Goal: Task Accomplishment & Management: Use online tool/utility

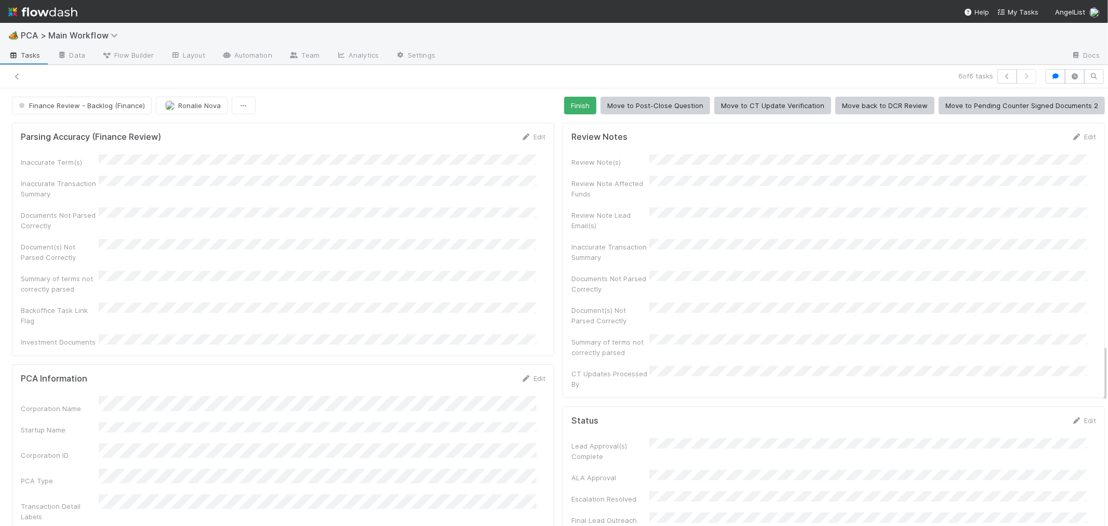
scroll to position [1963, 0]
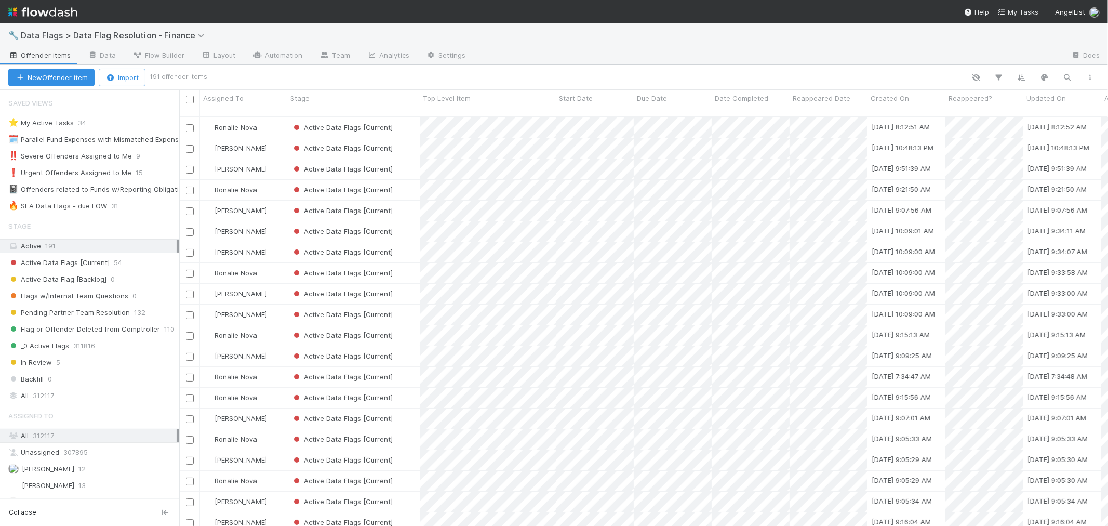
scroll to position [9, 8]
click at [80, 206] on div "🔥 SLA Data Flags - due EOW" at bounding box center [57, 206] width 99 height 13
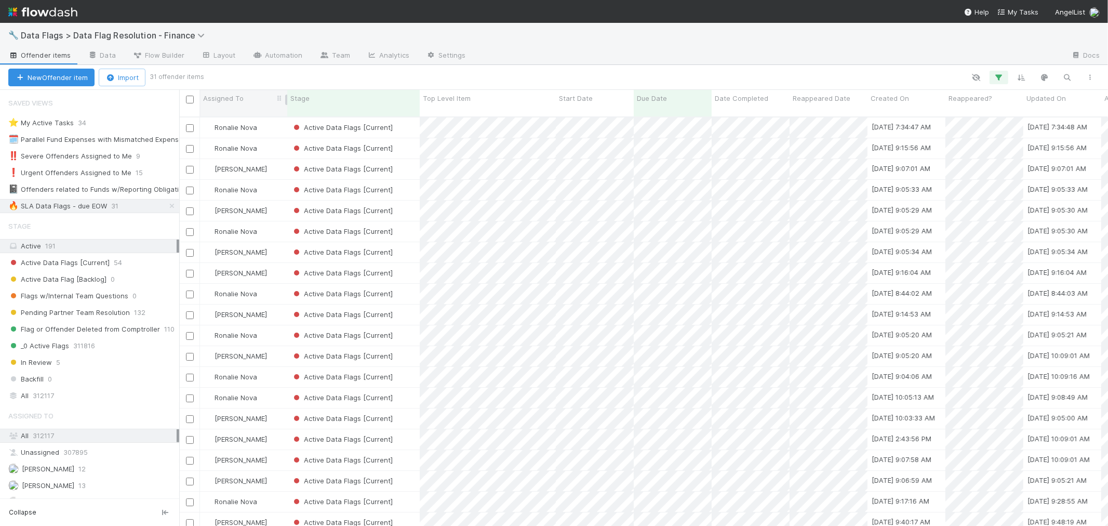
click at [241, 103] on span "Assigned To" at bounding box center [223, 98] width 41 height 10
click at [245, 113] on div "Sort A → Z" at bounding box center [263, 118] width 118 height 16
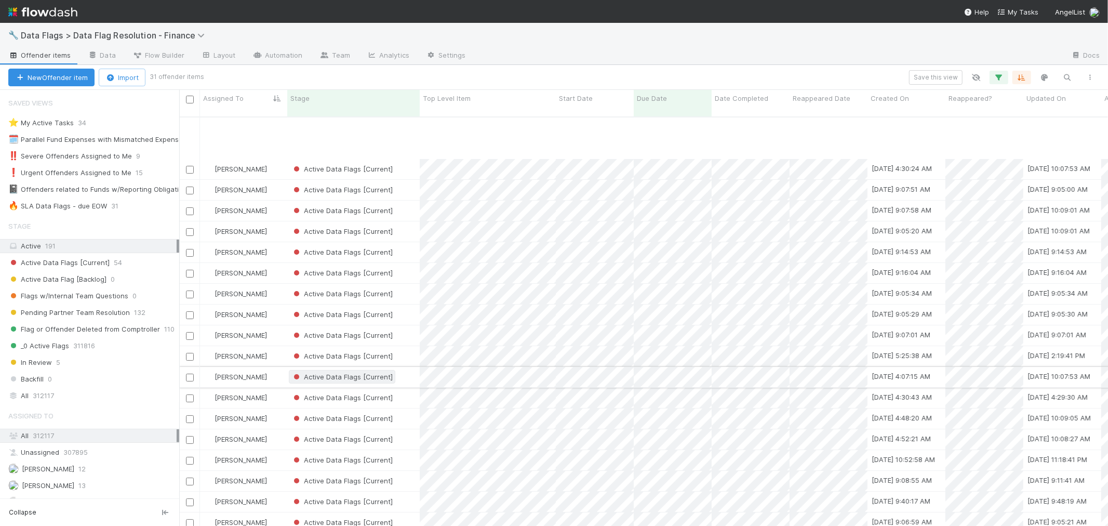
scroll to position [235, 0]
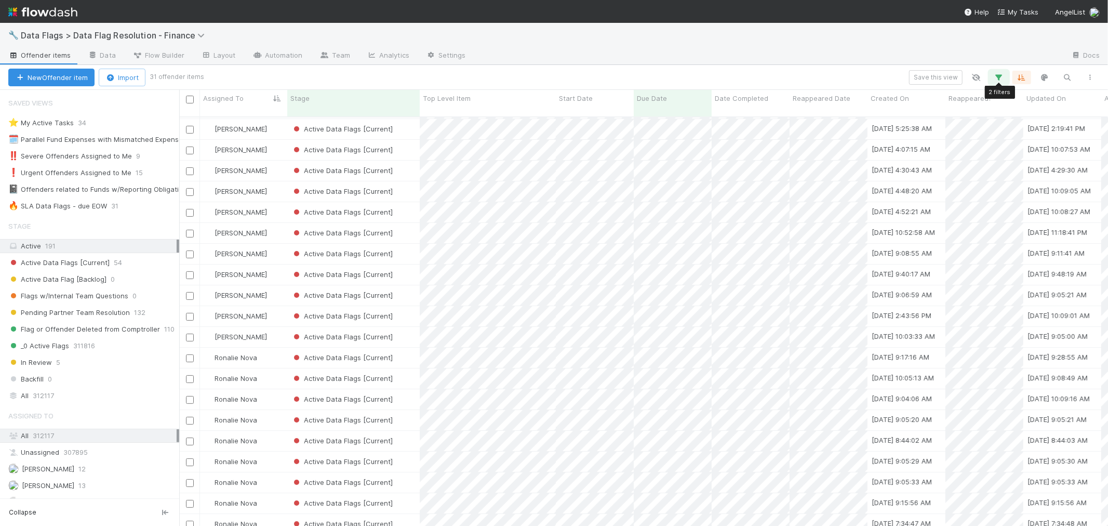
click at [995, 81] on icon "button" at bounding box center [999, 77] width 10 height 9
click at [699, 180] on icon at bounding box center [696, 180] width 10 height 6
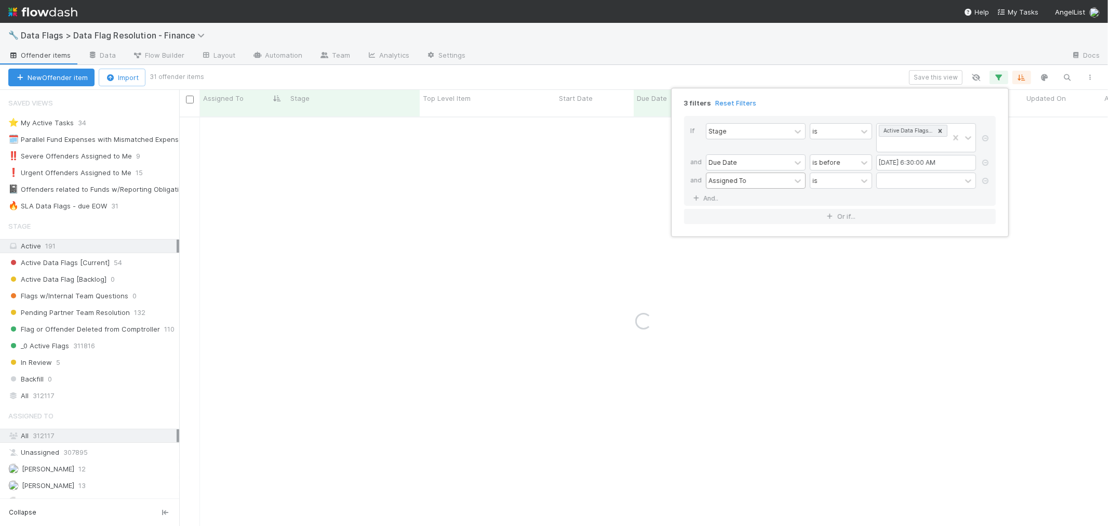
click at [754, 183] on div "Assigned To" at bounding box center [749, 180] width 84 height 15
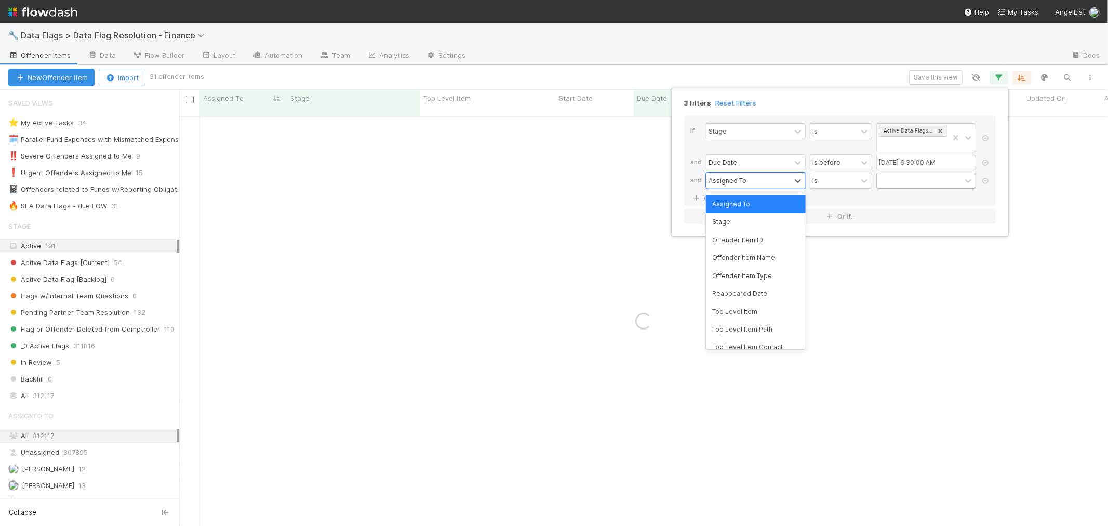
click at [898, 184] on div at bounding box center [919, 180] width 84 height 15
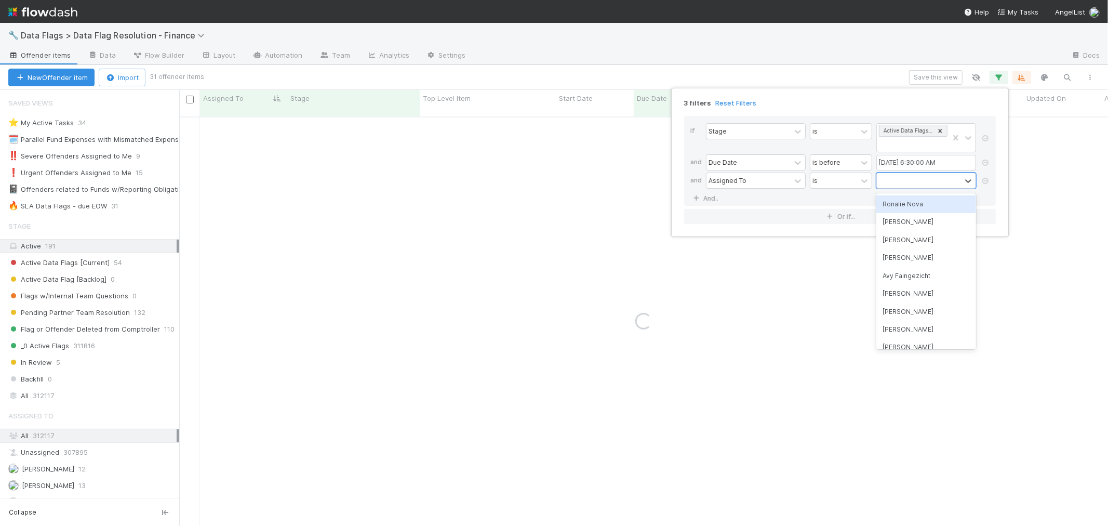
click at [904, 204] on div "Ronalie Nova" at bounding box center [927, 204] width 100 height 18
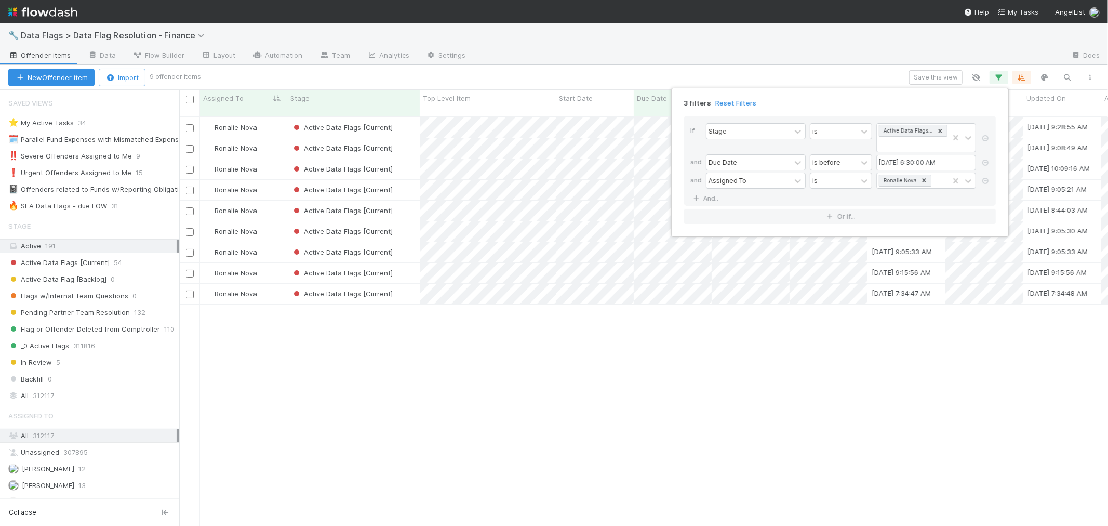
scroll to position [409, 920]
click at [563, 428] on div "3 filters Reset Filters If Stage is Active Data Flags [Current] and Due Date is…" at bounding box center [554, 263] width 1108 height 526
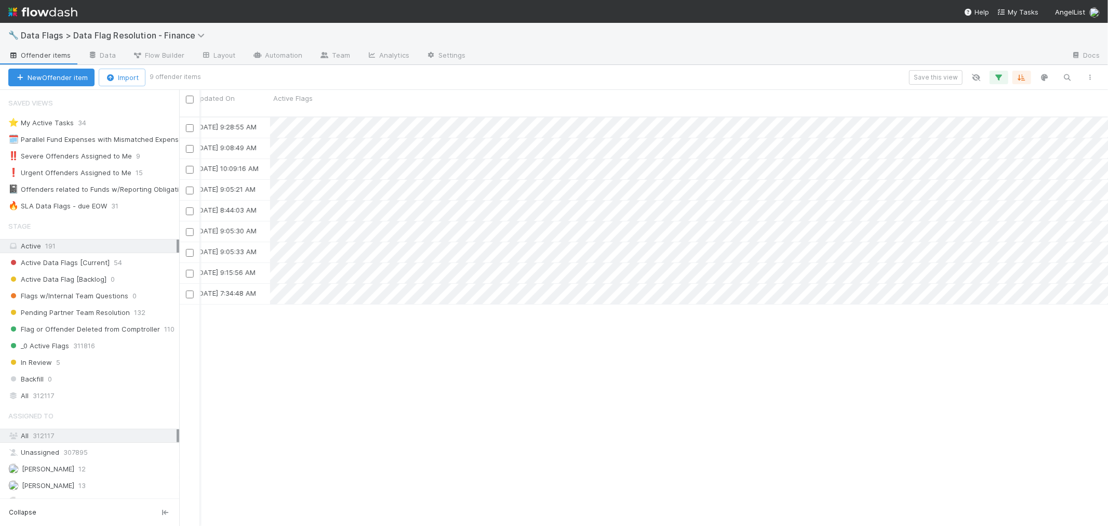
scroll to position [0, 1201]
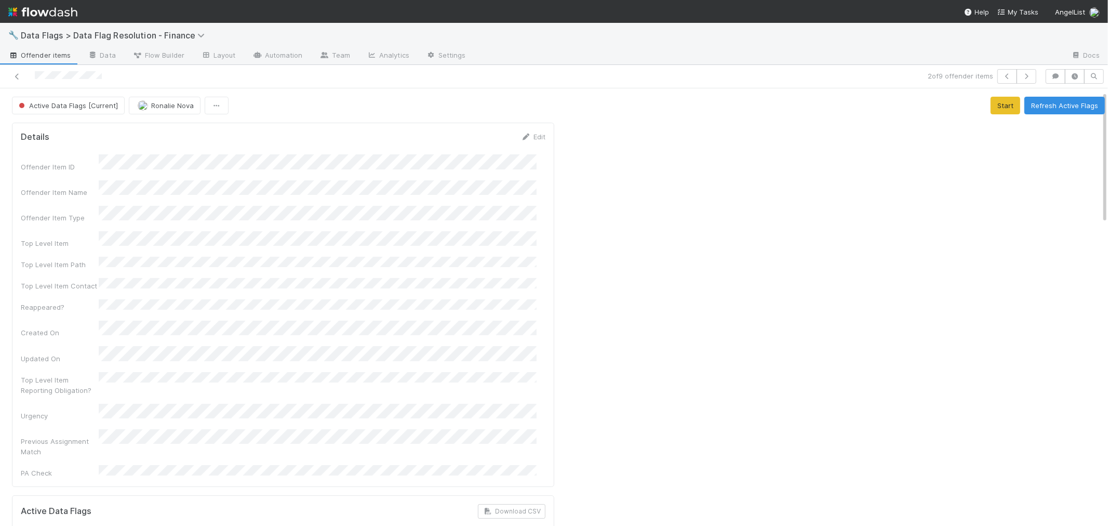
scroll to position [288, 0]
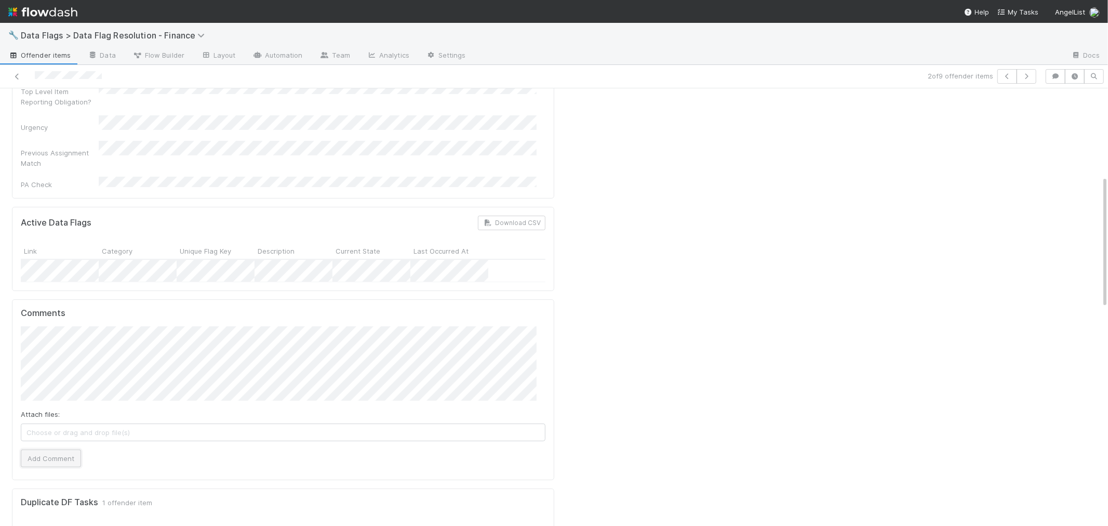
click at [68, 450] on button "Add Comment" at bounding box center [51, 459] width 60 height 18
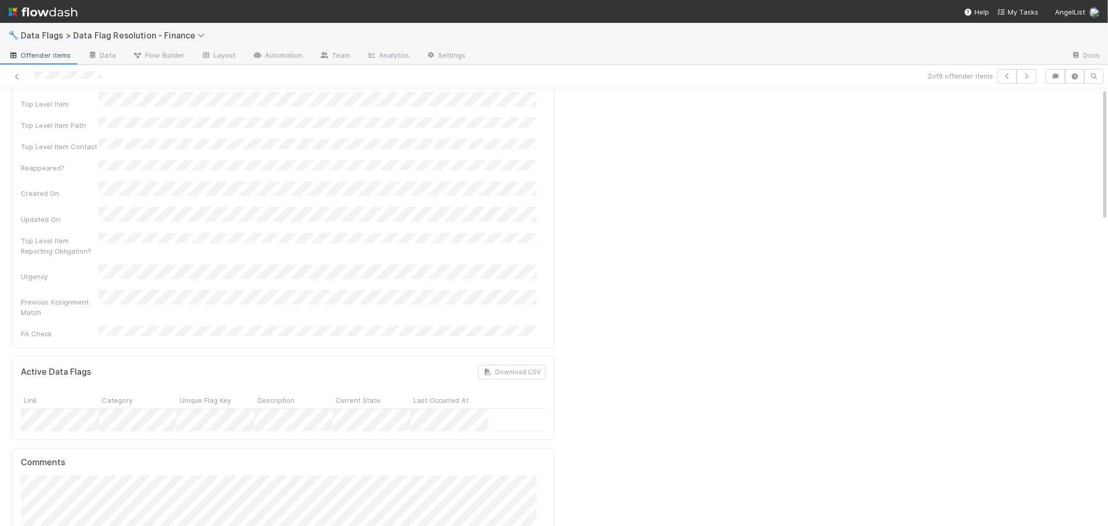
scroll to position [0, 0]
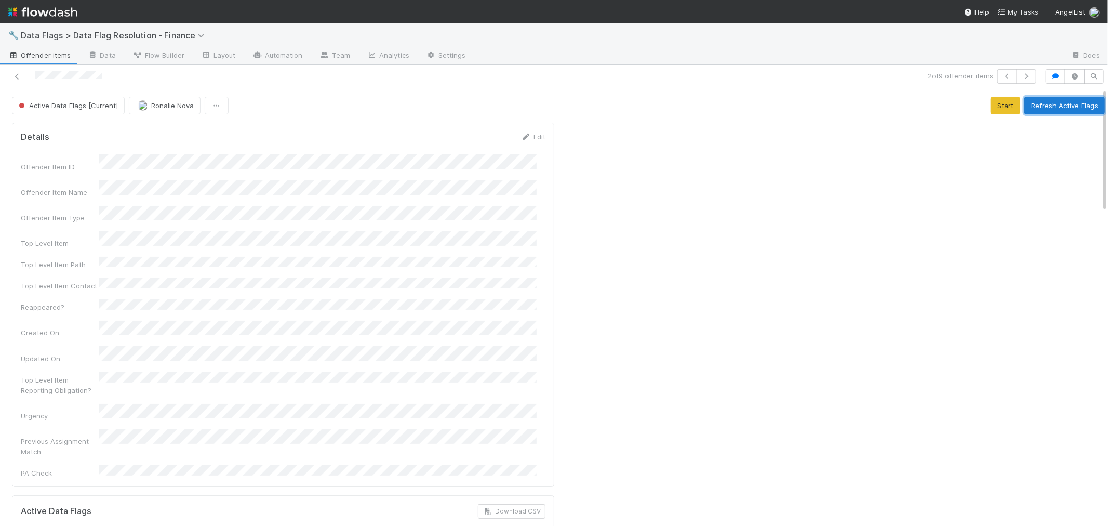
click at [1031, 106] on button "Refresh Active Flags" at bounding box center [1065, 106] width 81 height 18
drag, startPoint x: 19, startPoint y: 76, endPoint x: 141, endPoint y: 36, distance: 127.9
click at [19, 76] on icon at bounding box center [17, 76] width 10 height 7
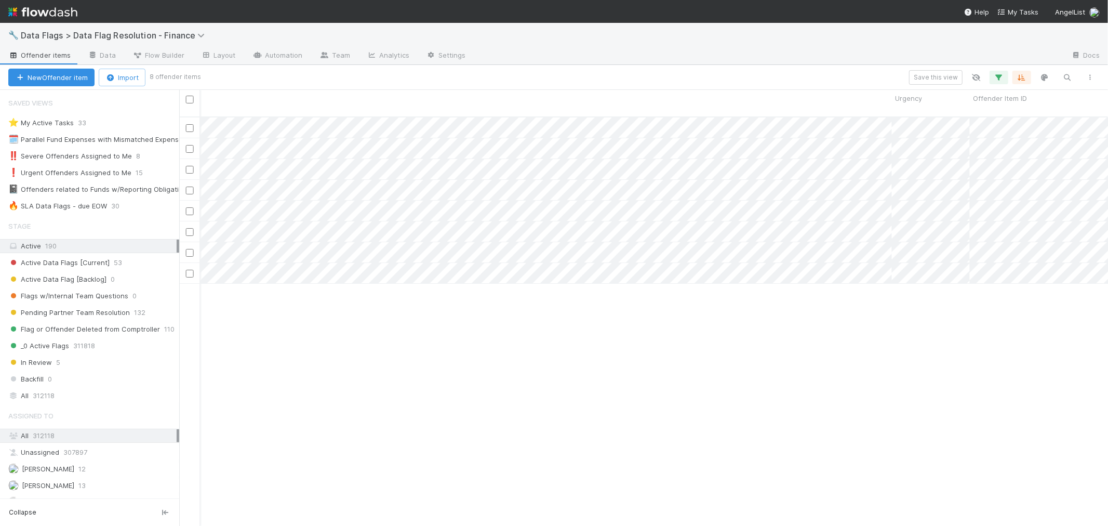
scroll to position [0, 1323]
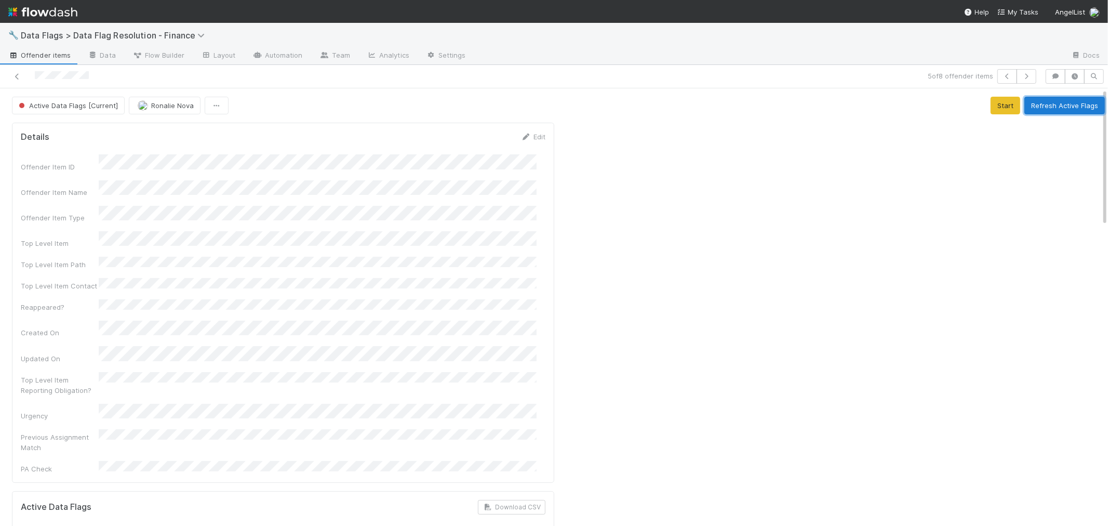
click at [1033, 107] on button "Refresh Active Flags" at bounding box center [1065, 106] width 81 height 18
click at [17, 76] on icon at bounding box center [17, 76] width 10 height 7
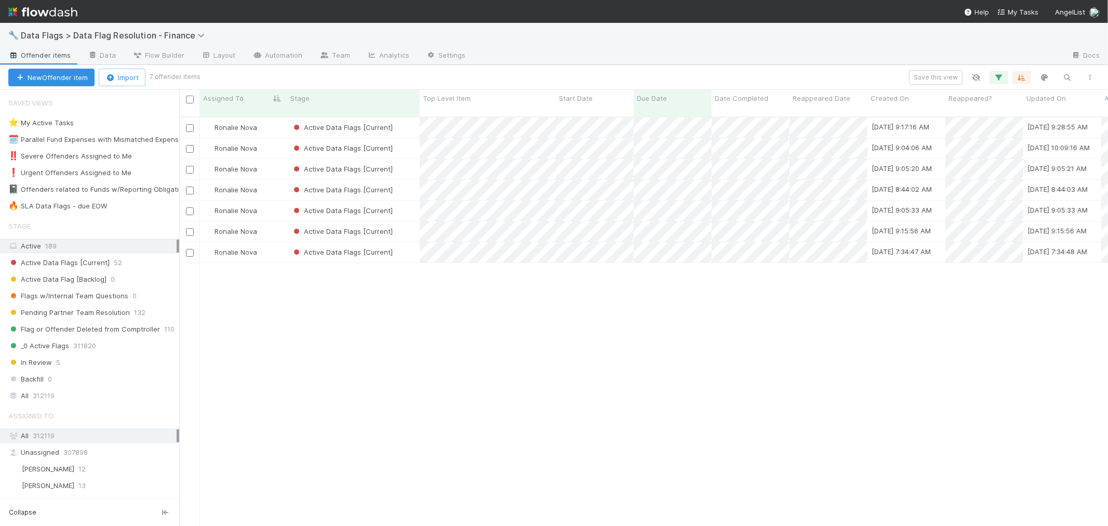
scroll to position [409, 920]
click at [499, 452] on div "Ronalie Nova Active Data Flags [Current] 5/18/24, 9:17:16 AM 8/22/25, 9:28:55 A…" at bounding box center [643, 325] width 929 height 417
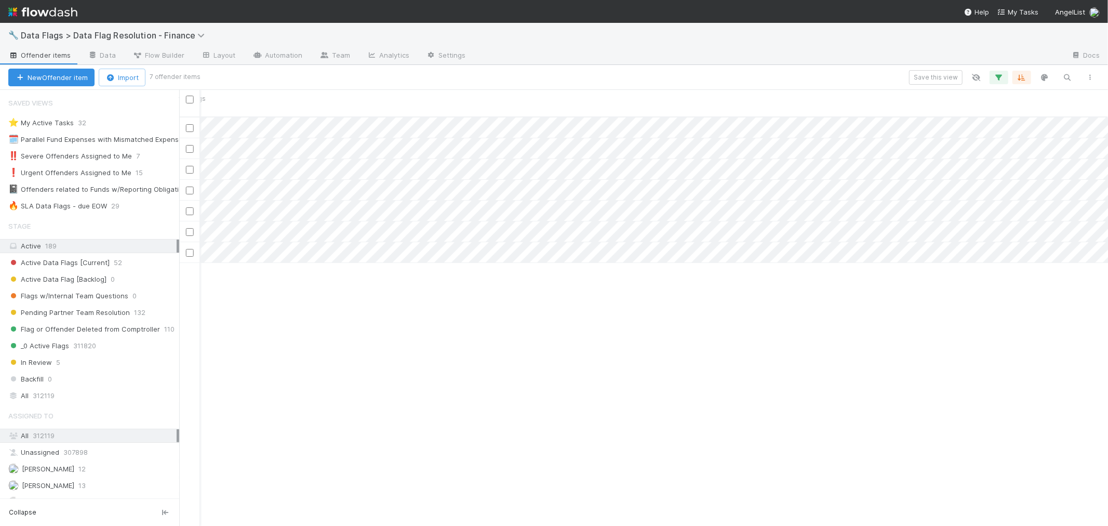
scroll to position [0, 0]
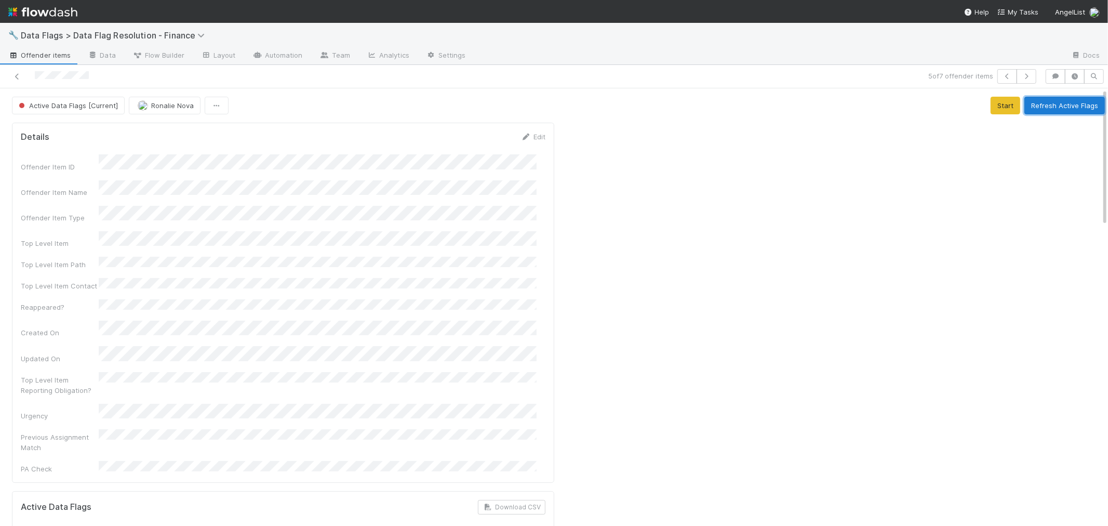
click at [1035, 111] on button "Refresh Active Flags" at bounding box center [1065, 106] width 81 height 18
click at [18, 79] on icon at bounding box center [17, 76] width 10 height 7
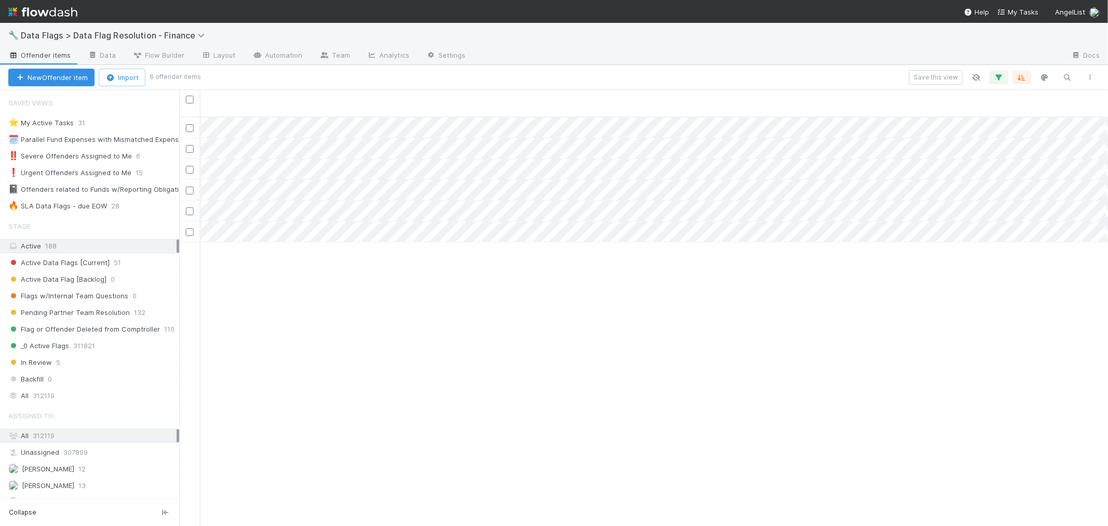
scroll to position [0, 1247]
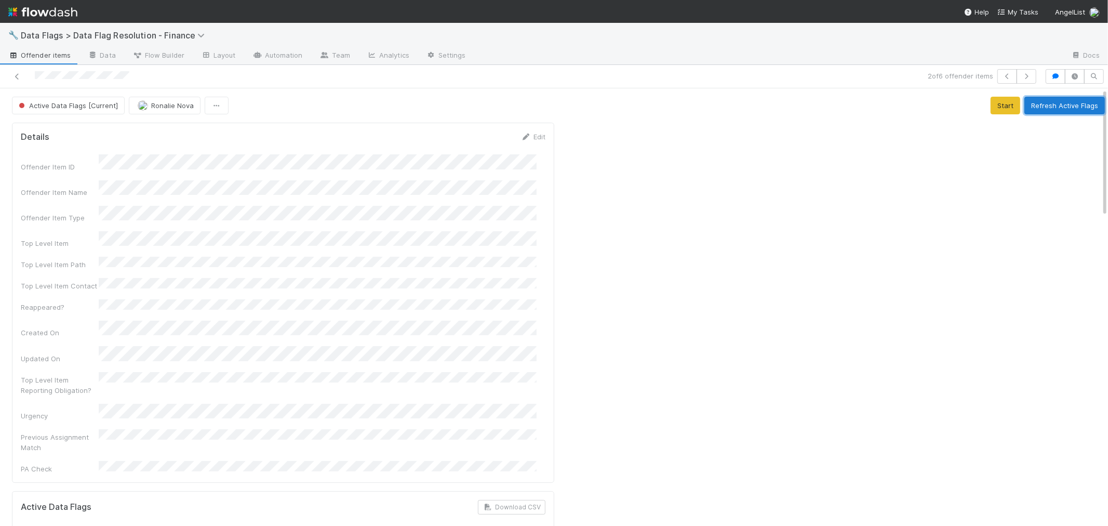
click at [1037, 104] on button "Refresh Active Flags" at bounding box center [1065, 106] width 81 height 18
click at [1050, 108] on button "Refresh Active Flags" at bounding box center [1065, 106] width 81 height 18
click at [15, 74] on icon at bounding box center [17, 76] width 10 height 7
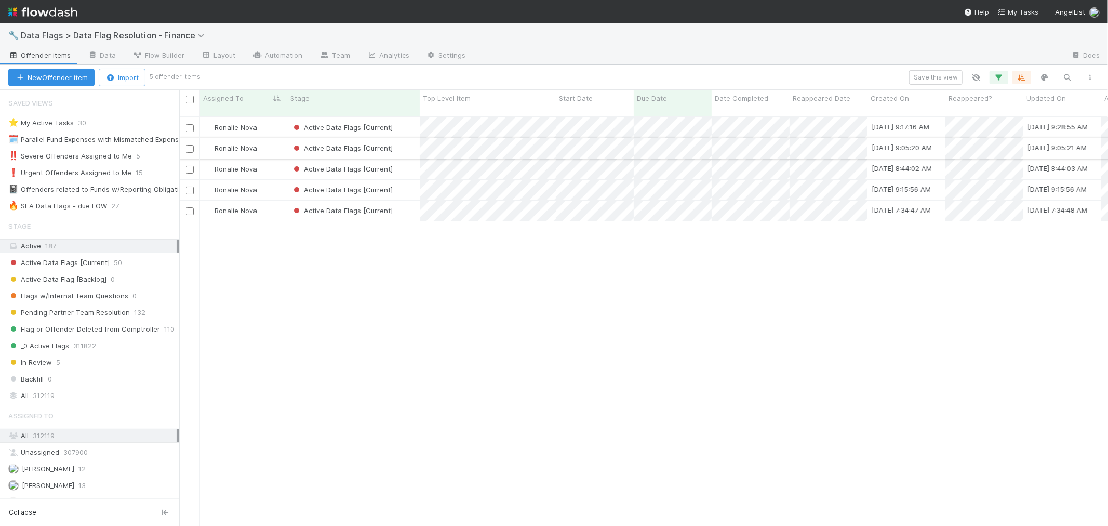
click at [413, 138] on div "Active Data Flags [Current]" at bounding box center [353, 148] width 133 height 20
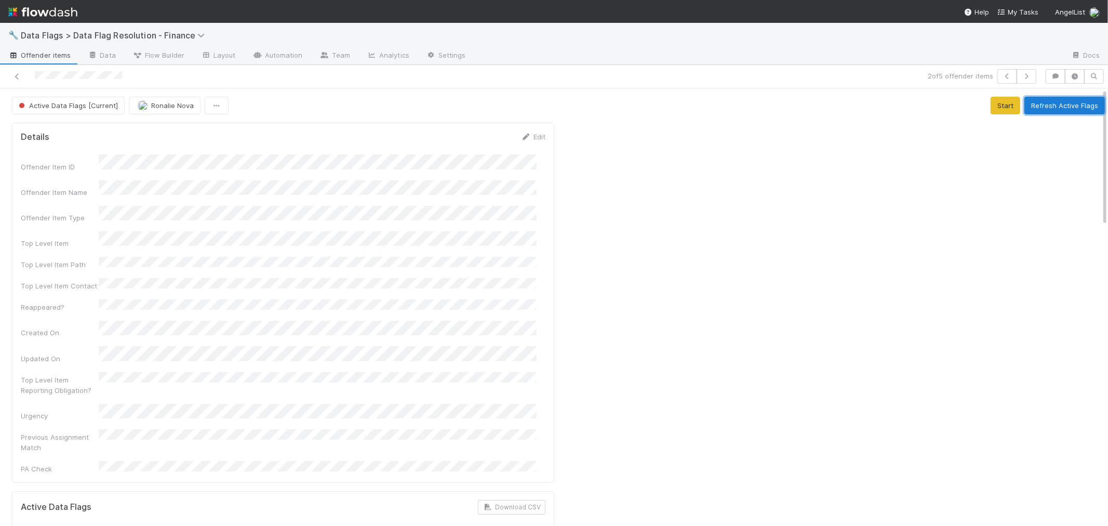
drag, startPoint x: 1030, startPoint y: 104, endPoint x: 594, endPoint y: 3, distance: 447.6
click at [1030, 103] on button "Refresh Active Flags" at bounding box center [1065, 106] width 81 height 18
click at [14, 75] on icon at bounding box center [17, 76] width 10 height 7
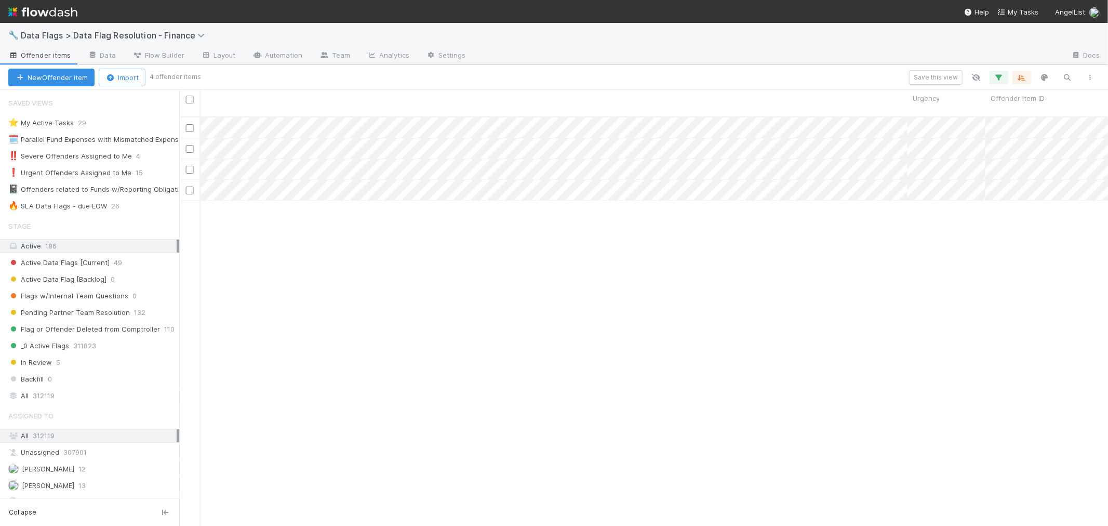
scroll to position [0, 1297]
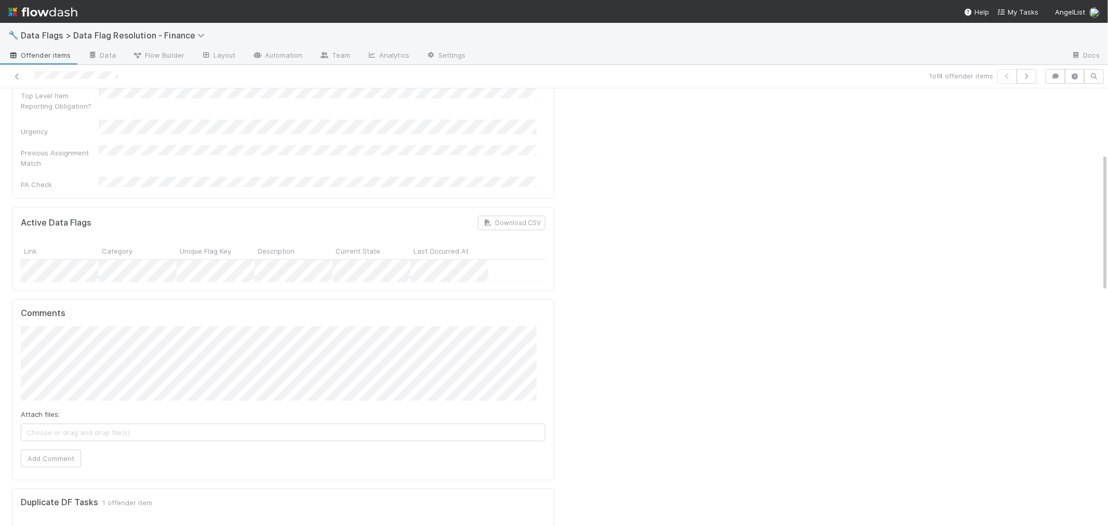
scroll to position [346, 0]
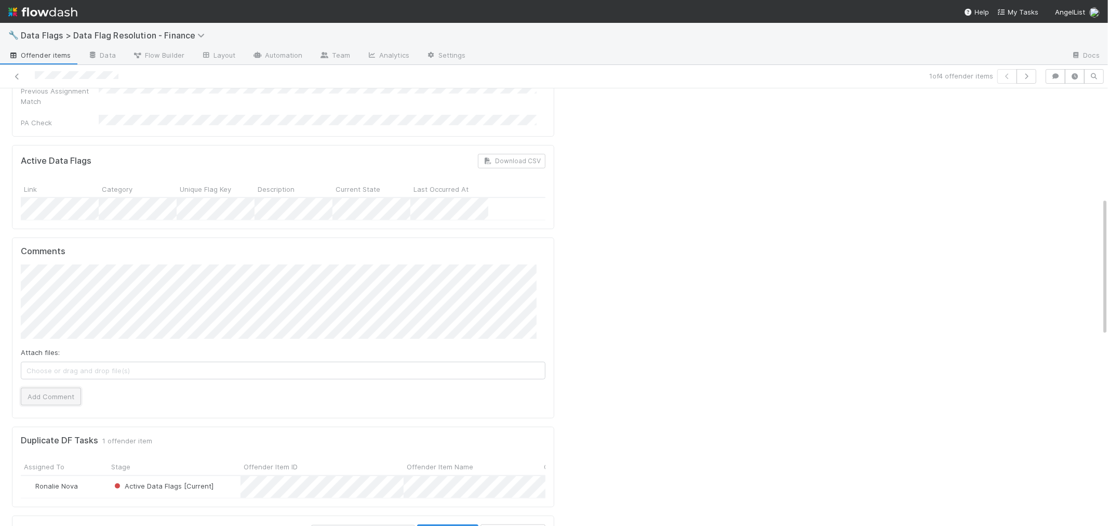
click at [58, 388] on button "Add Comment" at bounding box center [51, 397] width 60 height 18
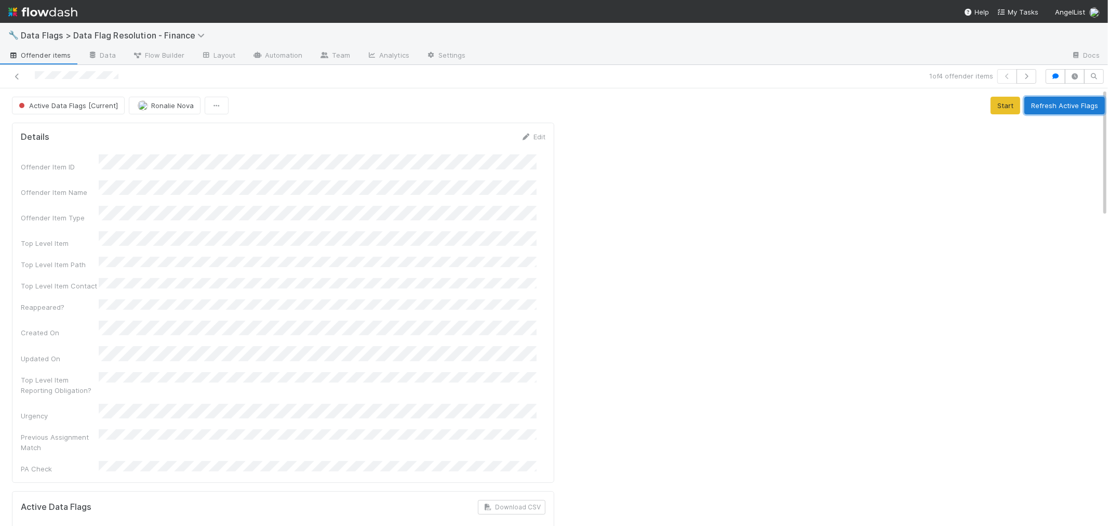
click at [1025, 105] on button "Refresh Active Flags" at bounding box center [1065, 106] width 81 height 18
click at [1052, 106] on button "Refresh Active Flags" at bounding box center [1065, 106] width 81 height 18
click at [1067, 108] on button "Refresh Active Flags" at bounding box center [1065, 106] width 81 height 18
click at [1041, 105] on button "Refresh Active Flags" at bounding box center [1065, 106] width 81 height 18
click at [1035, 109] on button "Refresh Active Flags" at bounding box center [1065, 106] width 81 height 18
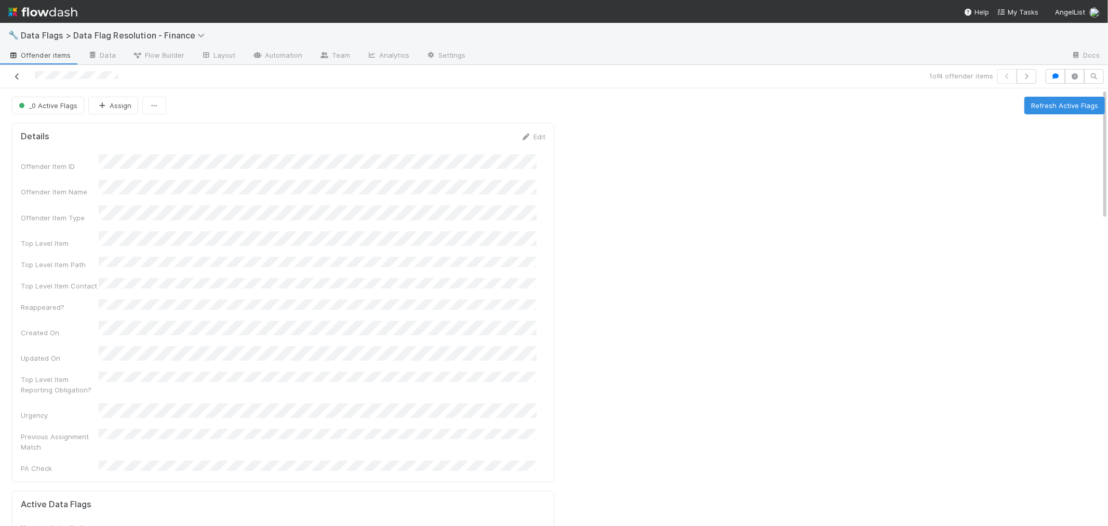
click at [20, 74] on icon at bounding box center [17, 76] width 10 height 7
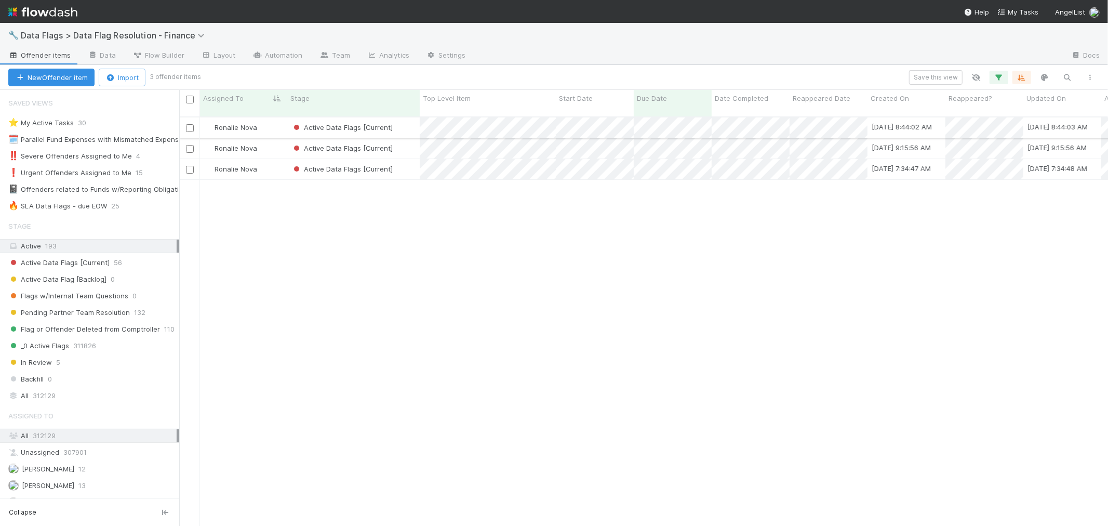
click at [414, 121] on div "Active Data Flags [Current]" at bounding box center [353, 127] width 133 height 20
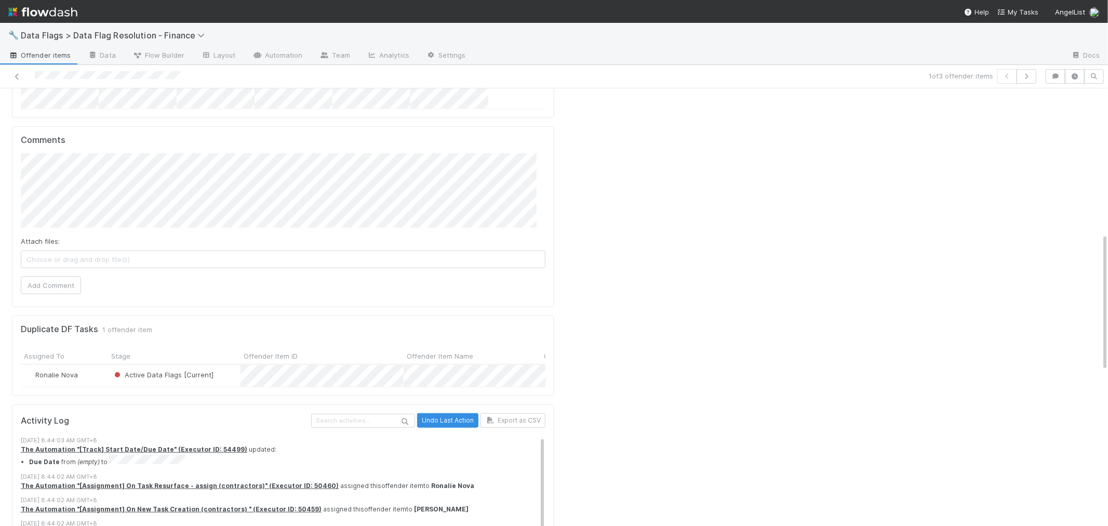
scroll to position [231, 0]
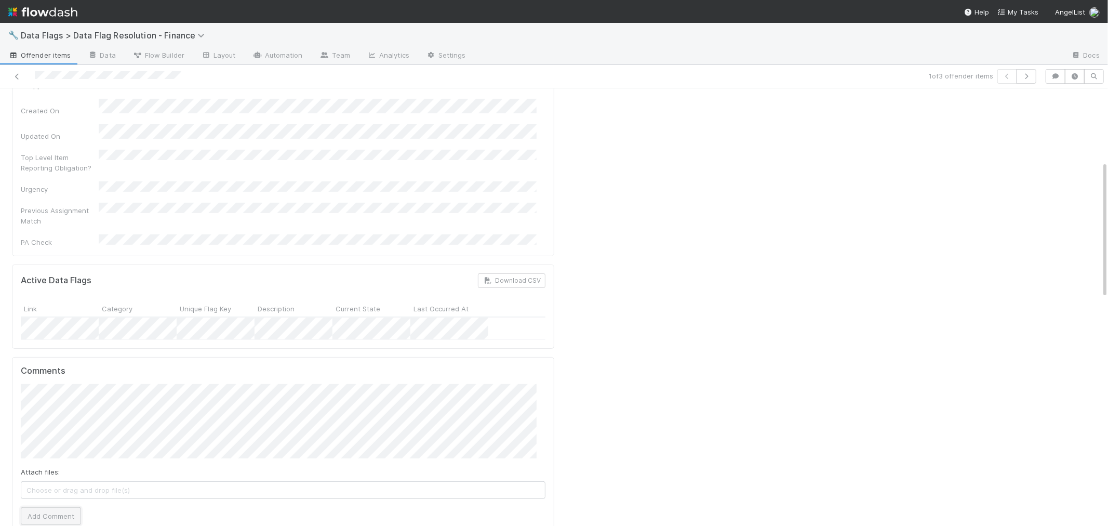
click at [56, 507] on button "Add Comment" at bounding box center [51, 516] width 60 height 18
click at [383, 150] on div "Top Level Item Reporting Obligation?" at bounding box center [283, 161] width 525 height 23
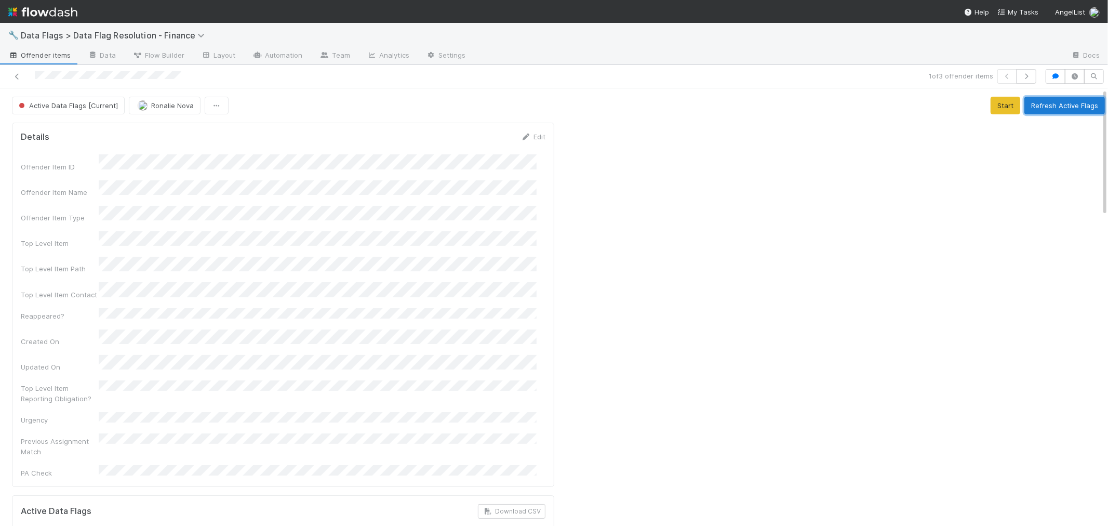
click at [1026, 108] on button "Refresh Active Flags" at bounding box center [1065, 106] width 81 height 18
click at [17, 77] on icon at bounding box center [17, 76] width 10 height 7
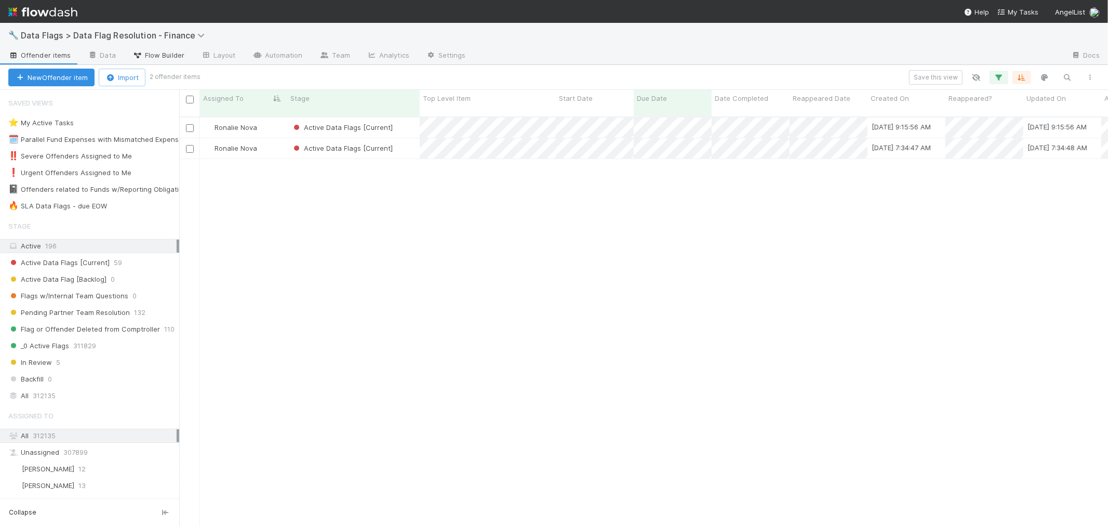
scroll to position [409, 920]
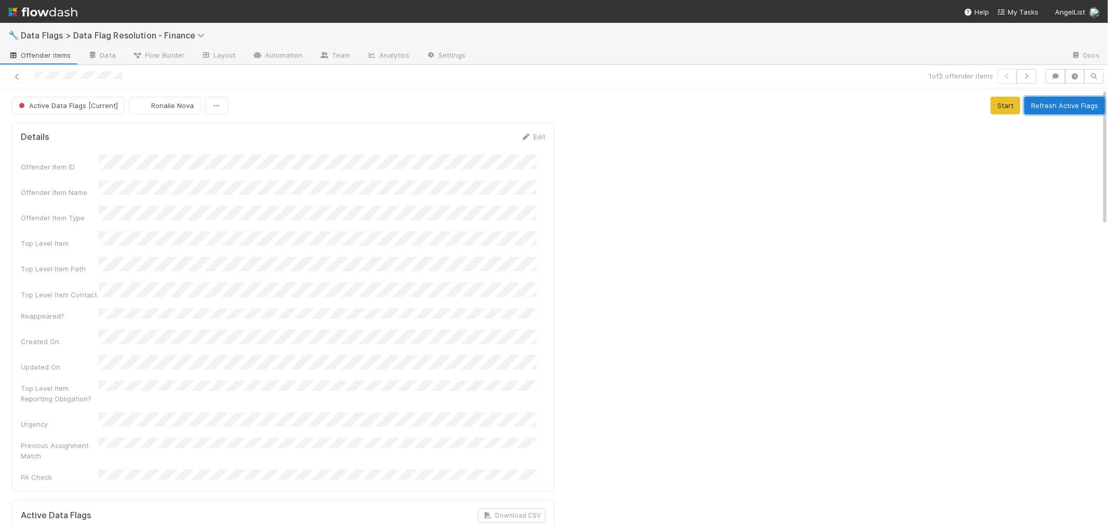
click at [1033, 107] on button "Refresh Active Flags" at bounding box center [1065, 106] width 81 height 18
click at [17, 74] on icon at bounding box center [17, 76] width 10 height 7
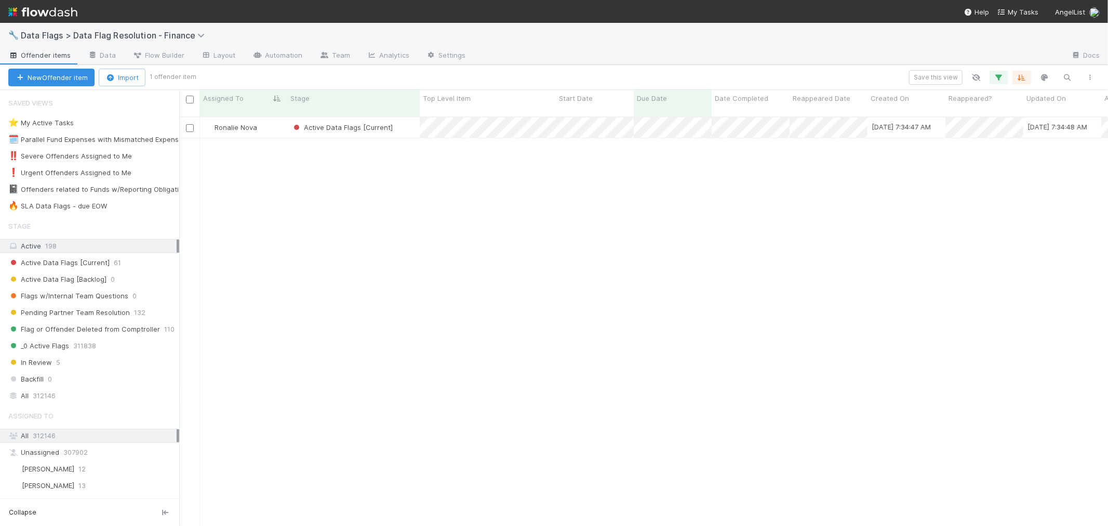
scroll to position [409, 920]
click at [404, 117] on div "Active Data Flags [Current]" at bounding box center [353, 127] width 133 height 20
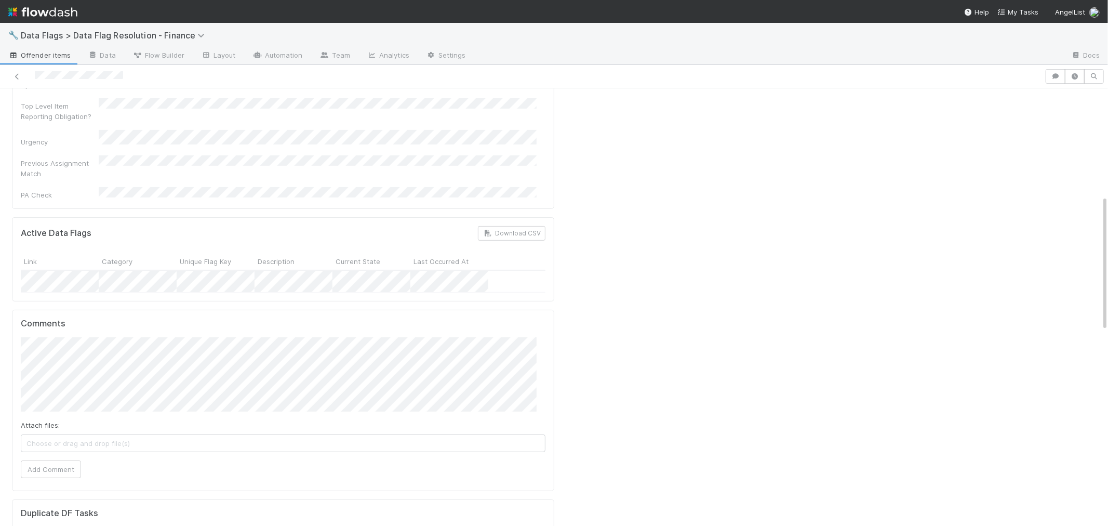
scroll to position [346, 0]
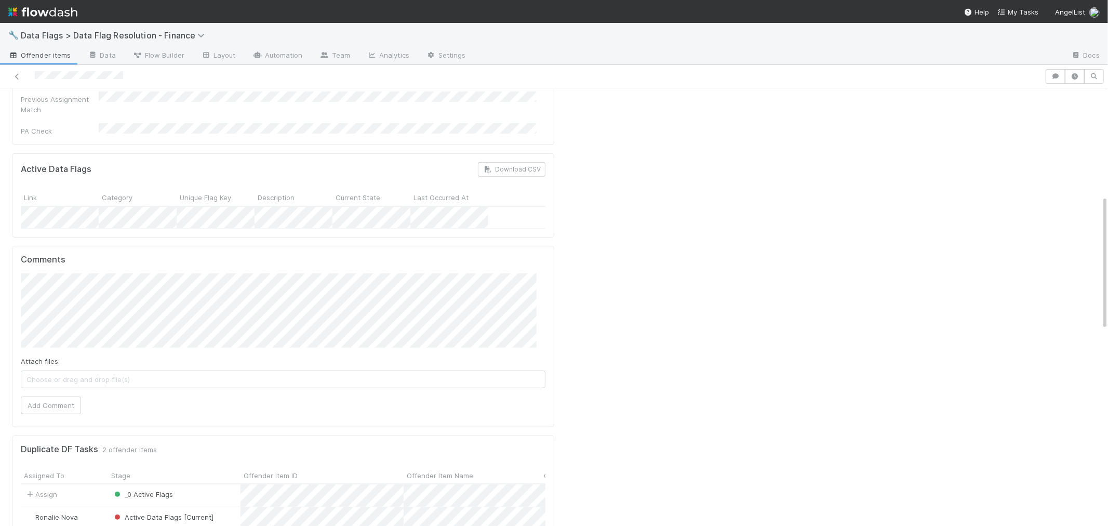
drag, startPoint x: 472, startPoint y: 319, endPoint x: 232, endPoint y: 199, distance: 268.4
click at [647, 229] on div at bounding box center [834, 474] width 551 height 1405
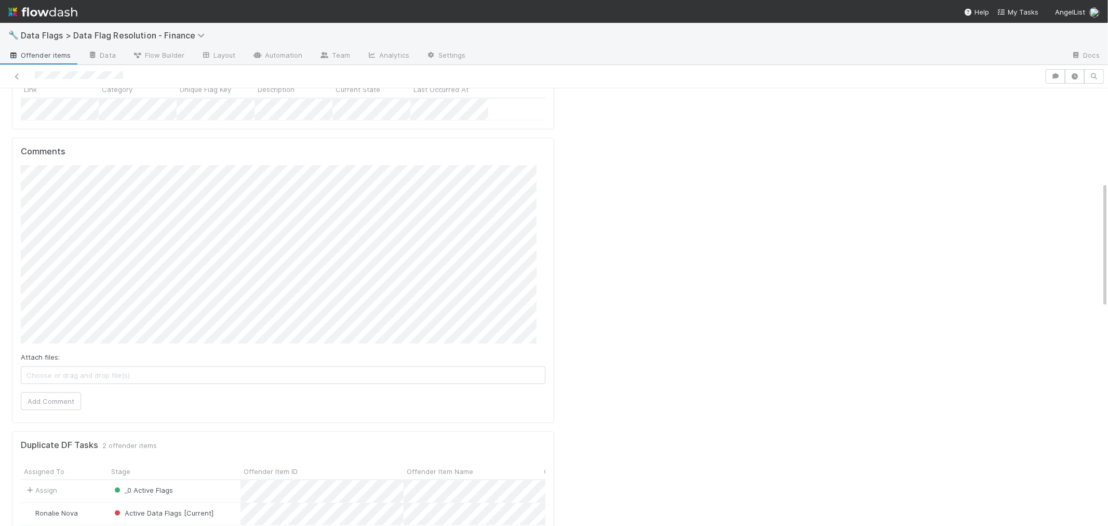
scroll to position [288, 0]
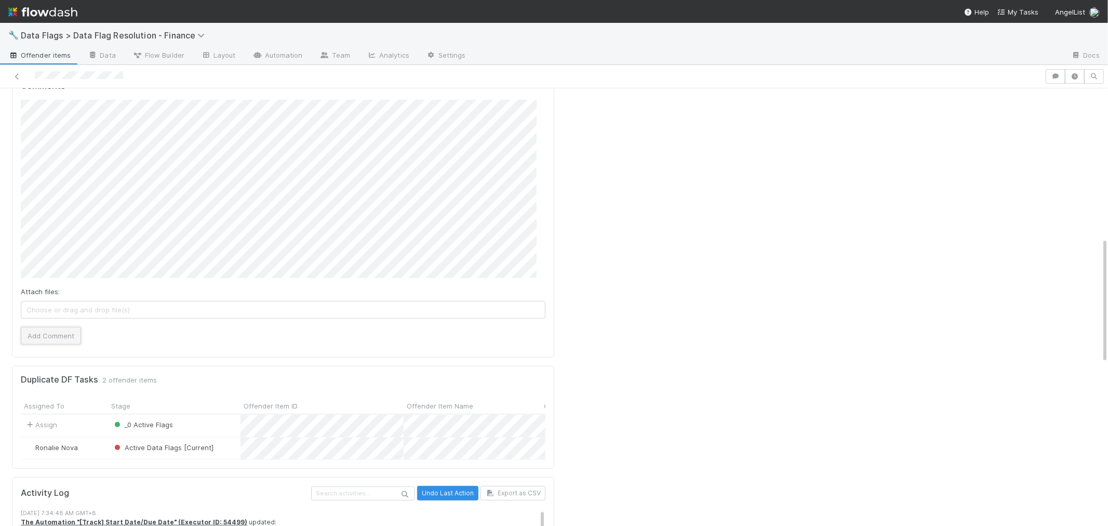
click at [61, 327] on button "Add Comment" at bounding box center [51, 336] width 60 height 18
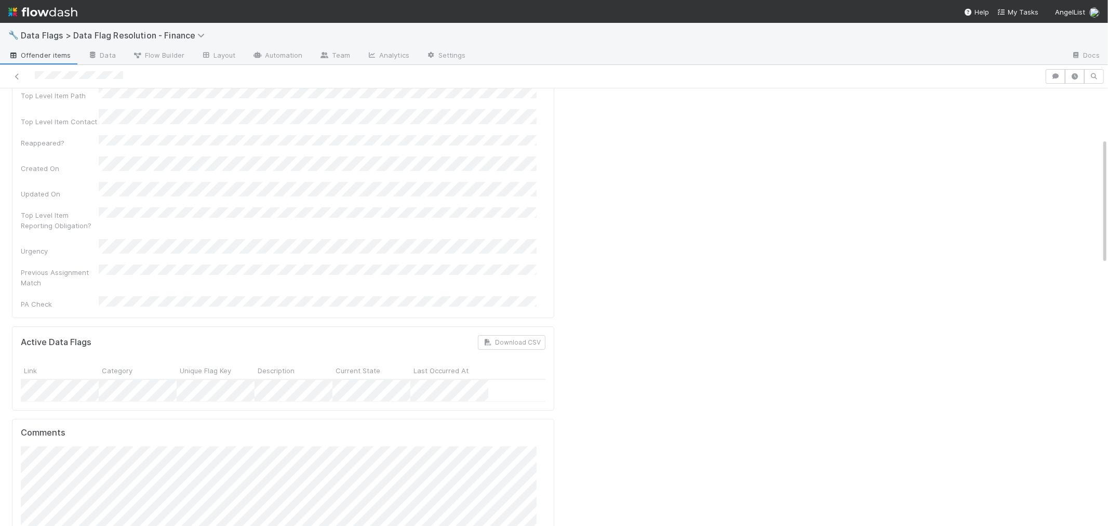
scroll to position [0, 0]
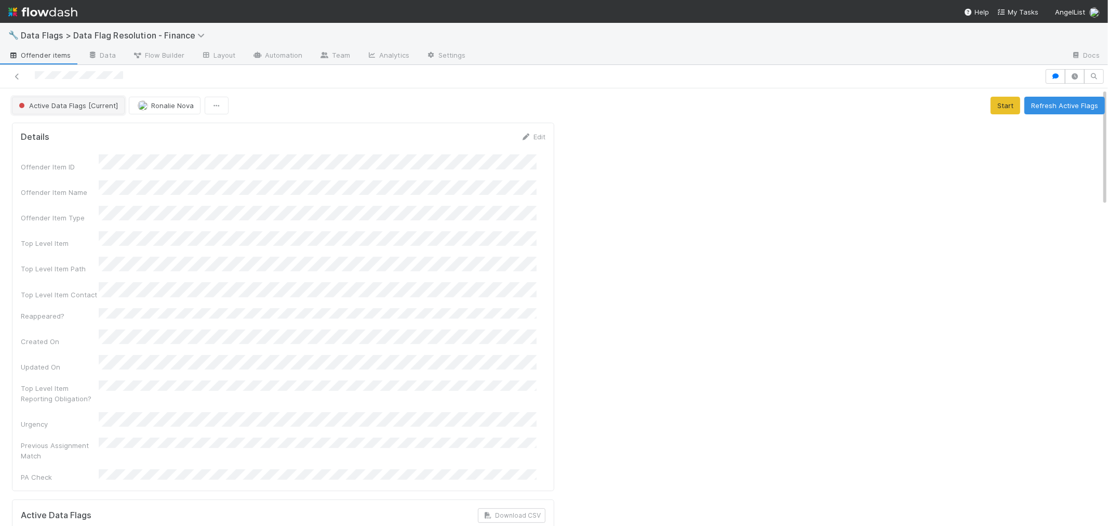
click at [80, 105] on span "Active Data Flags [Current]" at bounding box center [67, 105] width 101 height 8
click at [81, 136] on div "_0 Active Flags" at bounding box center [81, 132] width 147 height 19
click at [133, 103] on span "Ronalie Nova" at bounding box center [132, 105] width 43 height 8
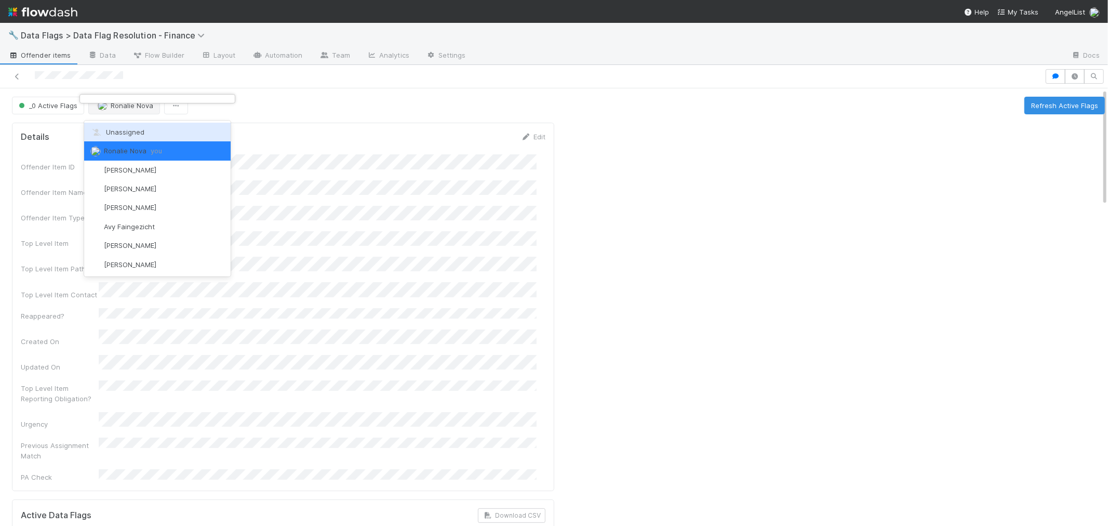
click at [137, 136] on span "Unassigned" at bounding box center [117, 132] width 54 height 8
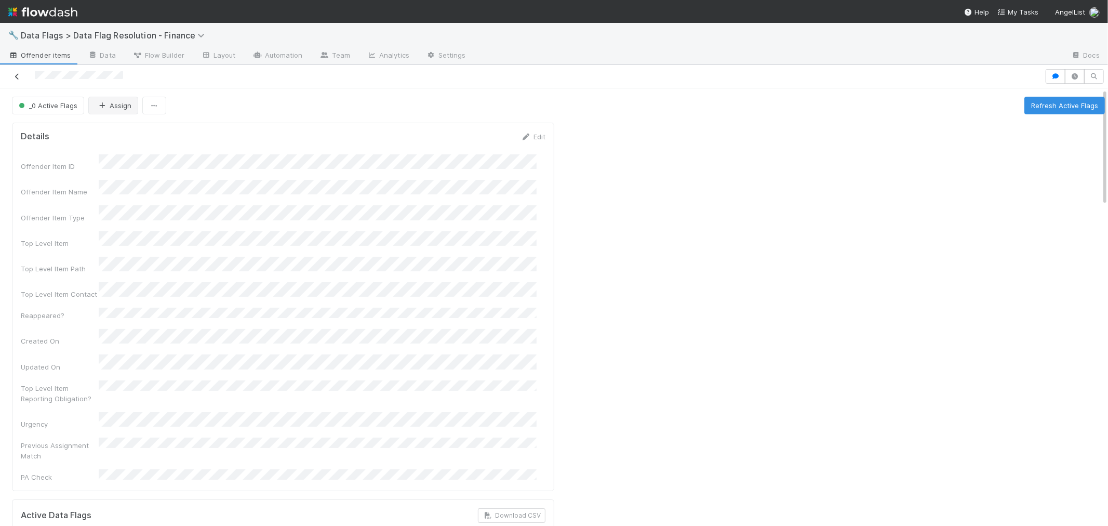
click at [14, 78] on icon at bounding box center [17, 76] width 10 height 7
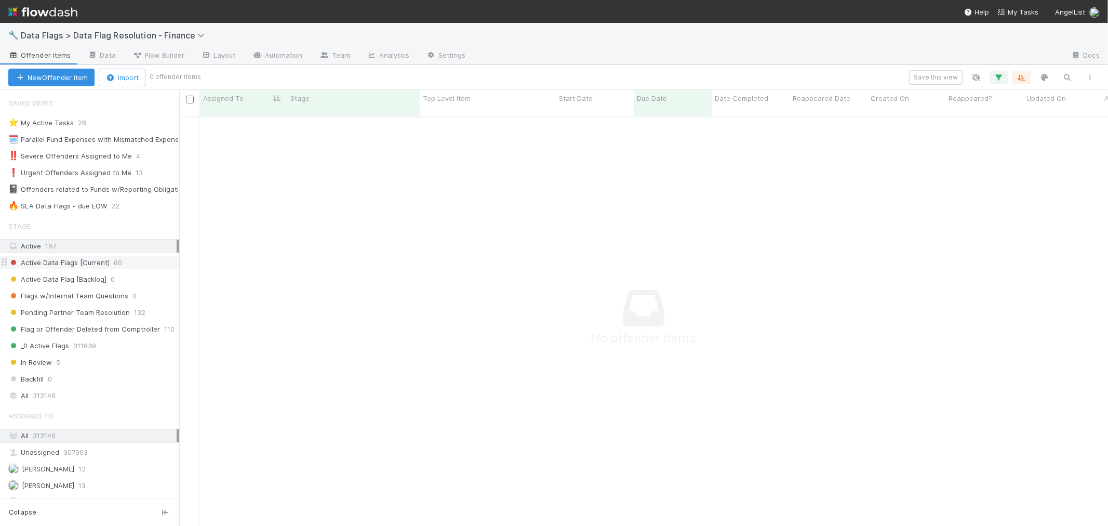
click at [57, 262] on span "Active Data Flags [Current]" at bounding box center [58, 262] width 101 height 13
click at [72, 210] on div "🔥 SLA Data Flags - due EOW" at bounding box center [57, 206] width 99 height 13
click at [54, 123] on div "⭐ My Active Tasks" at bounding box center [40, 122] width 65 height 13
click at [1000, 77] on icon "button" at bounding box center [999, 77] width 10 height 9
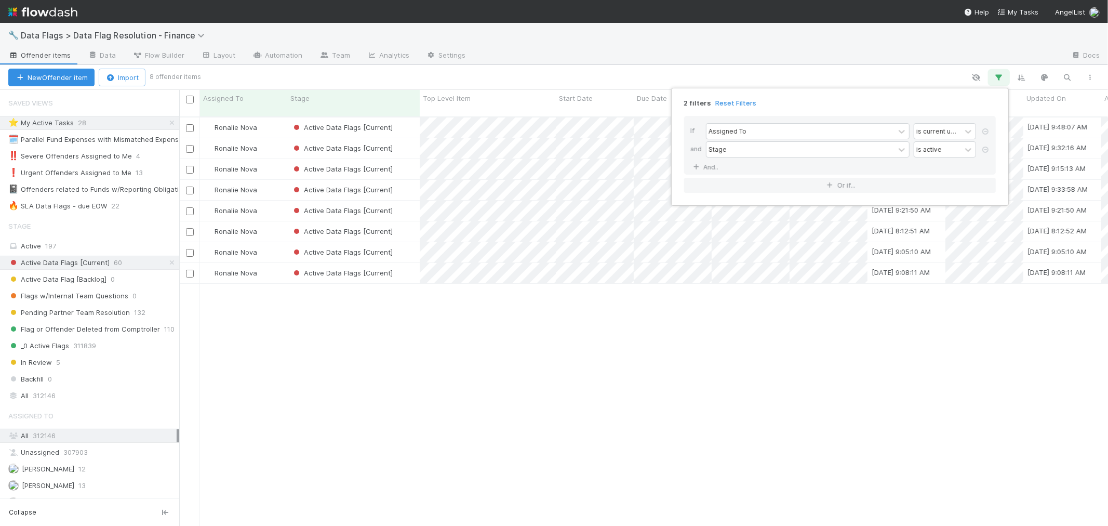
scroll to position [409, 920]
click at [270, 117] on div "2 filters Reset Filters If Assigned To is current user and Stage is active And.…" at bounding box center [554, 263] width 1108 height 526
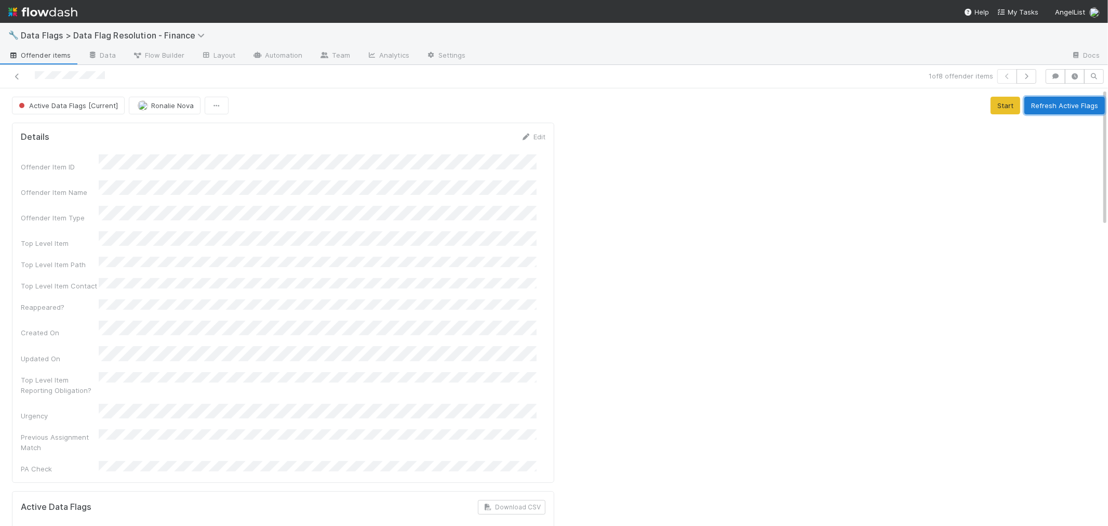
click at [1032, 108] on button "Refresh Active Flags" at bounding box center [1065, 106] width 81 height 18
click at [14, 75] on icon at bounding box center [17, 76] width 10 height 7
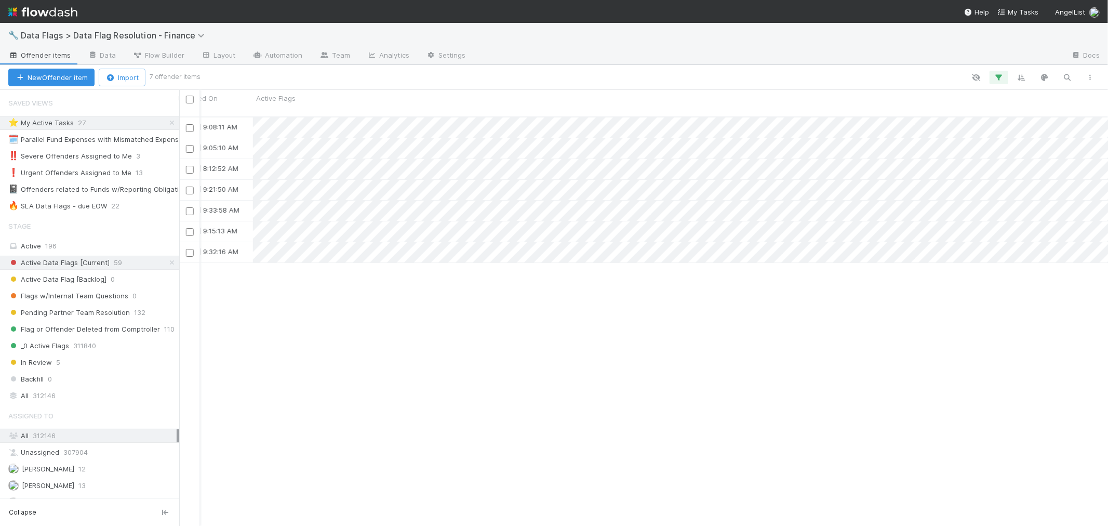
scroll to position [0, 853]
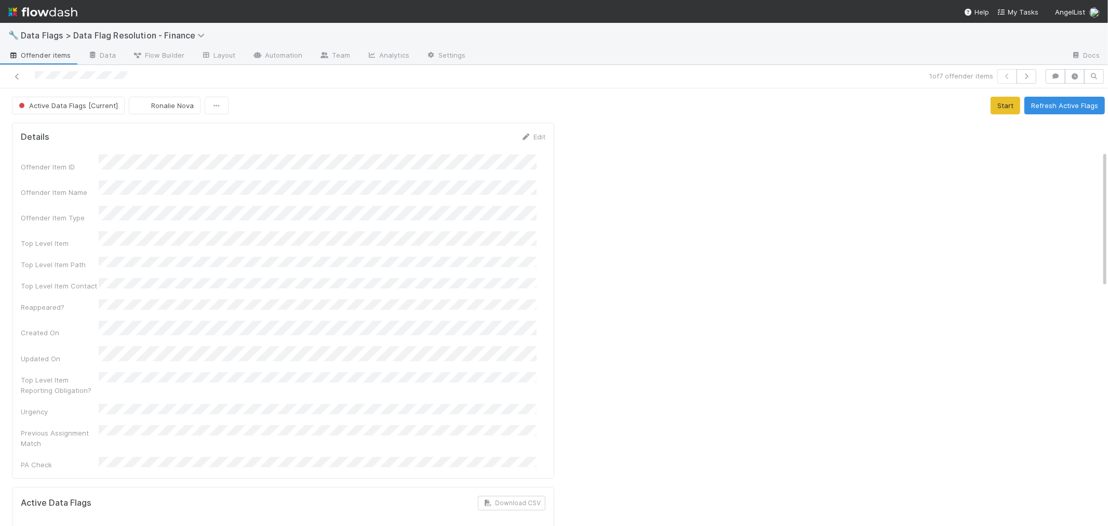
scroll to position [404, 0]
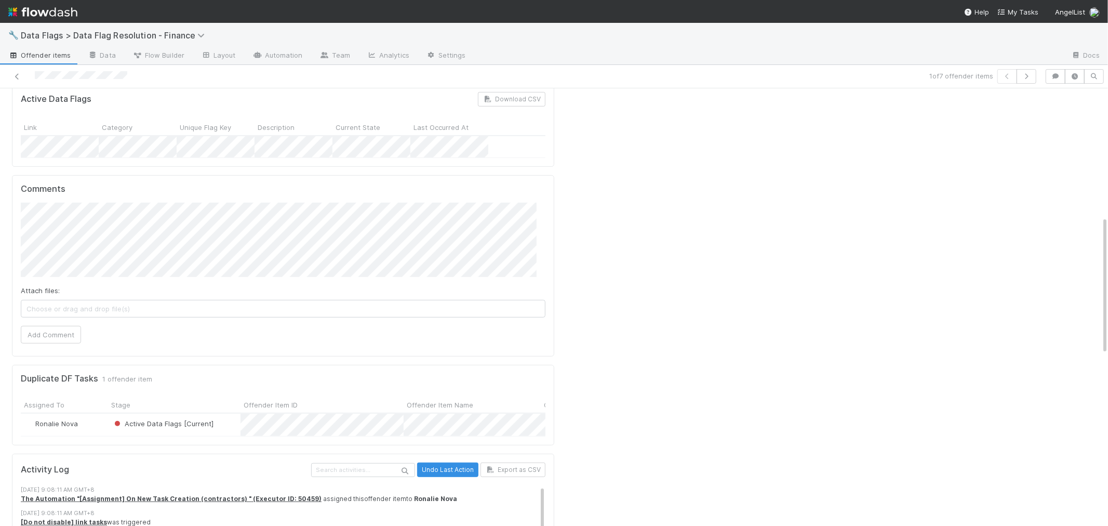
click at [681, 261] on div at bounding box center [834, 399] width 551 height 1369
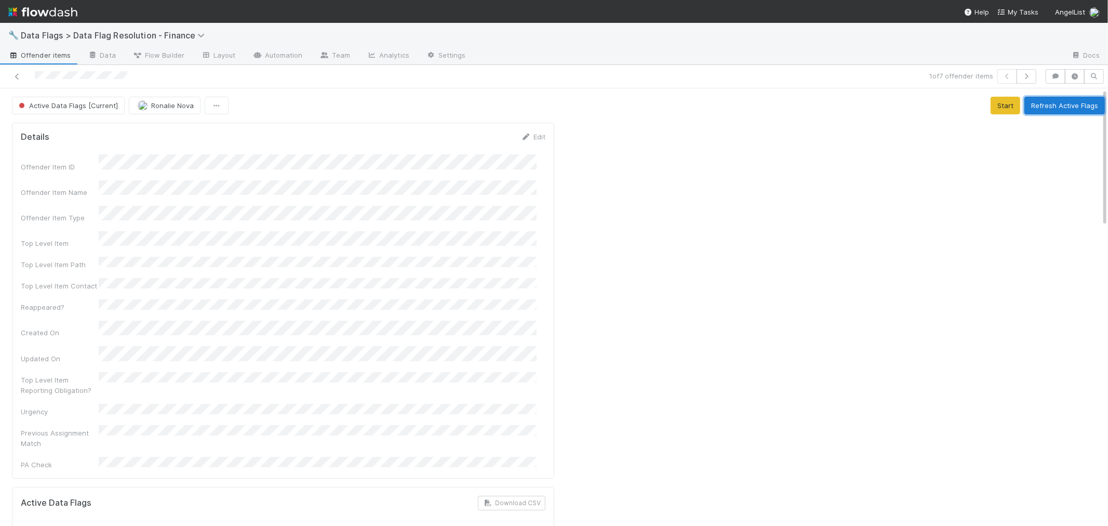
drag, startPoint x: 1037, startPoint y: 105, endPoint x: 773, endPoint y: 92, distance: 263.8
click at [1037, 105] on button "Refresh Active Flags" at bounding box center [1065, 106] width 81 height 18
click at [1040, 103] on button "Refresh Active Flags" at bounding box center [1065, 106] width 81 height 18
click at [1040, 105] on button "Refresh Active Flags" at bounding box center [1065, 106] width 81 height 18
click at [21, 78] on icon at bounding box center [17, 76] width 10 height 7
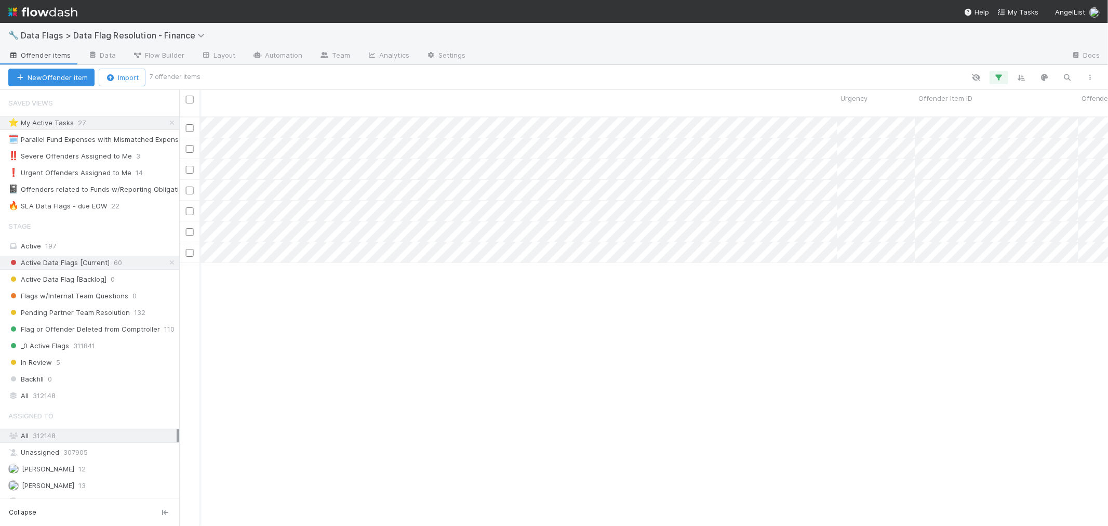
scroll to position [0, 1409]
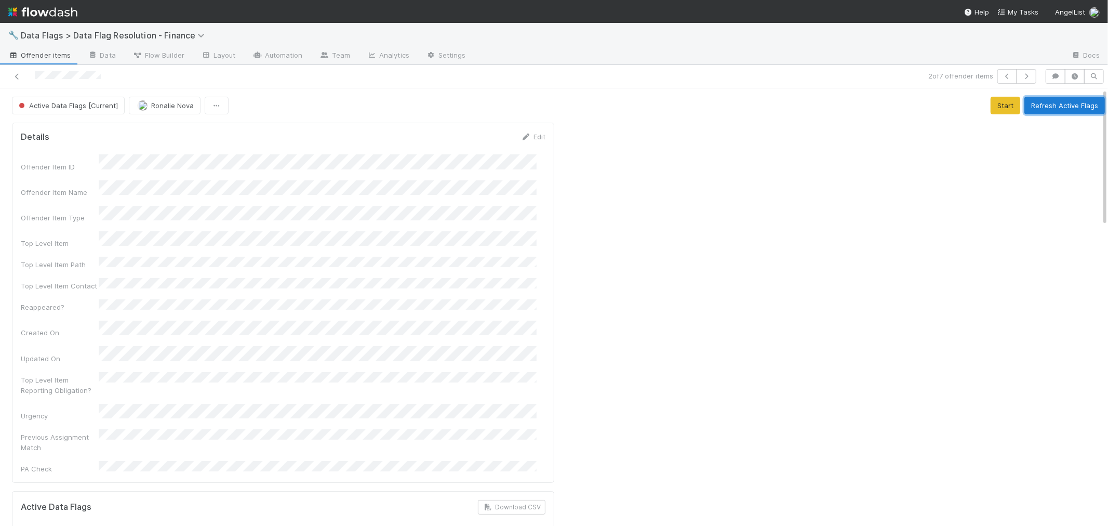
click at [1041, 104] on button "Refresh Active Flags" at bounding box center [1065, 106] width 81 height 18
click at [1029, 110] on button "Refresh Active Flags" at bounding box center [1065, 106] width 81 height 18
click at [16, 73] on icon at bounding box center [17, 76] width 10 height 7
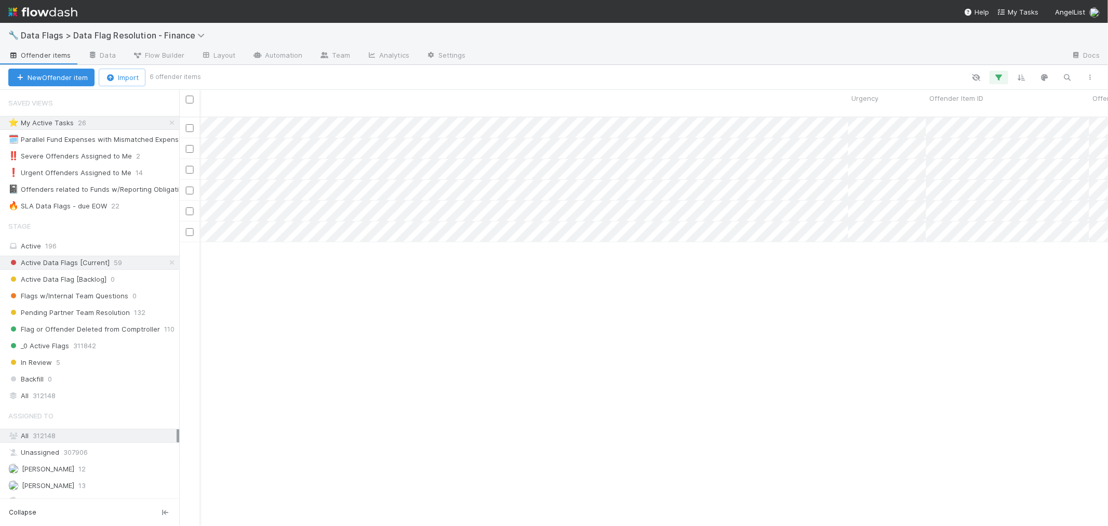
scroll to position [0, 1391]
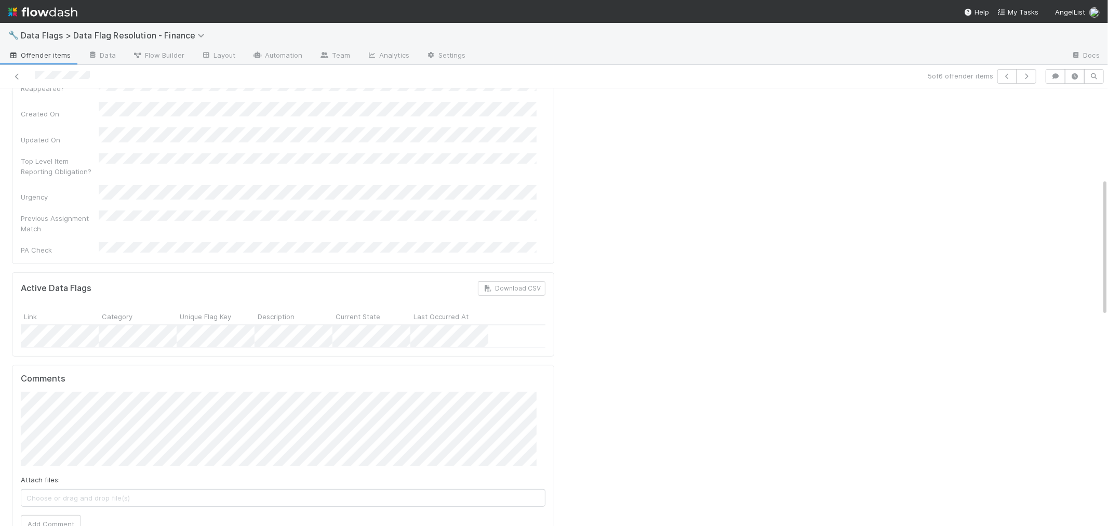
scroll to position [288, 0]
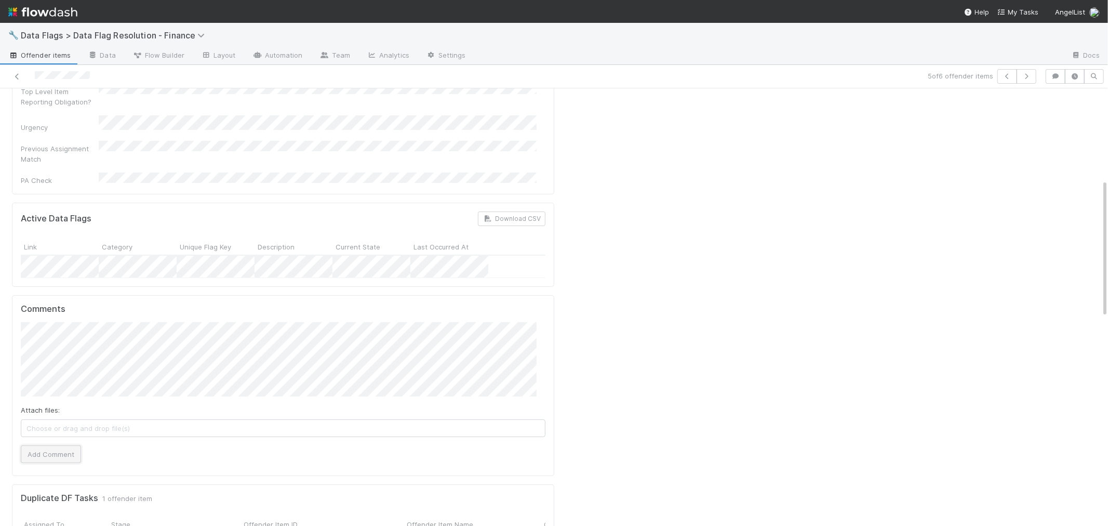
click at [24, 445] on button "Add Comment" at bounding box center [51, 454] width 60 height 18
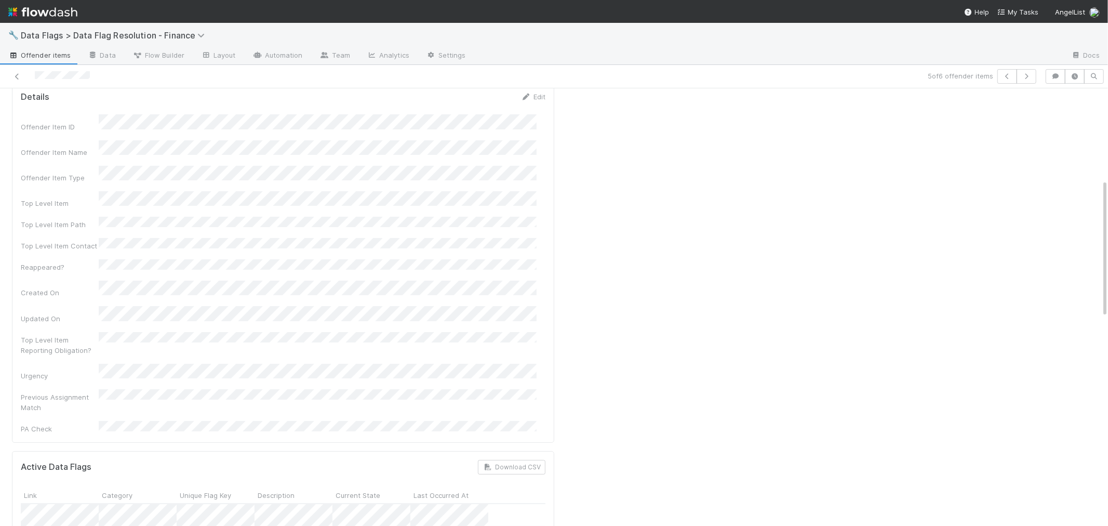
scroll to position [0, 0]
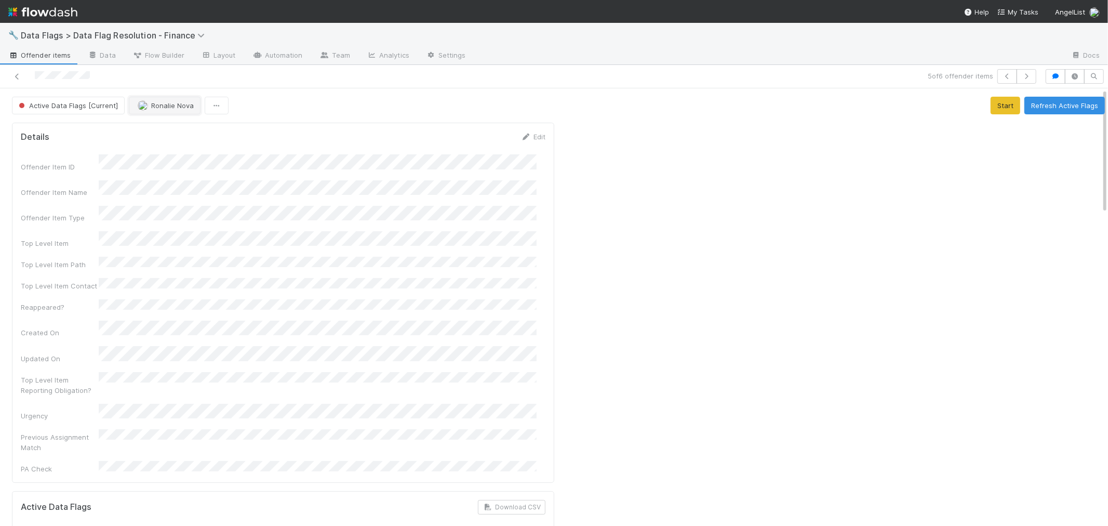
click at [154, 102] on span "Ronalie Nova" at bounding box center [172, 105] width 43 height 8
click at [15, 72] on link at bounding box center [17, 76] width 10 height 10
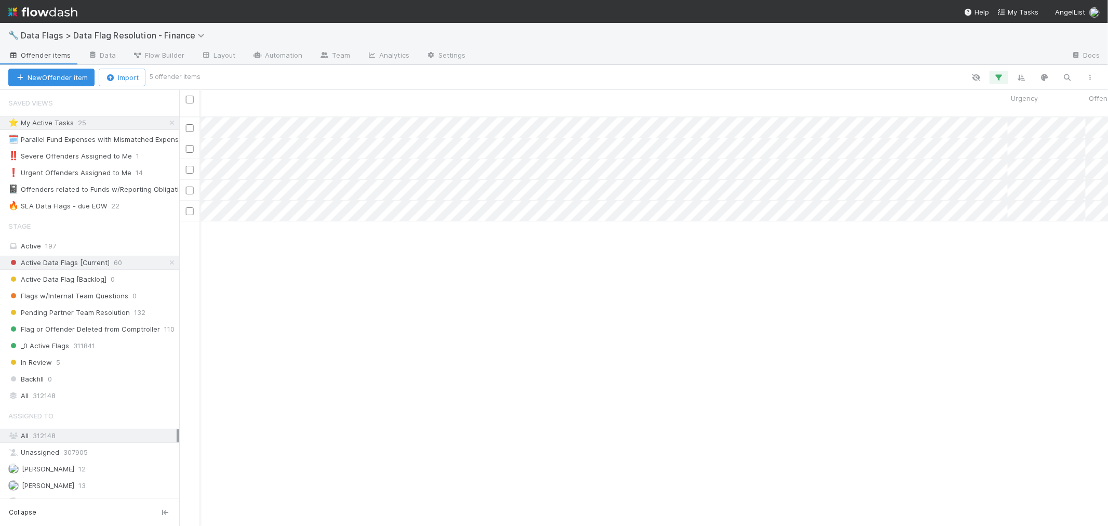
scroll to position [0, 1209]
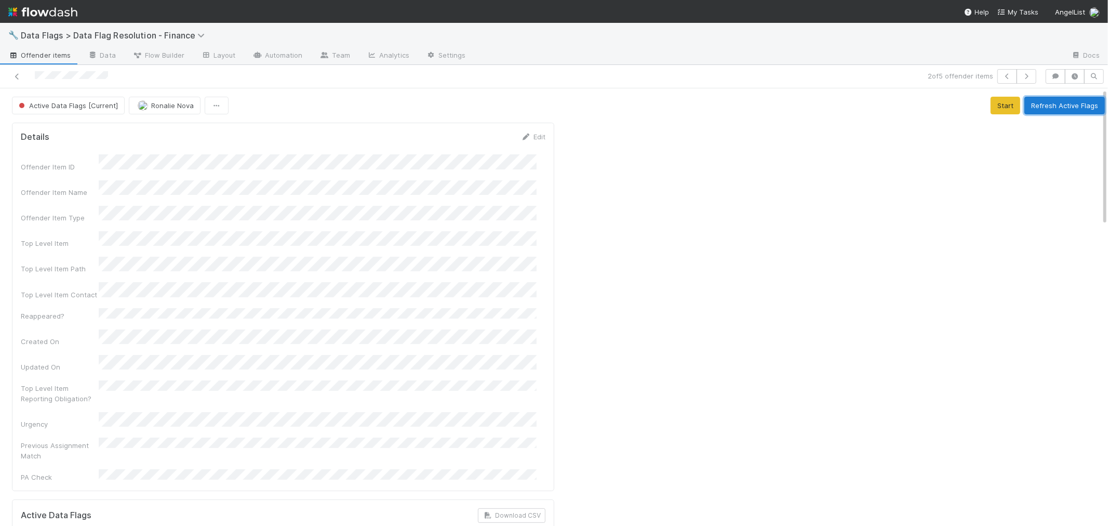
click at [1050, 112] on button "Refresh Active Flags" at bounding box center [1065, 106] width 81 height 18
click at [18, 73] on icon at bounding box center [17, 76] width 10 height 7
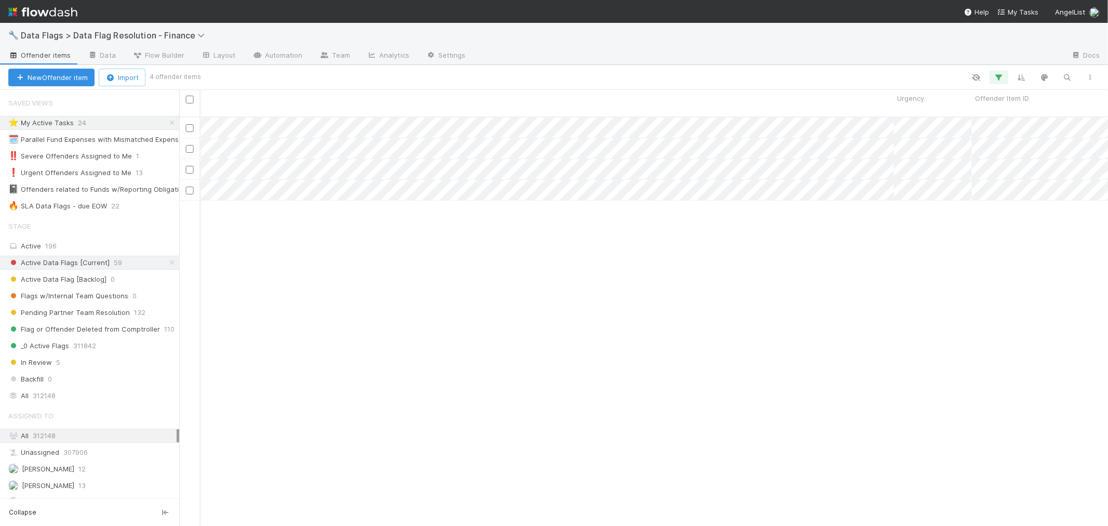
scroll to position [0, 1328]
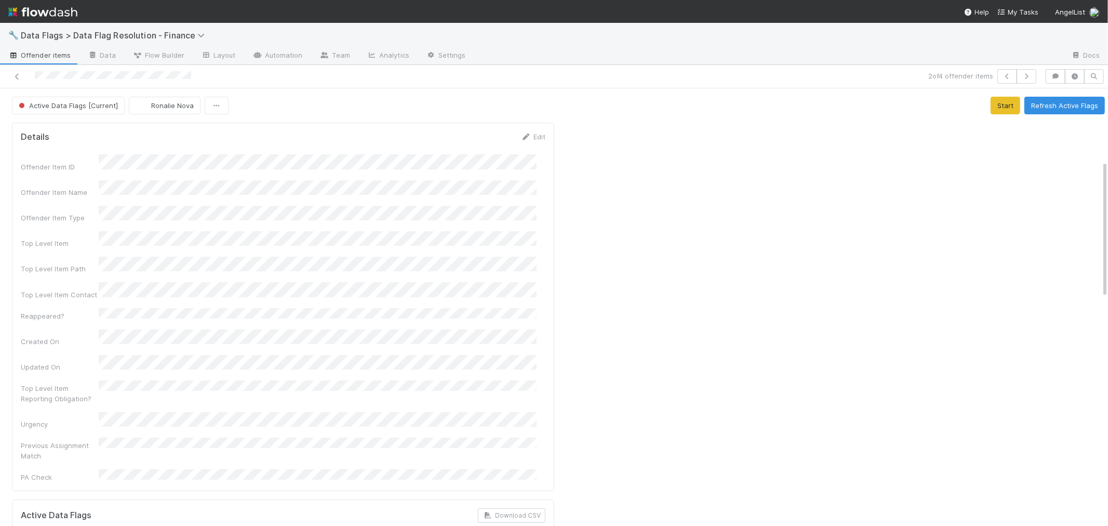
scroll to position [231, 0]
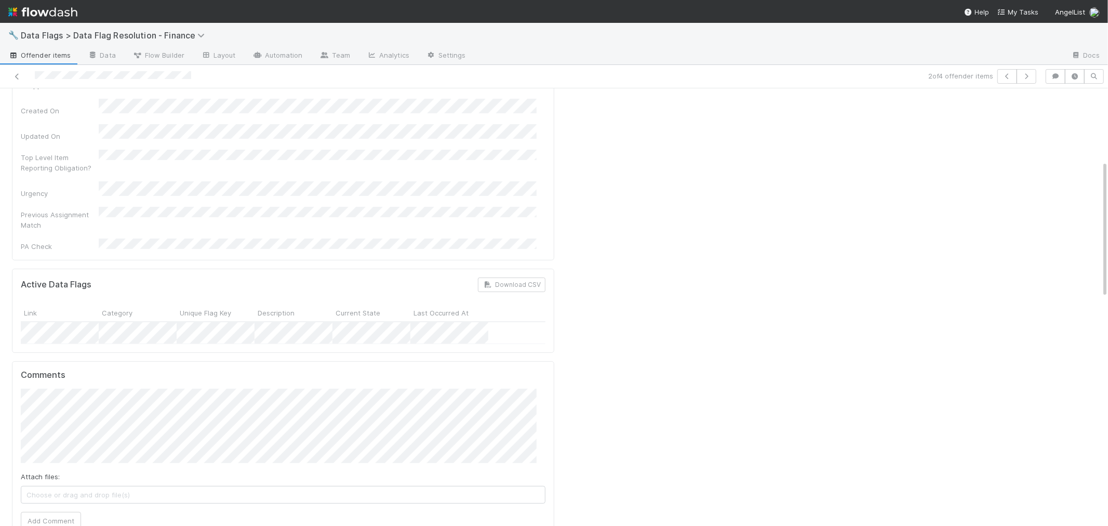
click at [336, 370] on h5 "Comments" at bounding box center [283, 375] width 525 height 10
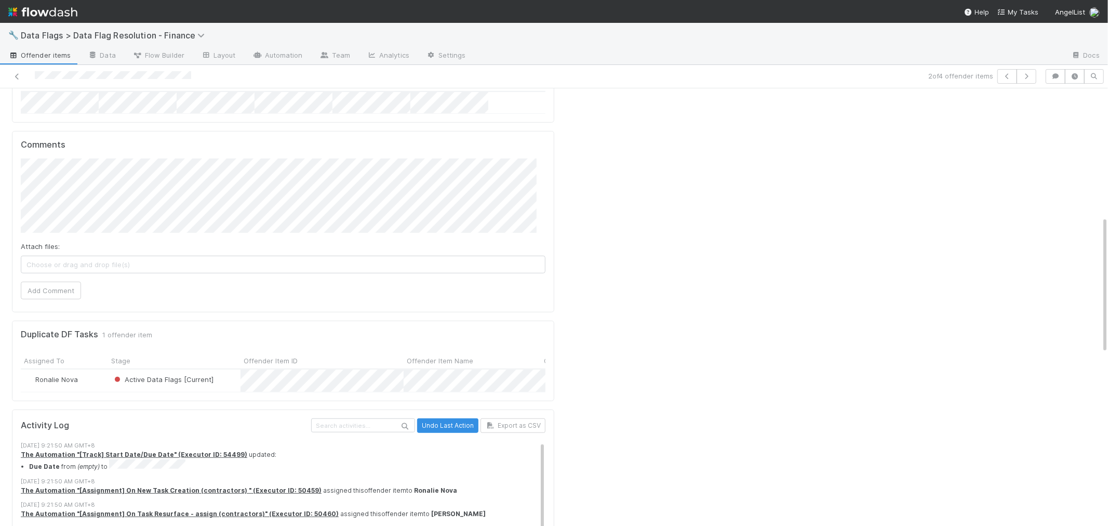
scroll to position [461, 0]
click at [60, 281] on button "Add Comment" at bounding box center [51, 290] width 60 height 18
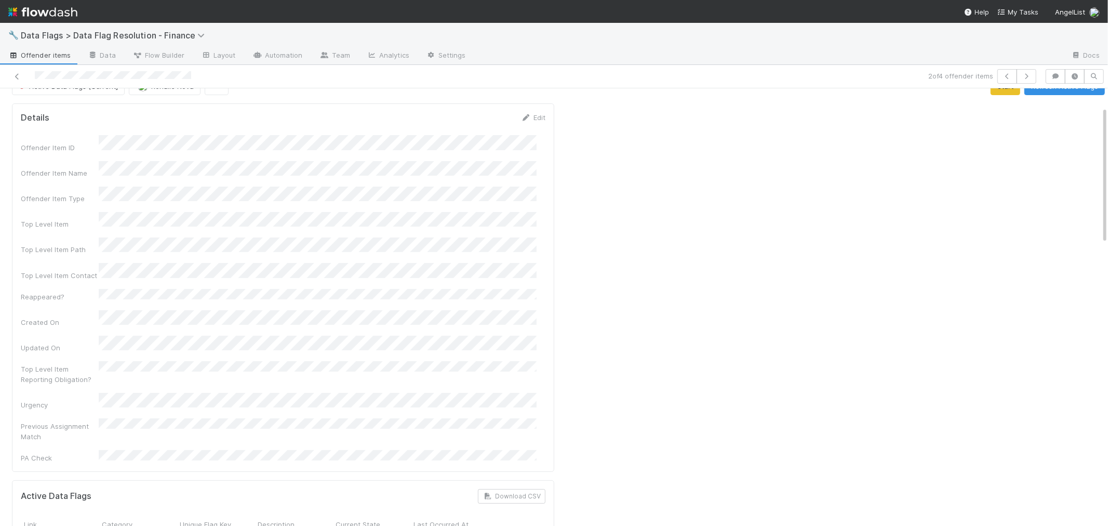
scroll to position [0, 0]
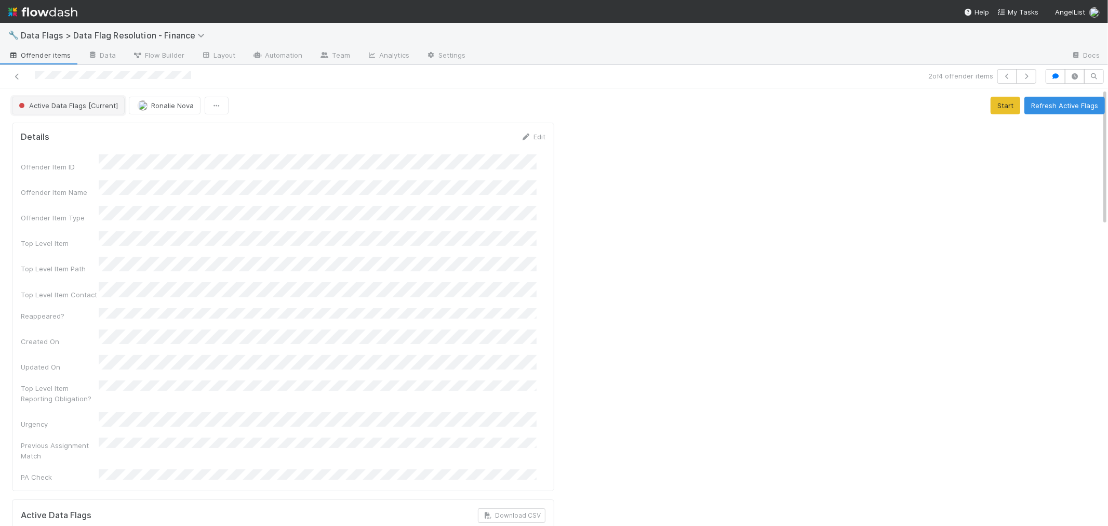
click at [87, 97] on button "Active Data Flags [Current]" at bounding box center [68, 106] width 113 height 18
click at [108, 132] on span "Pending Partner Team Resolution" at bounding box center [76, 132] width 122 height 8
click at [17, 74] on icon at bounding box center [17, 76] width 10 height 7
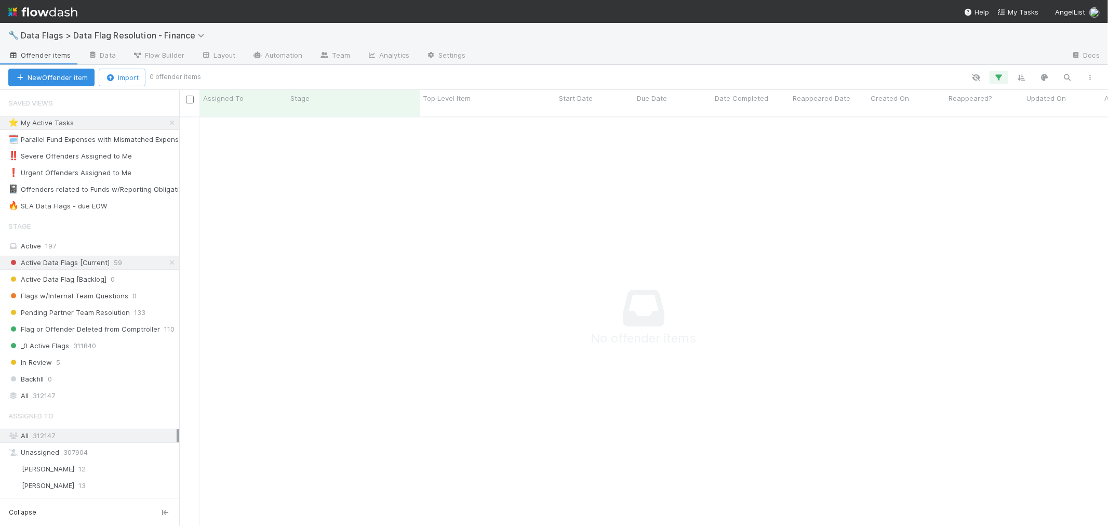
scroll to position [9, 9]
click at [84, 138] on div "🗓️ Parallel Fund Expenses with Mismatched Expense Schedules" at bounding box center [113, 139] width 210 height 13
click at [78, 123] on span "24" at bounding box center [87, 122] width 19 height 13
click at [1000, 75] on icon "button" at bounding box center [999, 77] width 10 height 9
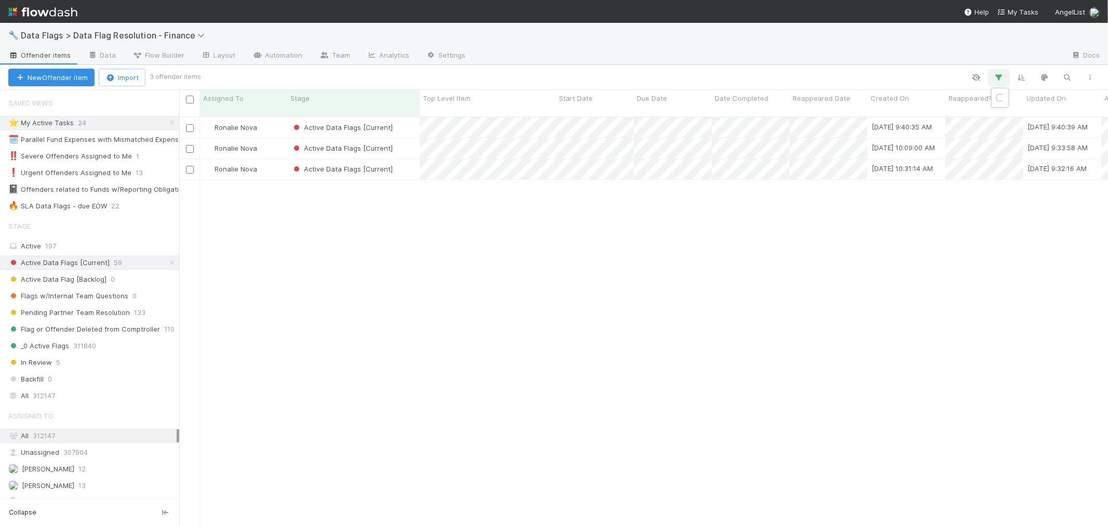
scroll to position [409, 920]
click at [526, 288] on div "2 filters Reset Filters If Assigned To is current user and Stage is active And.…" at bounding box center [554, 263] width 1108 height 526
click at [597, 312] on div "Ronalie Nova Active Data Flags [Current] 8/27/25, 9:40:35 AM 8/27/25, 9:40:39 A…" at bounding box center [643, 325] width 929 height 417
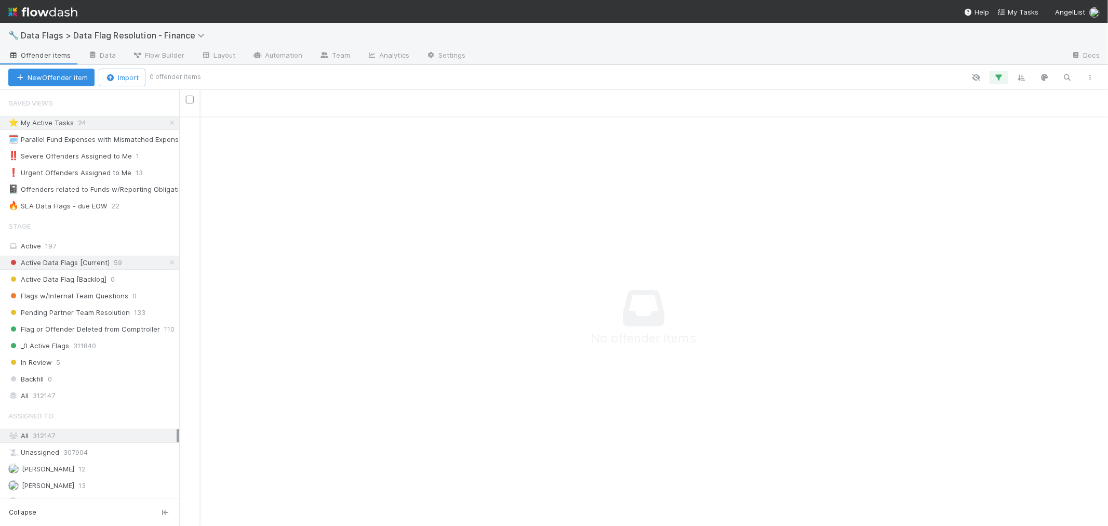
scroll to position [0, 0]
click at [996, 75] on icon "button" at bounding box center [999, 77] width 10 height 9
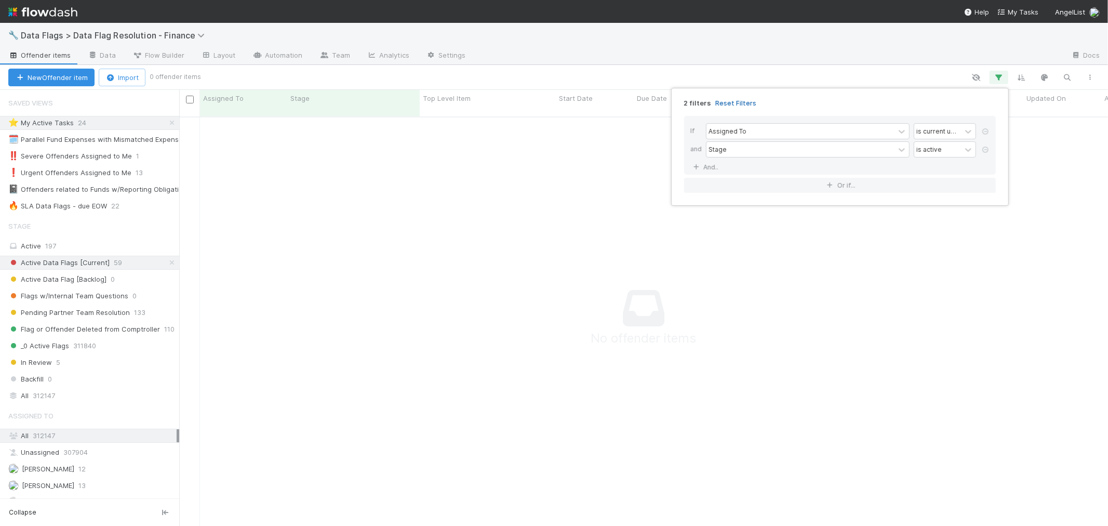
click at [731, 101] on link "Reset Filters" at bounding box center [736, 103] width 41 height 9
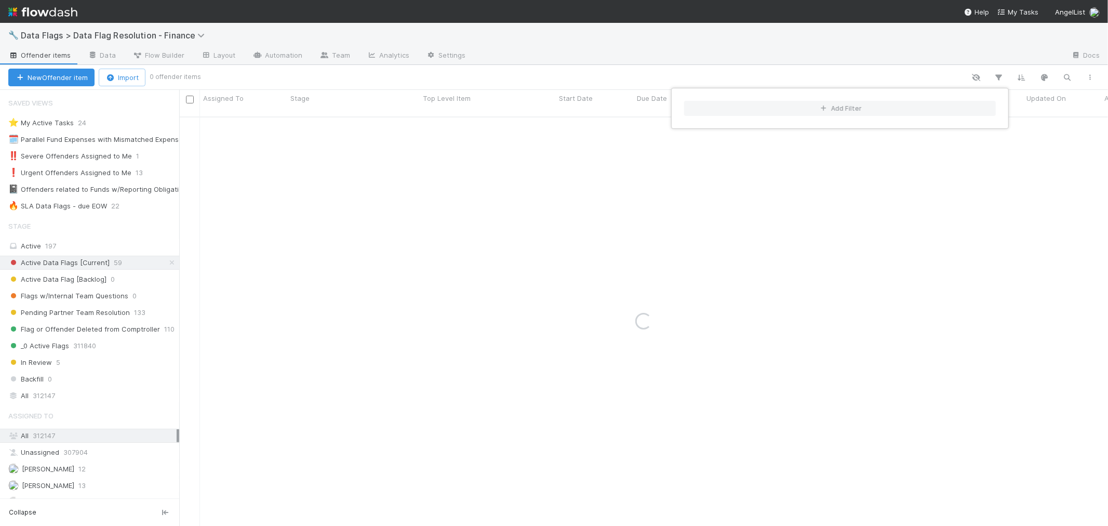
click at [82, 122] on div "Add Filter" at bounding box center [554, 263] width 1108 height 526
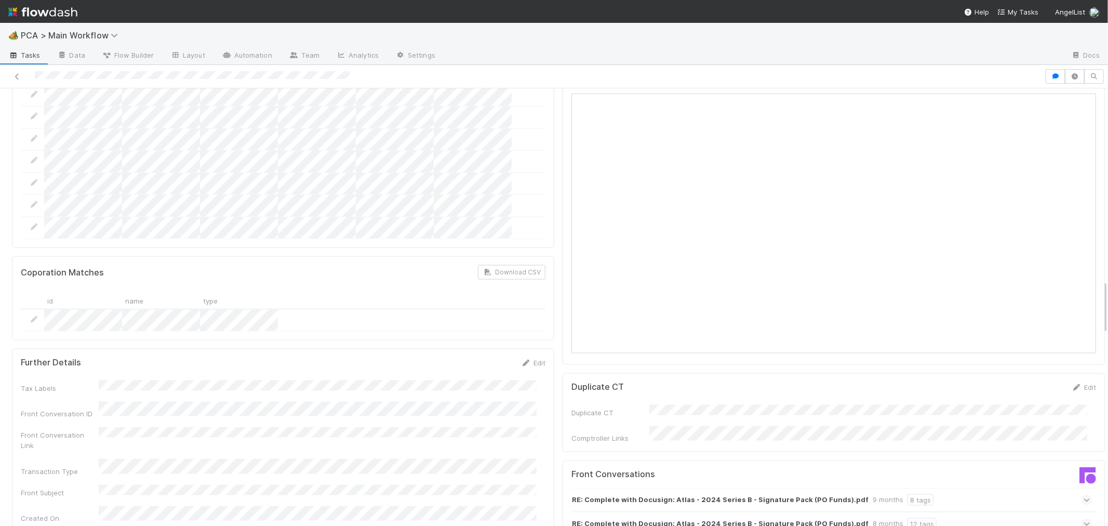
scroll to position [1559, 0]
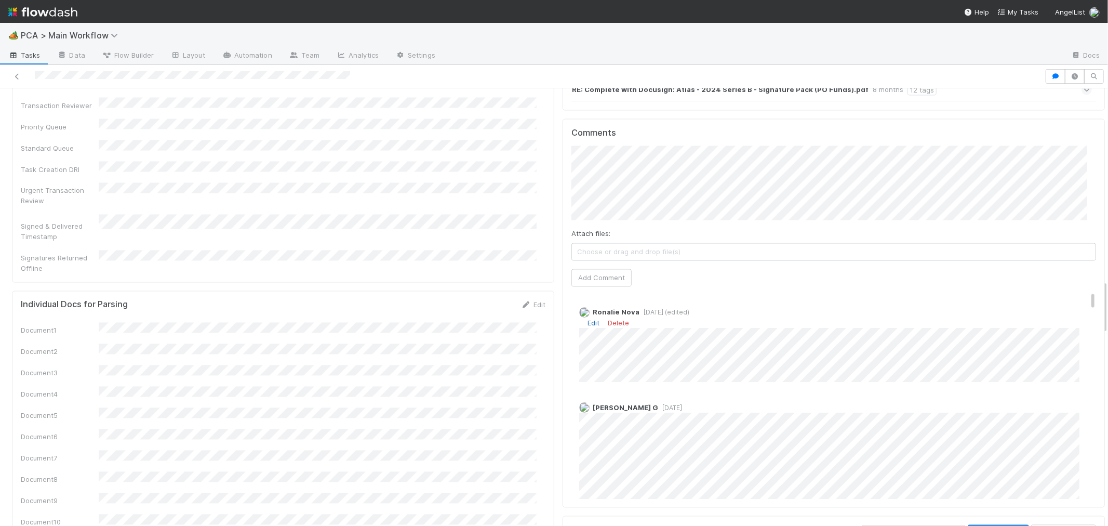
click at [588, 319] on link "Edit" at bounding box center [594, 323] width 12 height 8
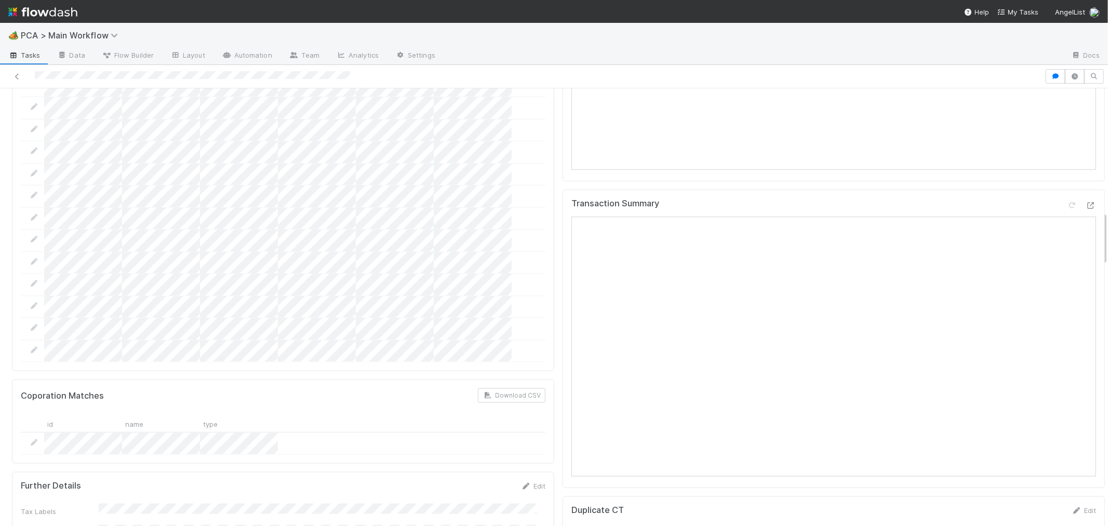
scroll to position [866, 0]
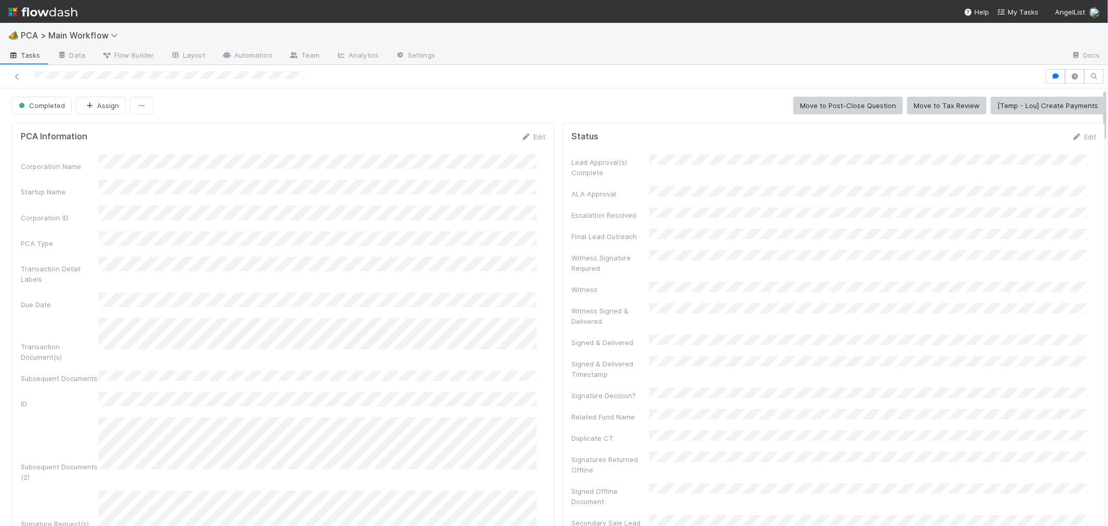
drag, startPoint x: 30, startPoint y: 76, endPoint x: 88, endPoint y: 82, distance: 59.0
click at [88, 82] on div at bounding box center [522, 76] width 1037 height 15
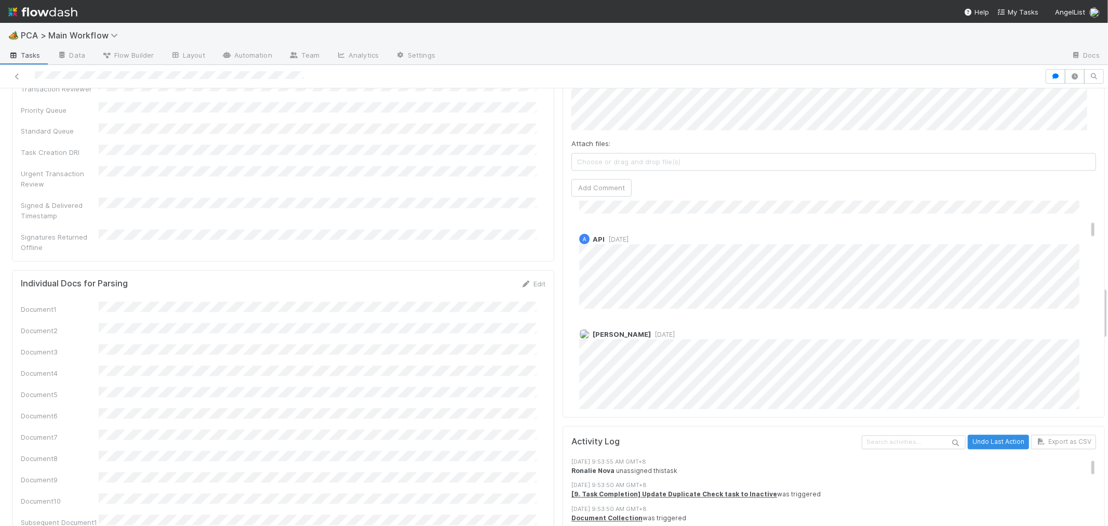
scroll to position [404, 0]
click at [653, 312] on span "1 week ago" at bounding box center [663, 316] width 24 height 8
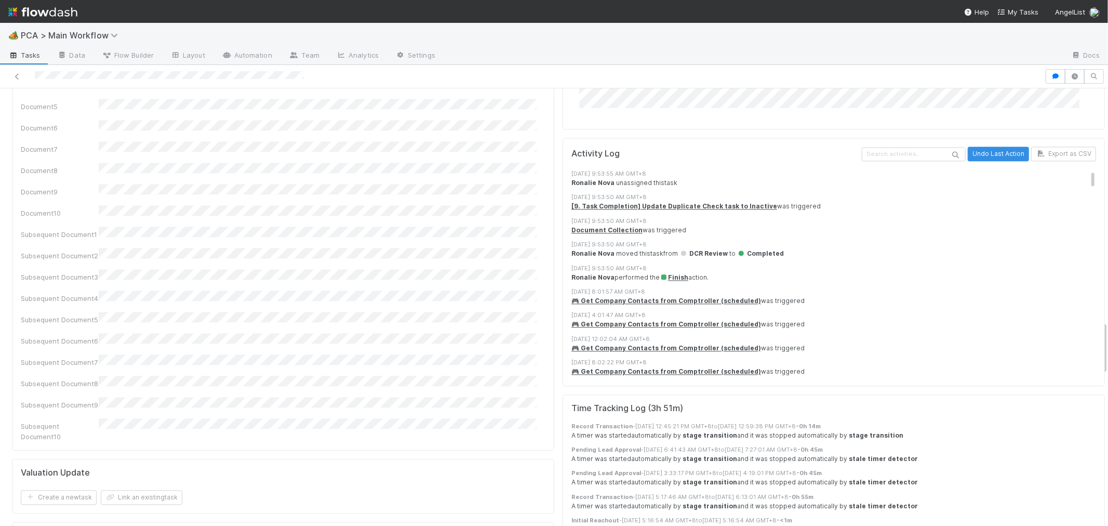
scroll to position [1501, 0]
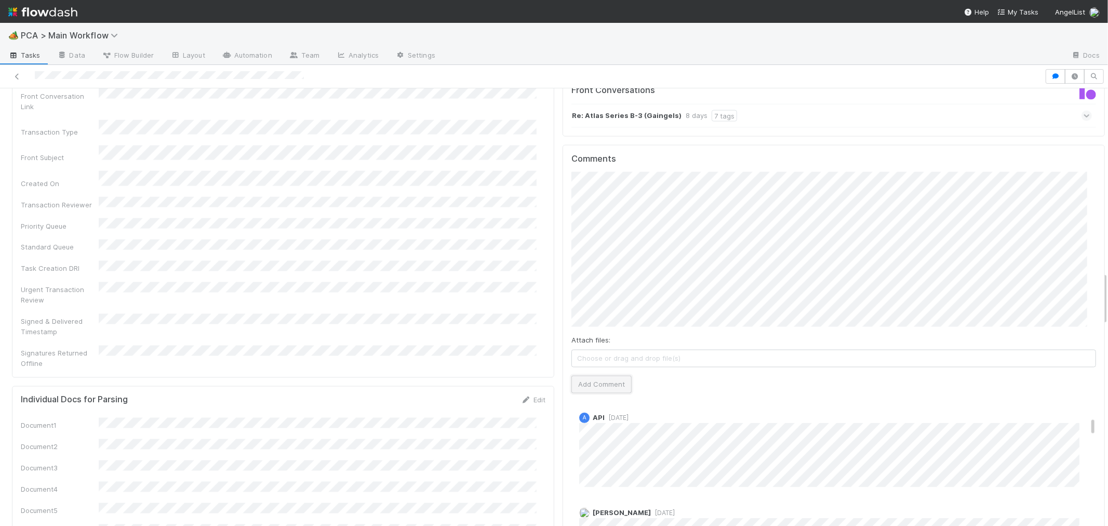
click at [603, 376] on button "Add Comment" at bounding box center [602, 385] width 60 height 18
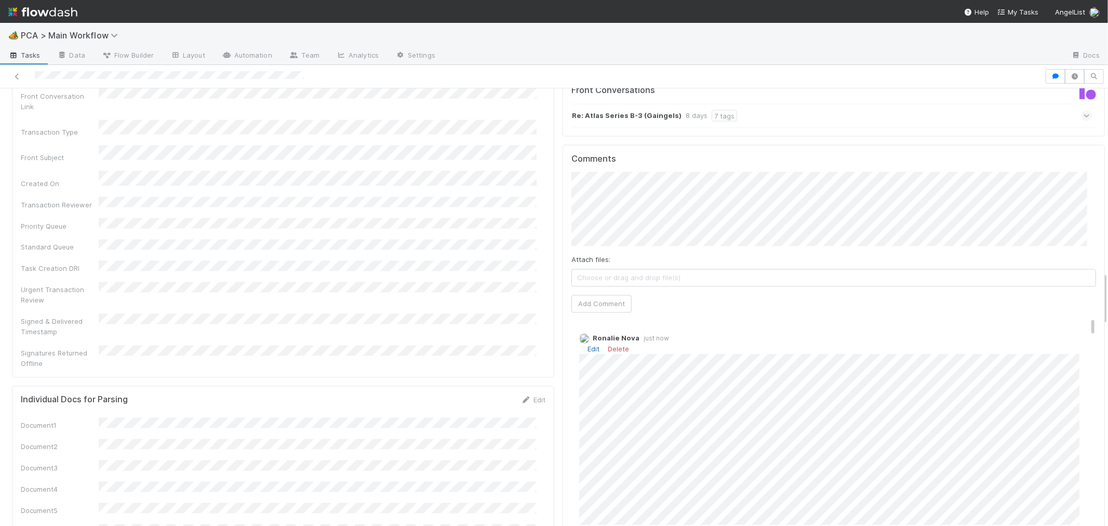
click at [588, 345] on link "Edit" at bounding box center [594, 349] width 12 height 8
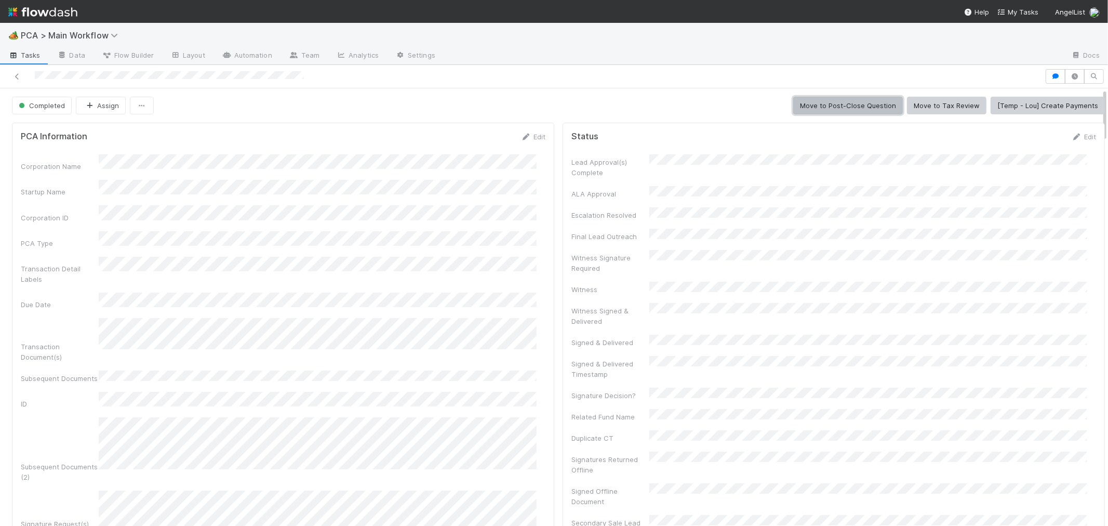
click at [858, 109] on button "Move to Post-Close Question" at bounding box center [849, 106] width 110 height 18
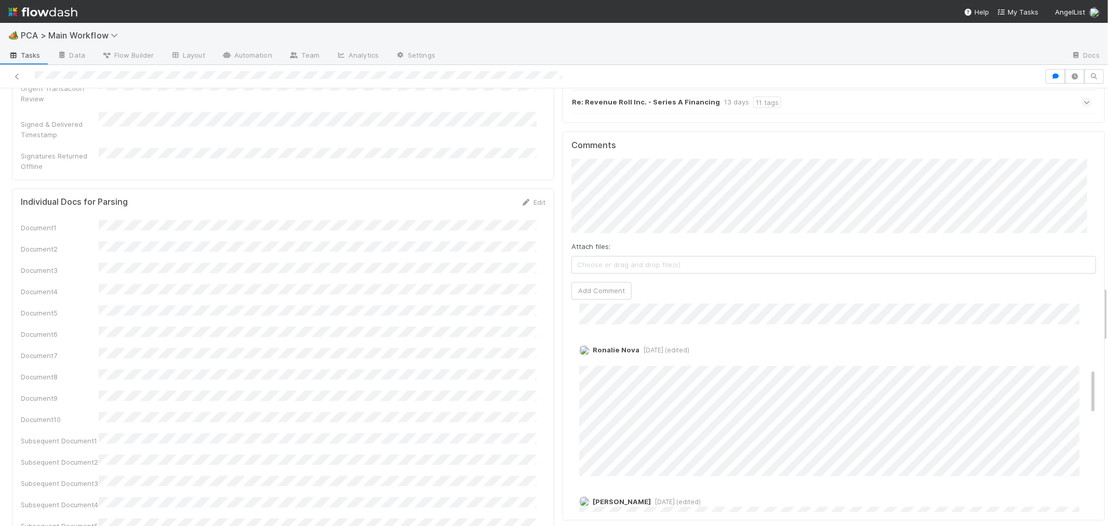
scroll to position [288, 0]
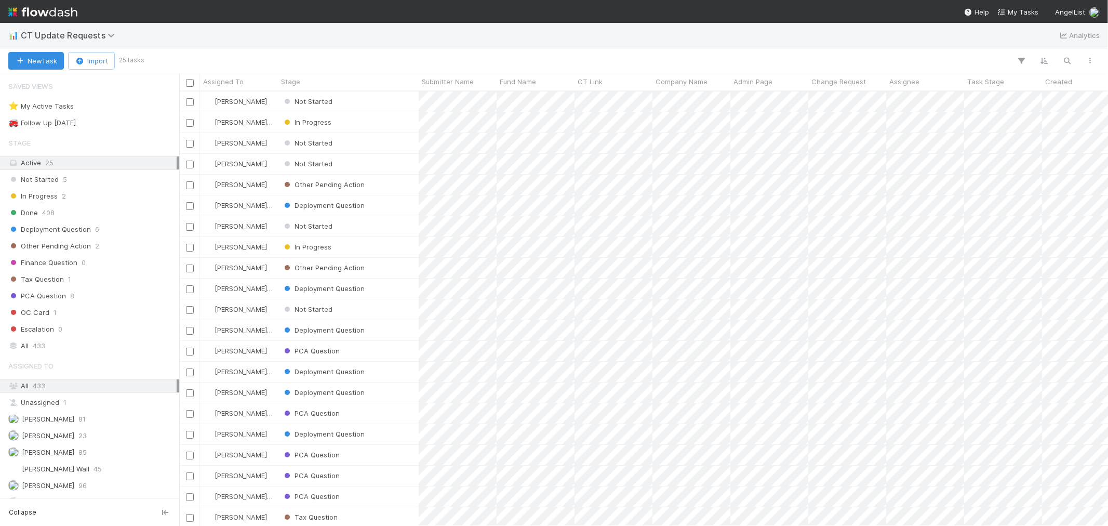
scroll to position [425, 920]
click at [114, 106] on div "⭐ My Active Tasks 0" at bounding box center [92, 106] width 168 height 13
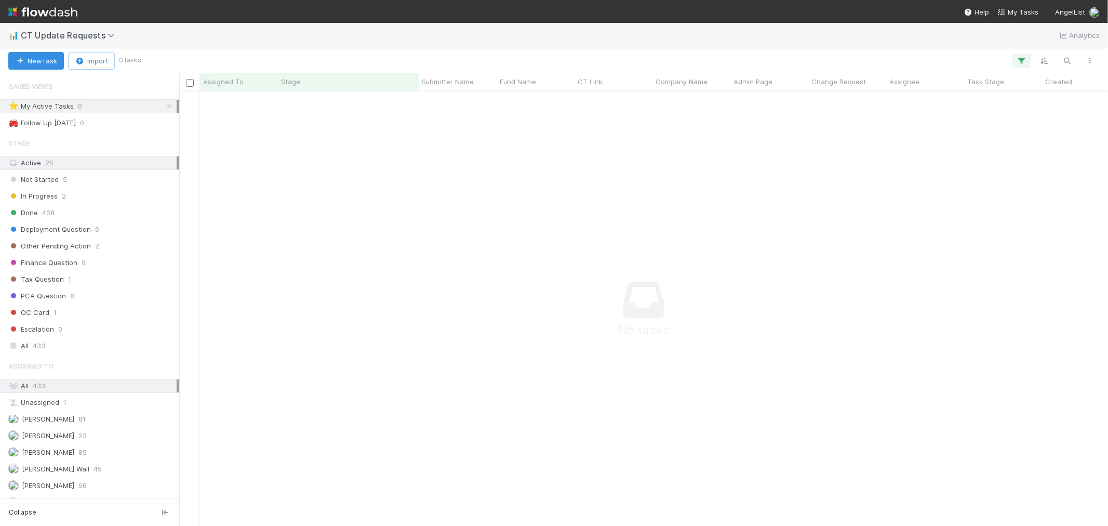
scroll to position [417, 912]
click at [100, 298] on div "PCA Question 8" at bounding box center [92, 295] width 168 height 13
click at [114, 191] on div "In Progress 2" at bounding box center [92, 196] width 168 height 13
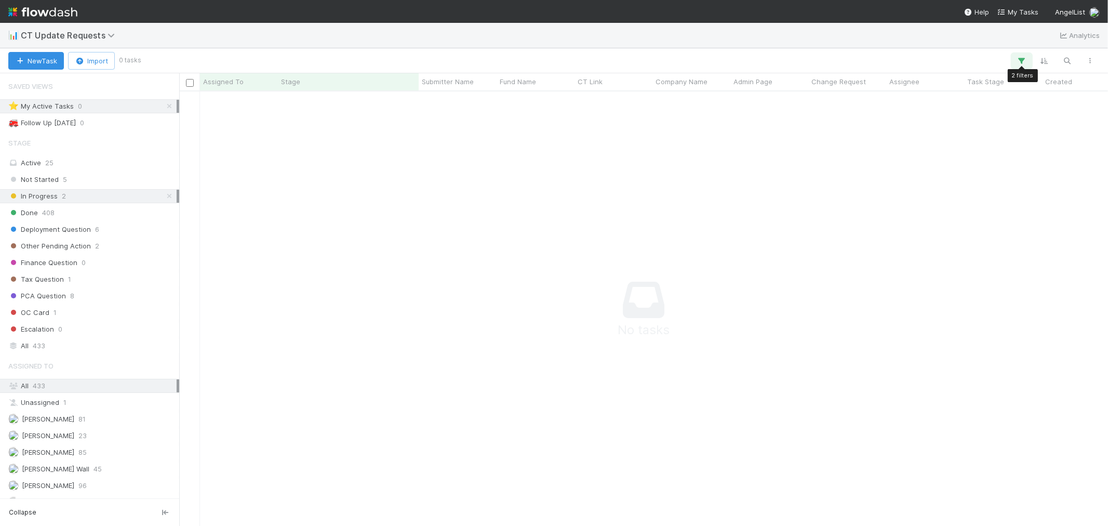
click at [1022, 60] on icon "button" at bounding box center [1022, 60] width 10 height 9
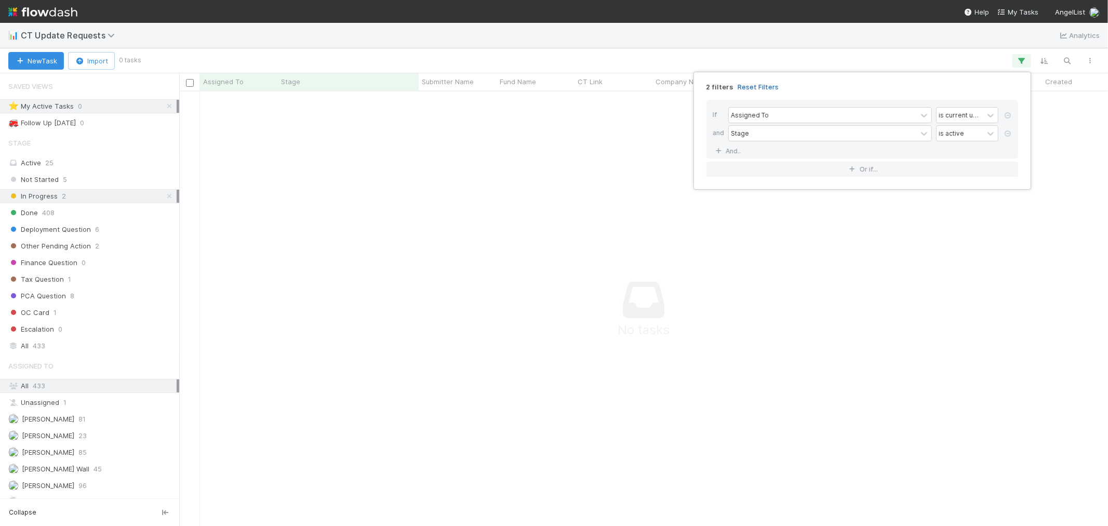
click at [766, 85] on link "Reset Filters" at bounding box center [758, 87] width 41 height 9
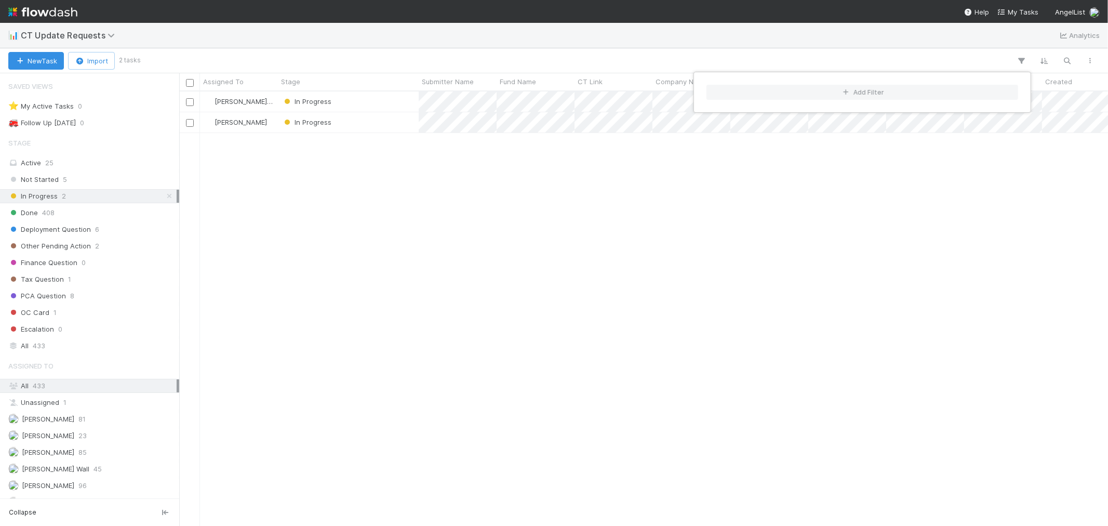
scroll to position [425, 920]
drag, startPoint x: 118, startPoint y: 226, endPoint x: 110, endPoint y: 227, distance: 8.5
click at [117, 226] on div "Add Filter" at bounding box center [554, 263] width 1108 height 526
click at [94, 225] on div "Add Filter" at bounding box center [554, 263] width 1108 height 526
click at [93, 228] on div "Deployment Question 6" at bounding box center [92, 229] width 168 height 13
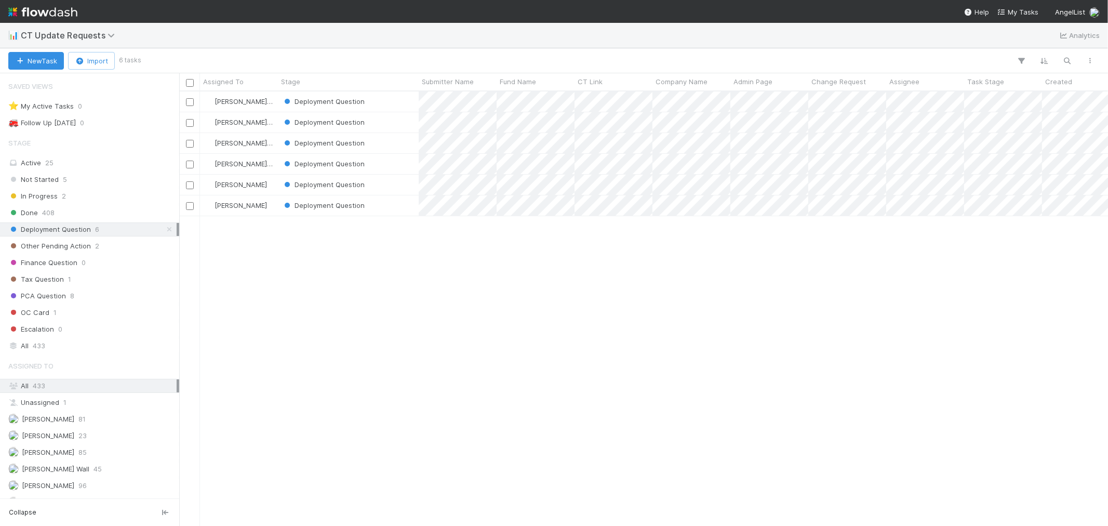
scroll to position [425, 920]
click at [70, 248] on span "Other Pending Action" at bounding box center [49, 246] width 83 height 13
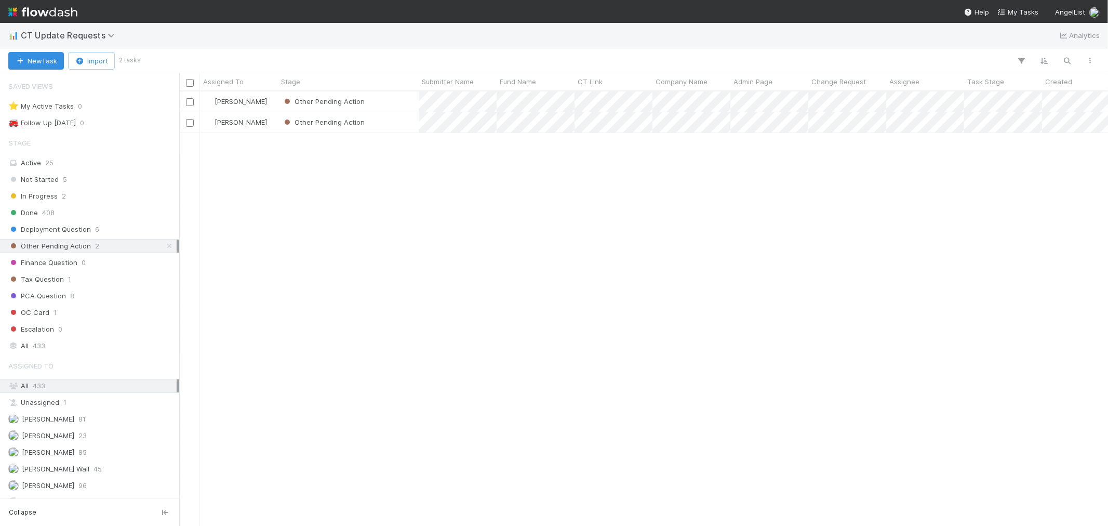
scroll to position [425, 920]
click at [57, 299] on span "PCA Question" at bounding box center [37, 295] width 58 height 13
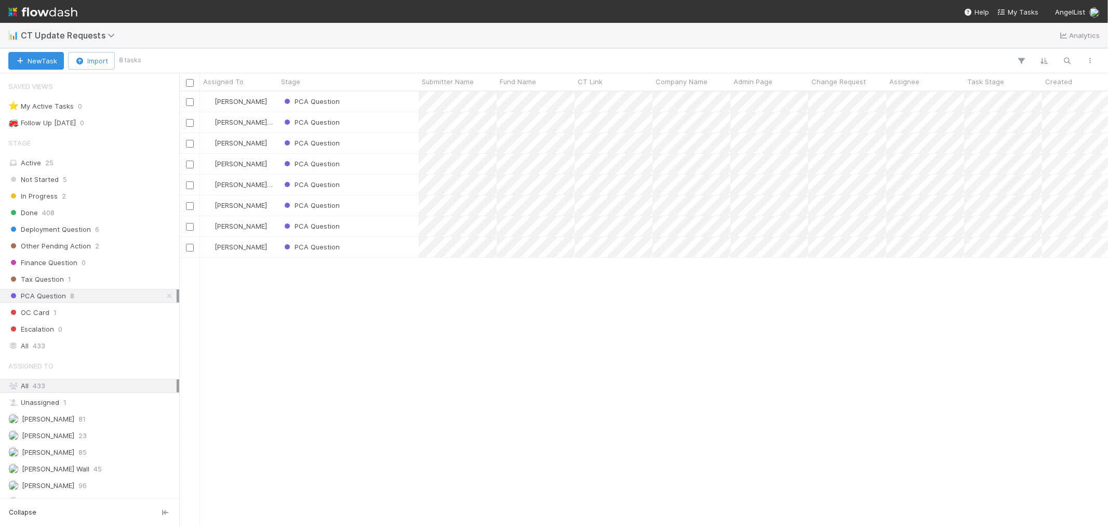
scroll to position [425, 920]
click at [55, 312] on span "1" at bounding box center [55, 312] width 3 height 13
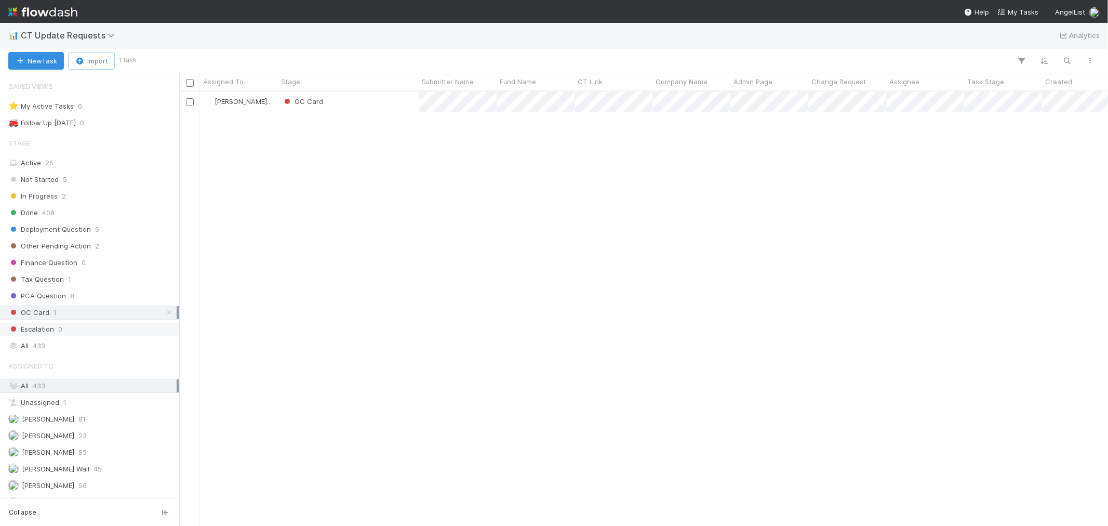
scroll to position [425, 920]
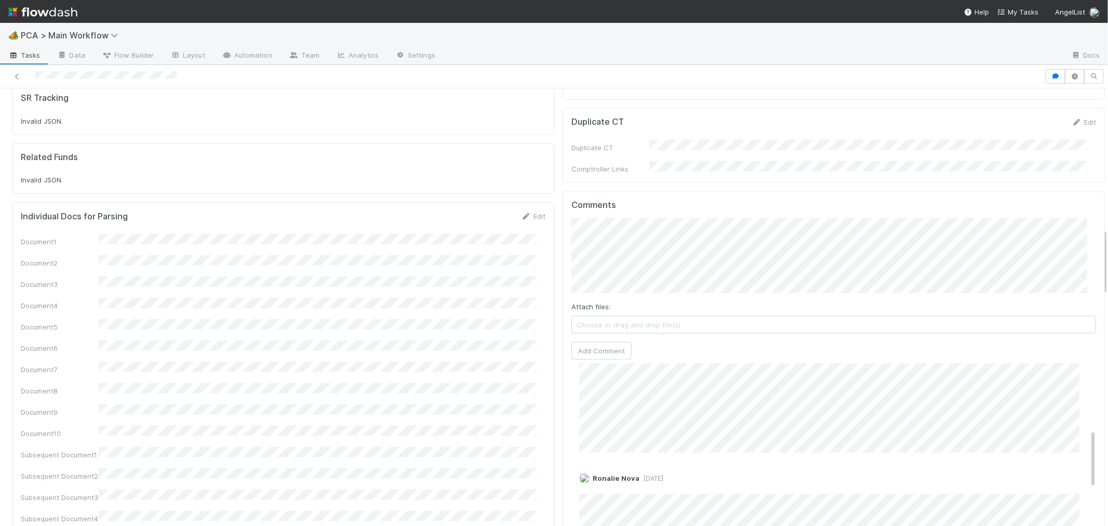
scroll to position [288, 0]
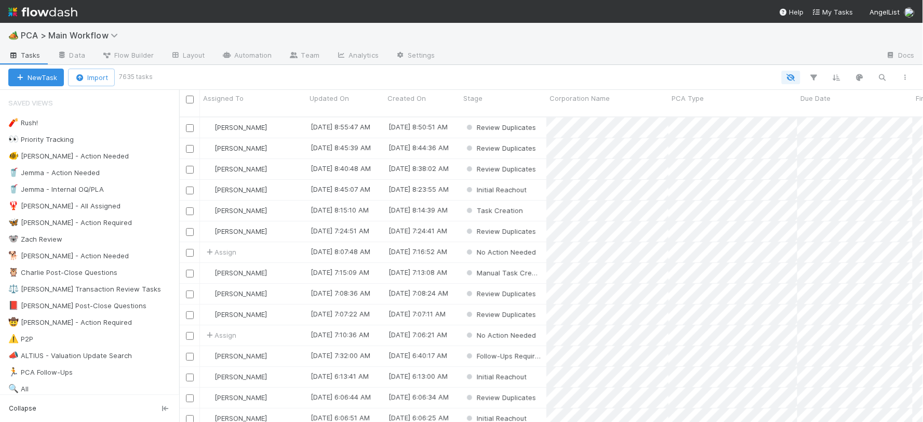
scroll to position [305, 735]
click at [256, 209] on div "[PERSON_NAME]" at bounding box center [253, 211] width 107 height 20
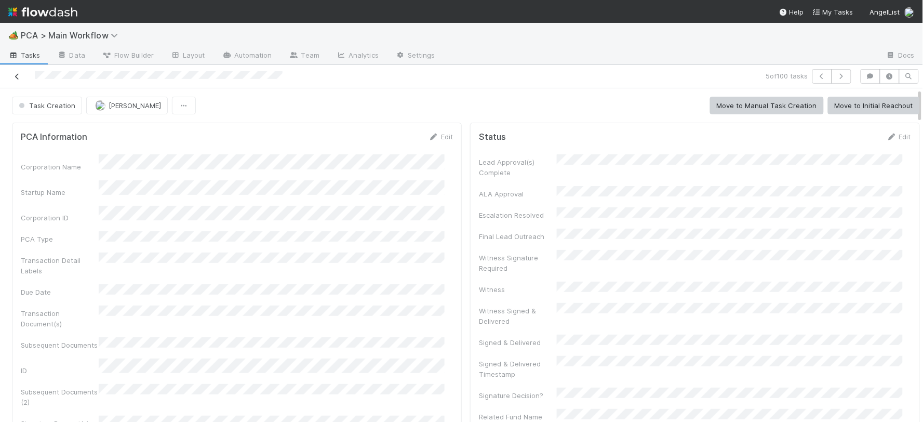
click at [21, 75] on icon at bounding box center [17, 76] width 10 height 7
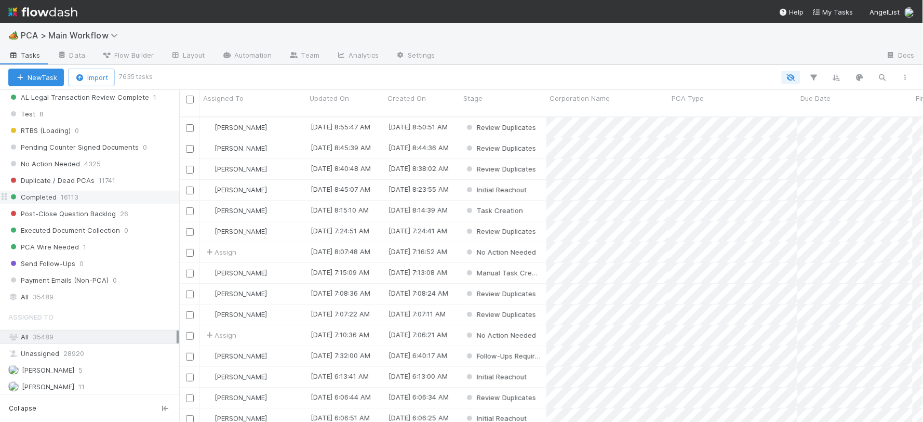
scroll to position [1212, 0]
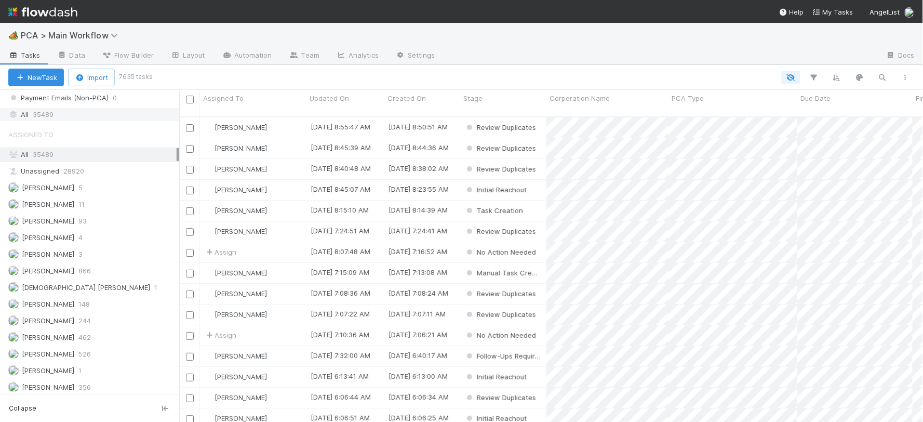
click at [39, 121] on span "35489" at bounding box center [43, 114] width 21 height 13
click at [877, 80] on button "button" at bounding box center [883, 78] width 19 height 14
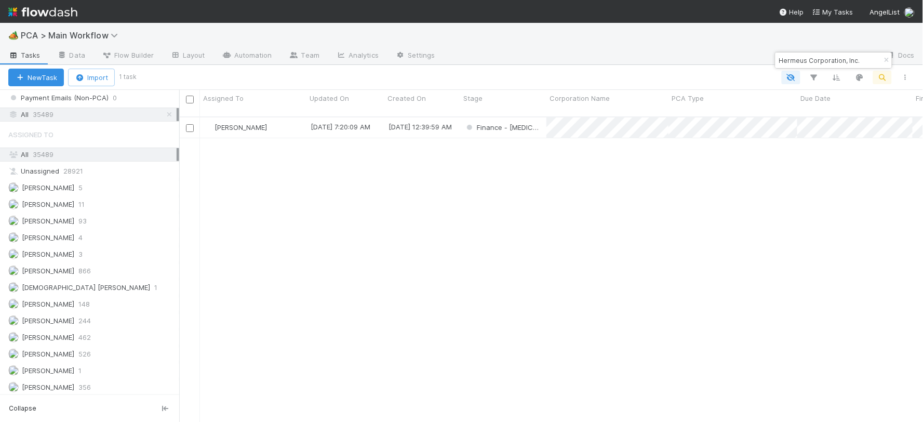
type input "Hermeus Corporation, Inc."
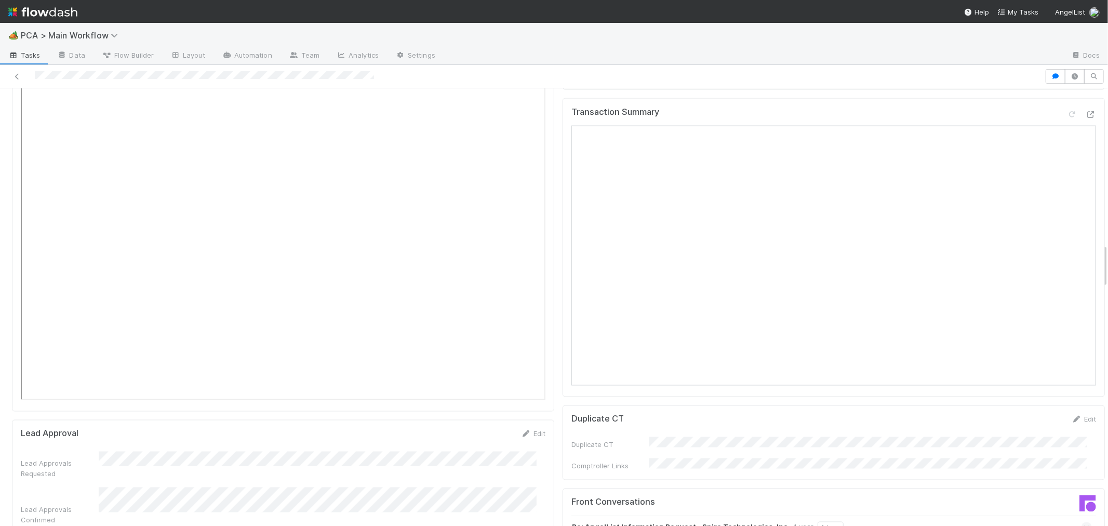
scroll to position [1328, 0]
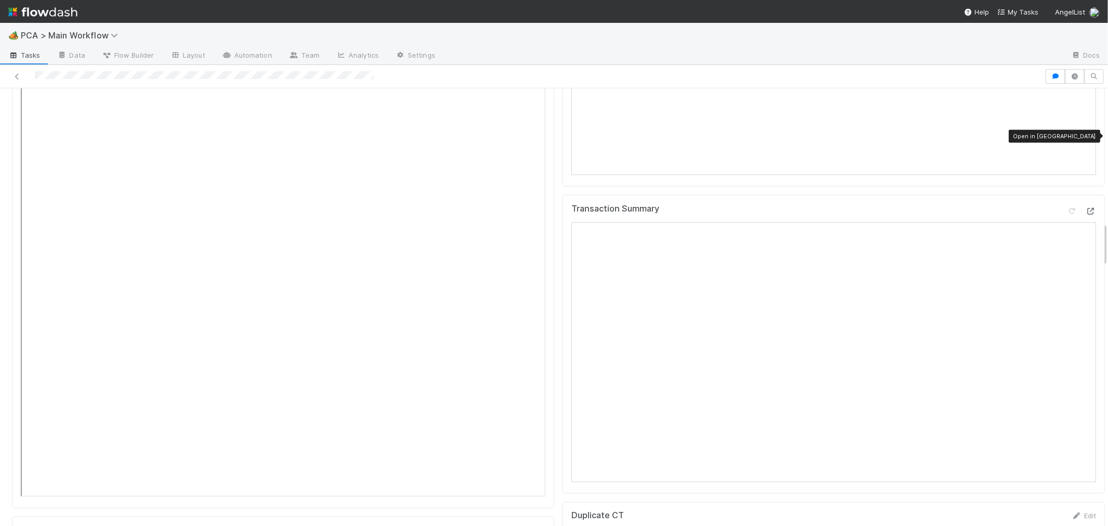
click at [1086, 208] on icon at bounding box center [1091, 211] width 10 height 7
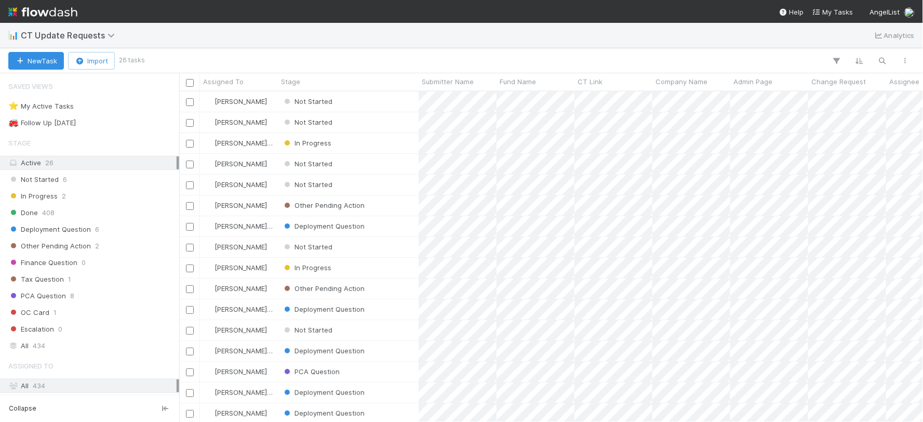
scroll to position [321, 735]
click at [50, 58] on button "New Task" at bounding box center [36, 61] width 56 height 18
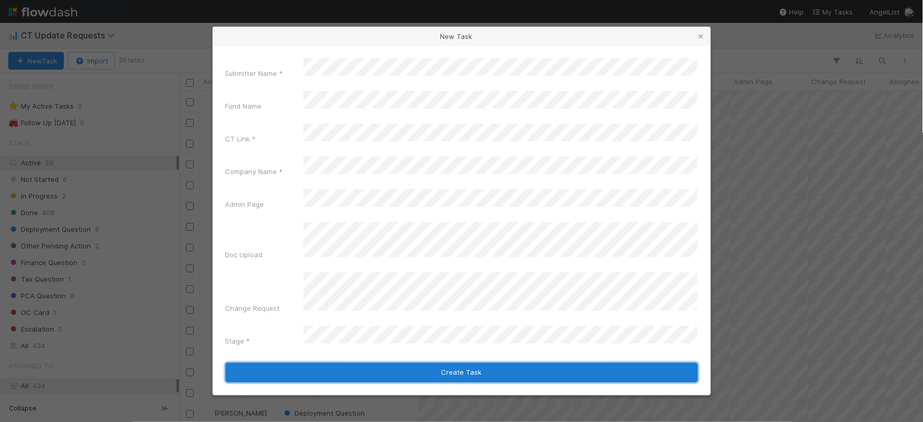
click at [504, 363] on button "Create Task" at bounding box center [462, 373] width 473 height 20
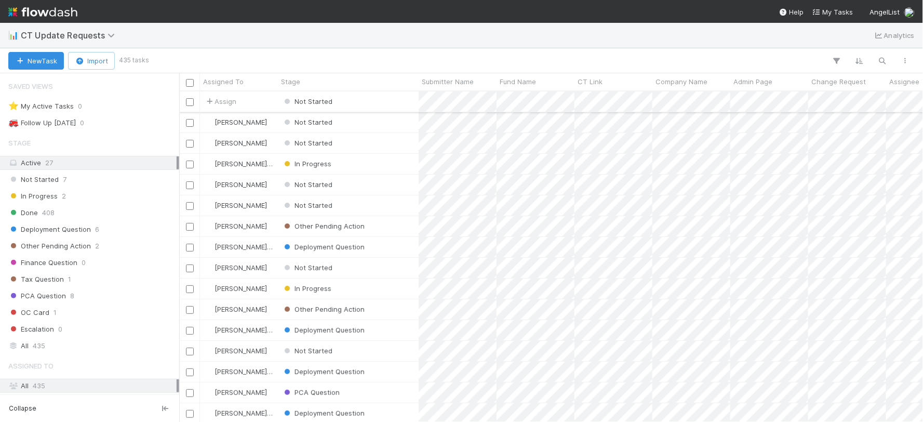
click at [381, 105] on div "Not Started" at bounding box center [348, 101] width 141 height 20
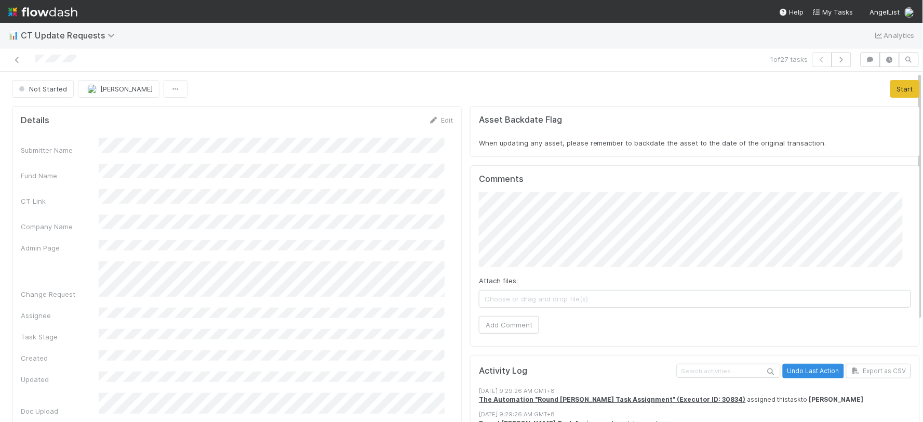
click at [24, 17] on img at bounding box center [42, 12] width 69 height 18
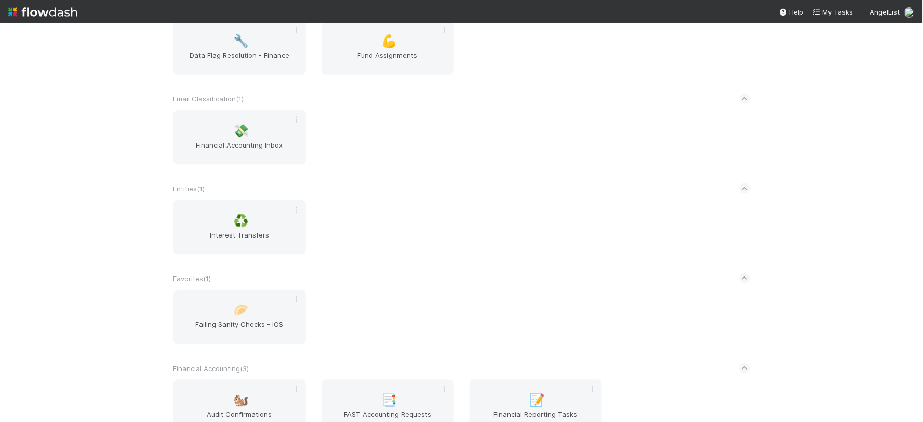
scroll to position [520, 0]
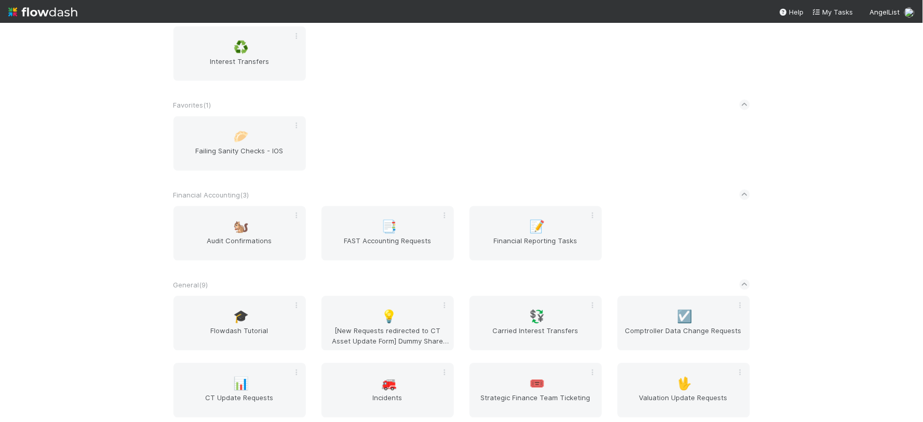
click at [44, 126] on div "AngelList New workflow AL < ( 1 ) 🌐 BT Request Router Automated Financials ( 1 …" at bounding box center [461, 222] width 923 height 399
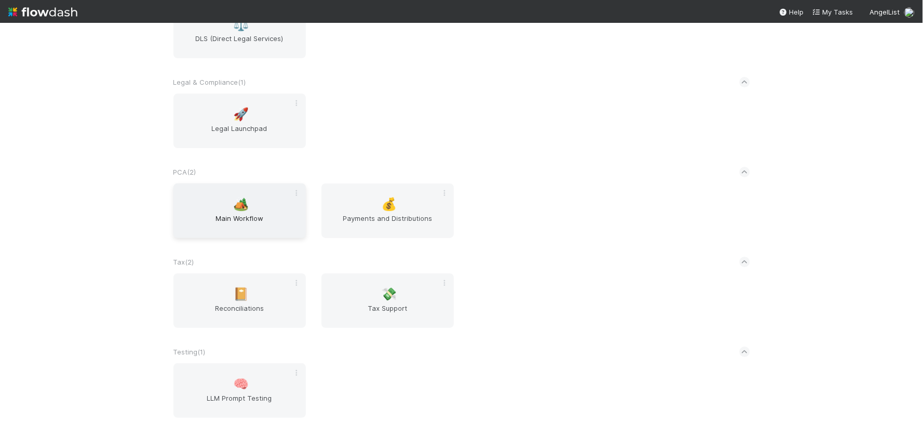
scroll to position [1039, 0]
click at [275, 210] on span "Main Workflow" at bounding box center [240, 220] width 124 height 21
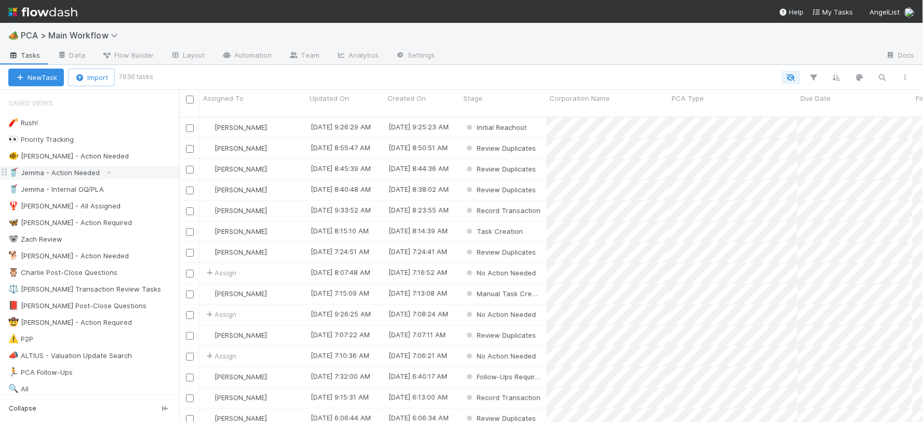
scroll to position [305, 735]
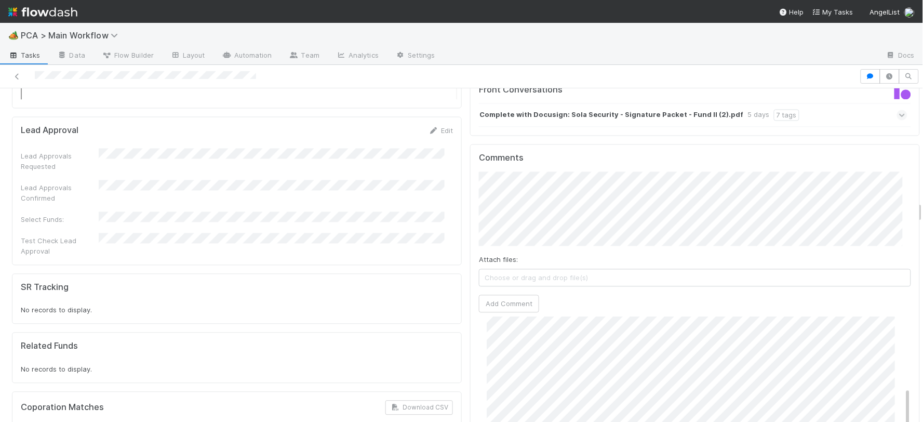
scroll to position [115, 0]
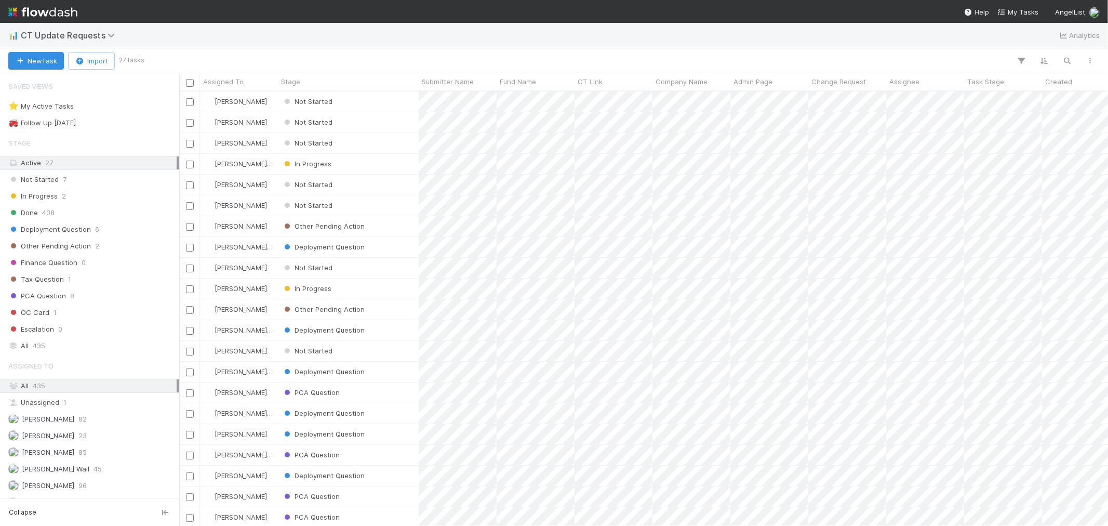
scroll to position [425, 920]
click at [48, 59] on button "New Task" at bounding box center [36, 61] width 56 height 18
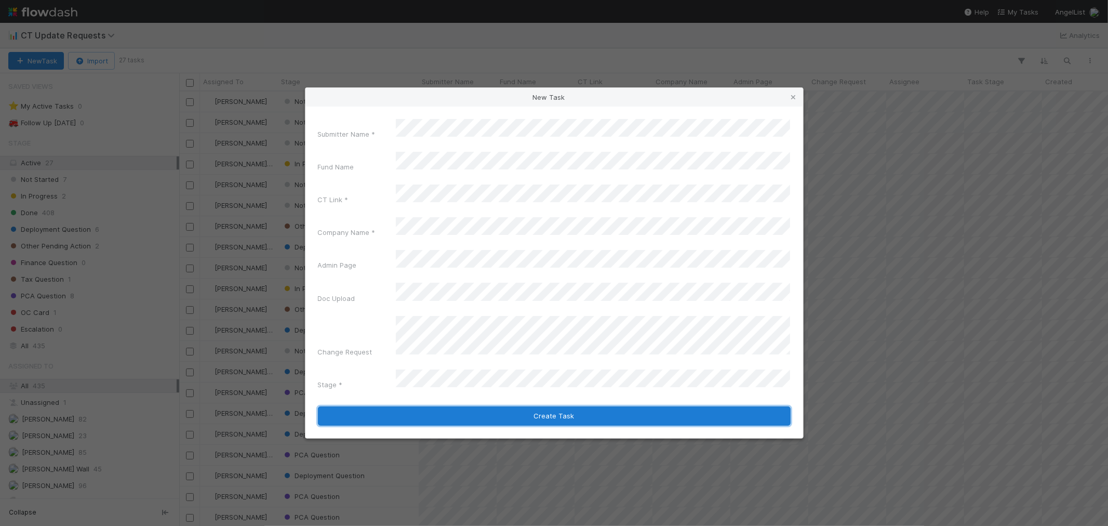
click at [595, 406] on button "Create Task" at bounding box center [554, 416] width 473 height 20
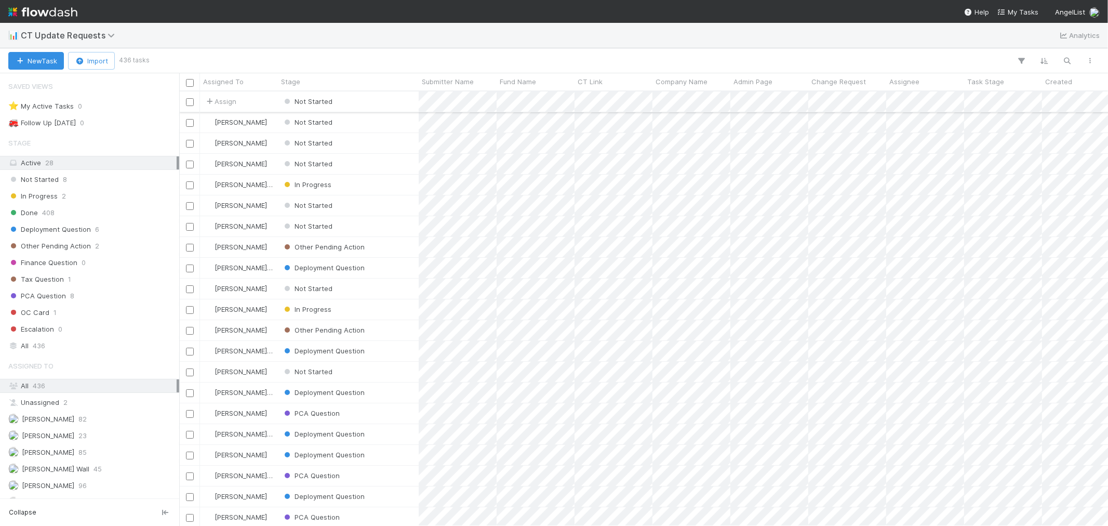
click at [395, 100] on div "Not Started" at bounding box center [348, 101] width 141 height 20
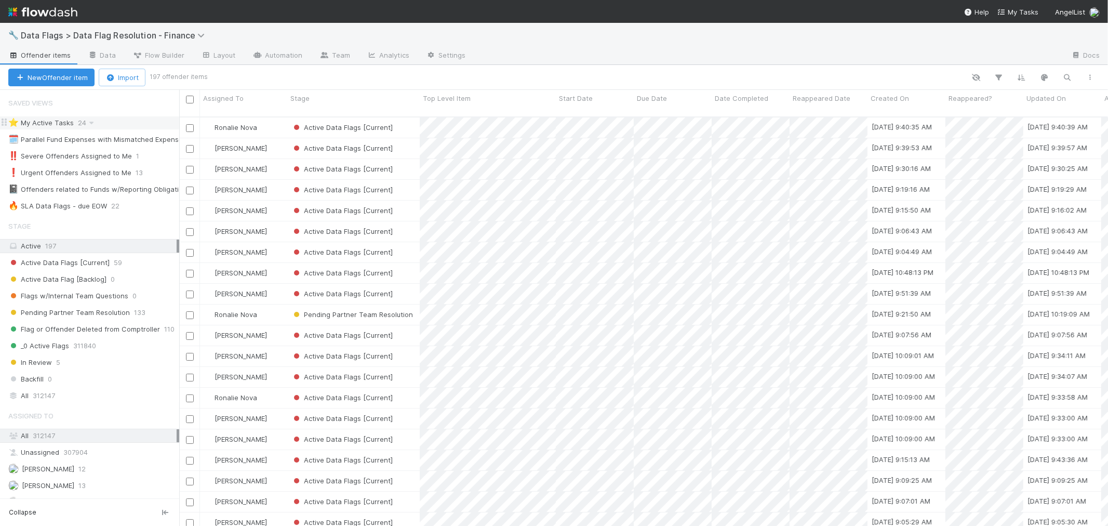
click at [97, 122] on div "⭐ My Active Tasks 24" at bounding box center [93, 122] width 171 height 13
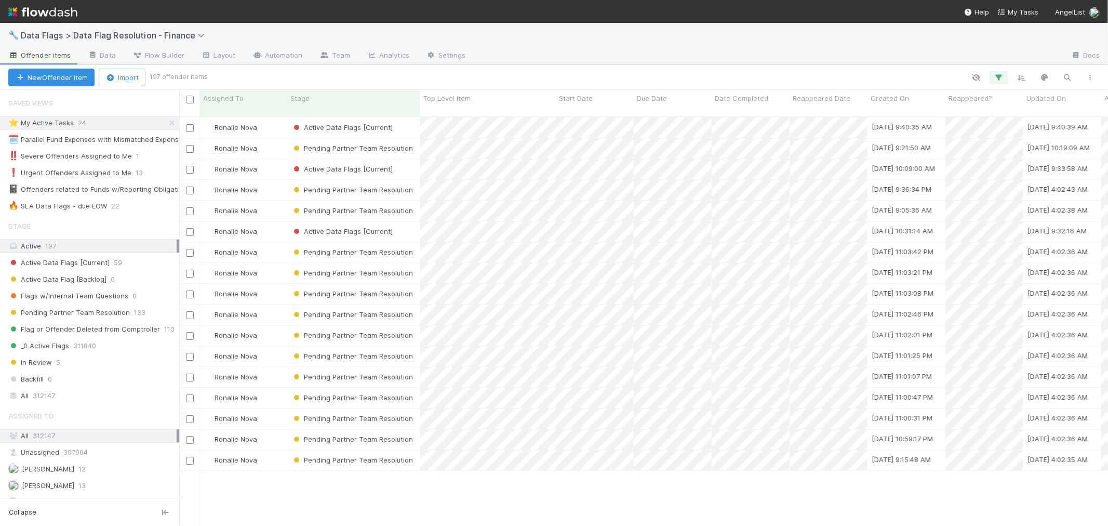
scroll to position [409, 920]
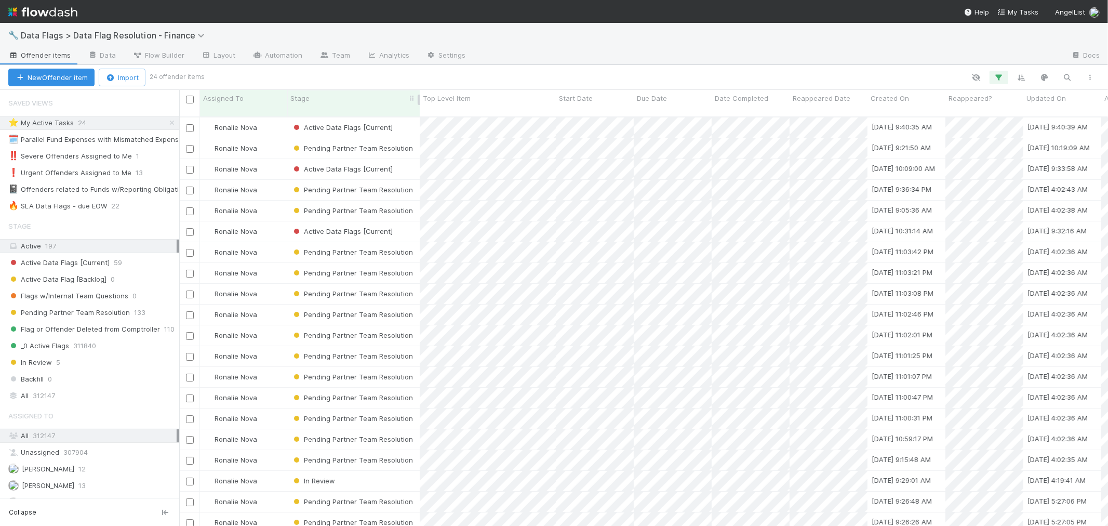
click at [340, 95] on div "Stage" at bounding box center [354, 98] width 127 height 10
click at [351, 114] on div "Sort First → Last" at bounding box center [350, 118] width 118 height 16
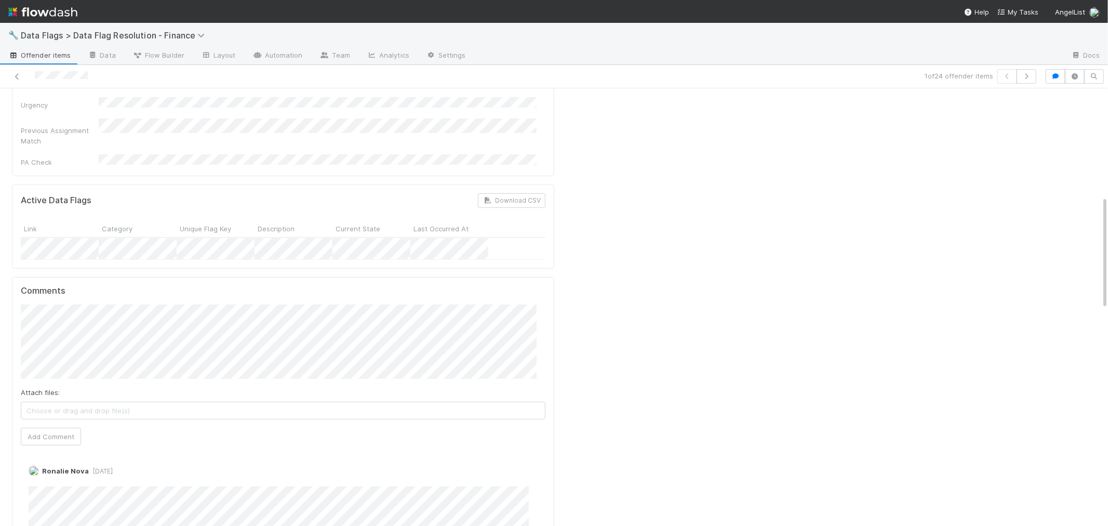
scroll to position [461, 0]
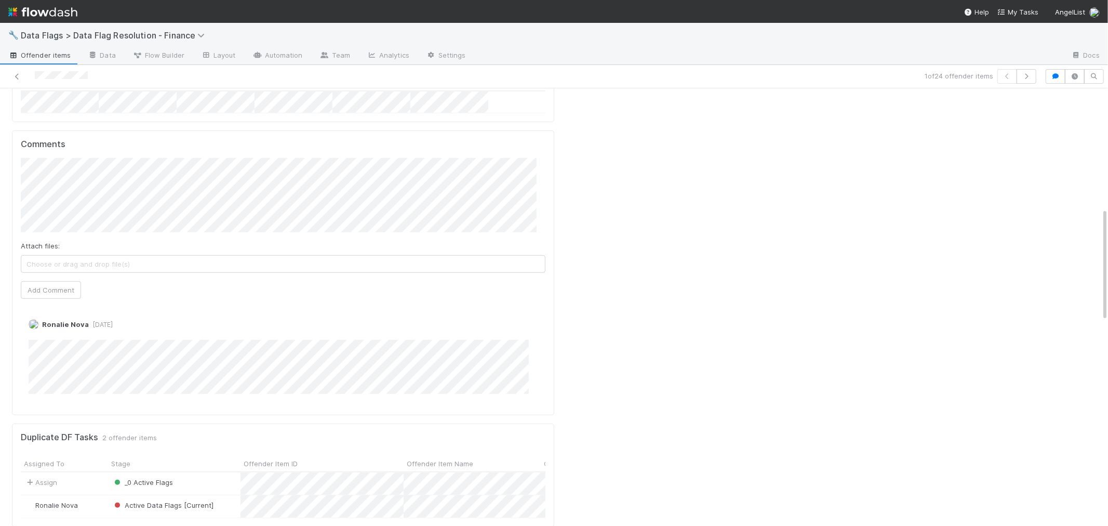
click at [49, 8] on img at bounding box center [42, 12] width 69 height 18
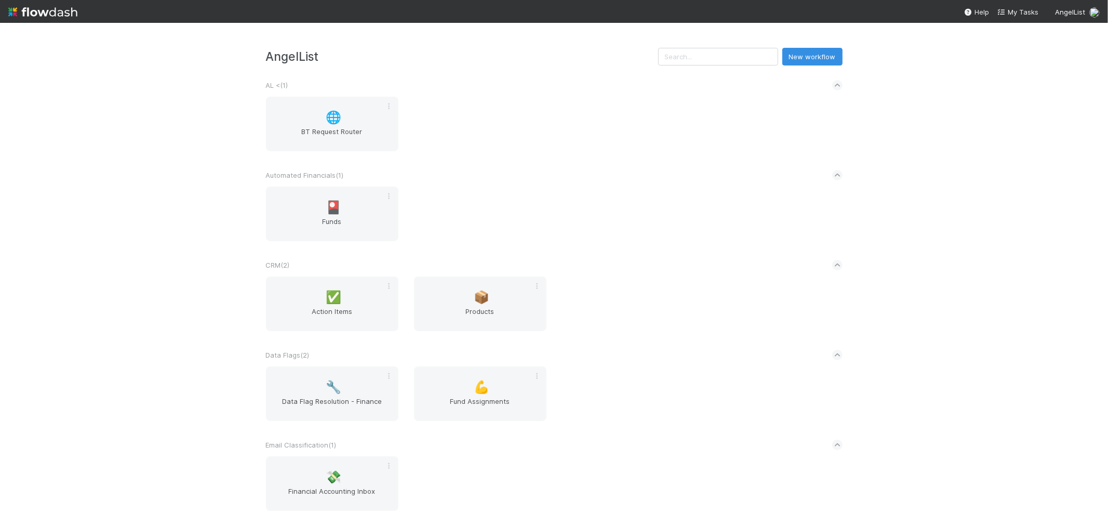
scroll to position [173, 0]
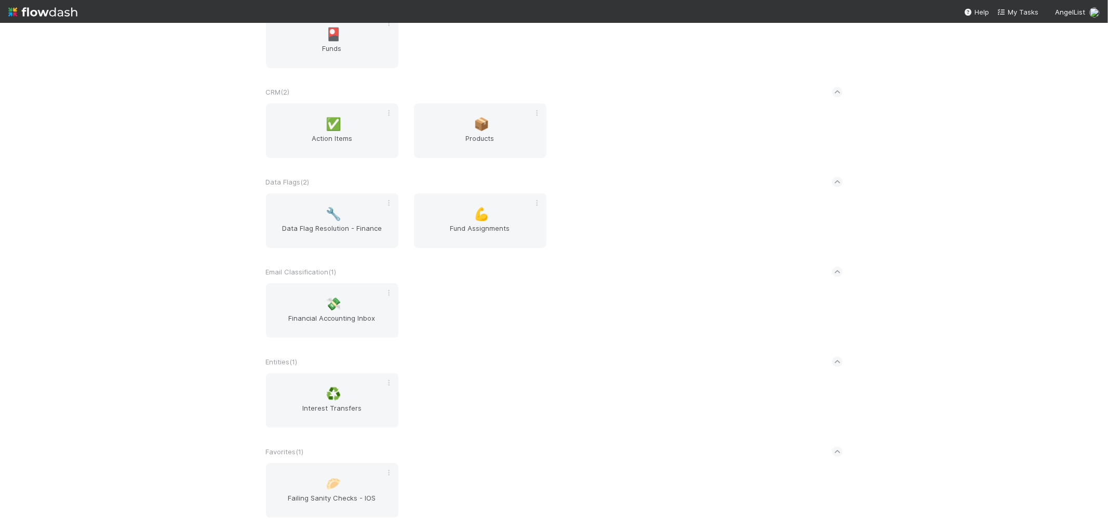
click at [162, 255] on div "AngelList New workflow AL < ( 1 ) 🌐 BT Request Router Automated Financials ( 1 …" at bounding box center [554, 274] width 1108 height 503
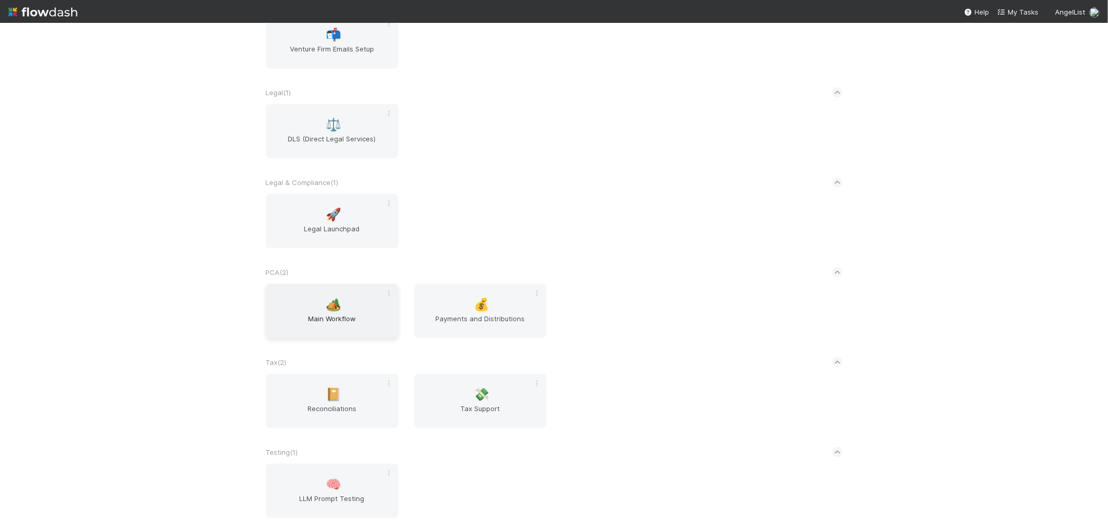
click at [298, 302] on div "🏕️ Main Workflow" at bounding box center [332, 311] width 133 height 55
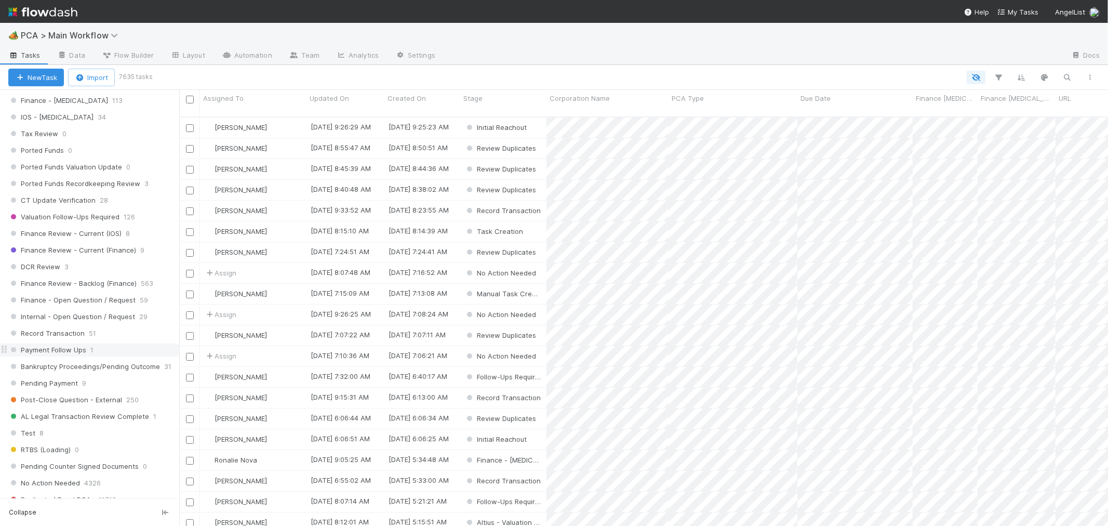
scroll to position [681, 0]
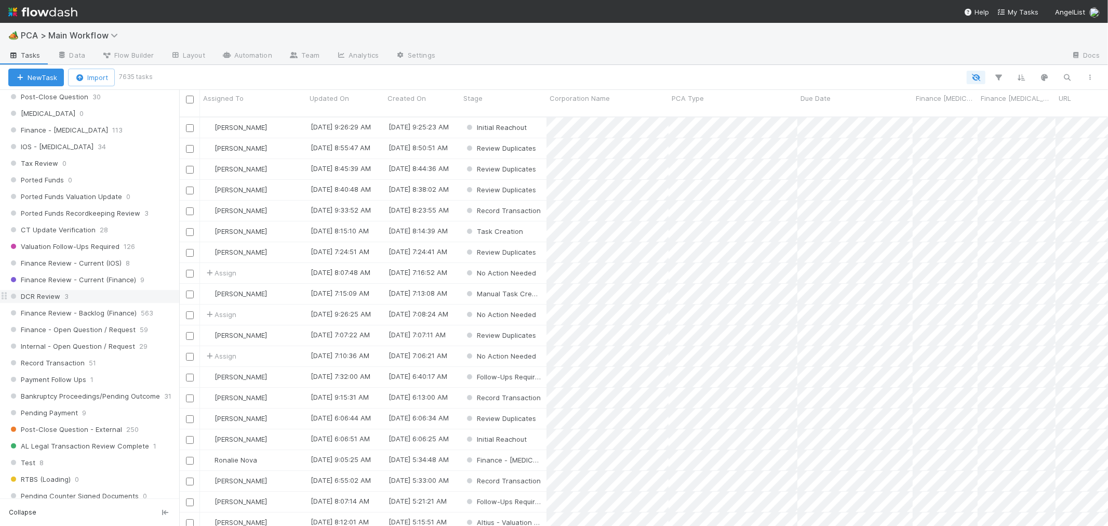
click at [107, 303] on div "DCR Review 3" at bounding box center [93, 296] width 171 height 13
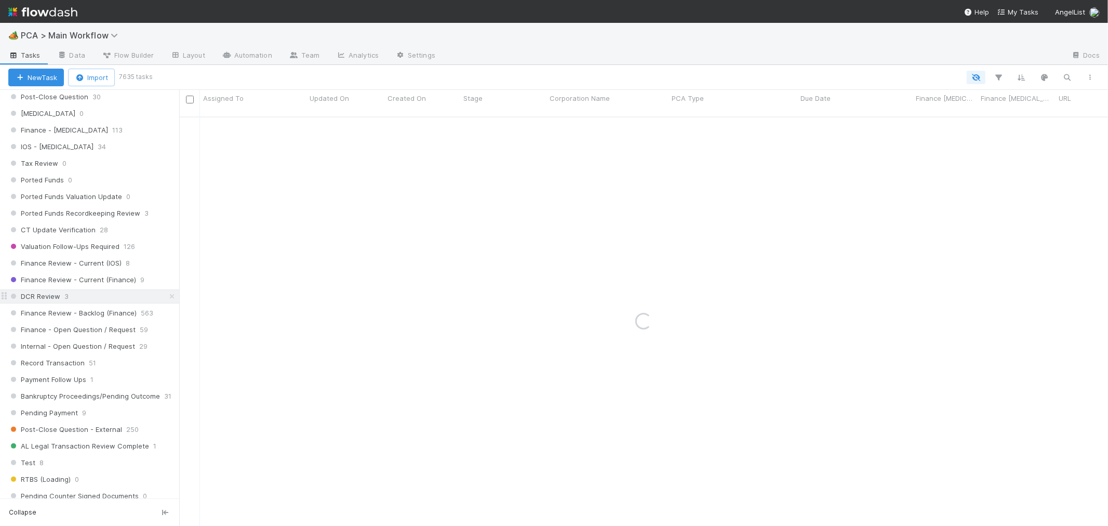
click at [95, 301] on div "DCR Review 3" at bounding box center [93, 296] width 171 height 13
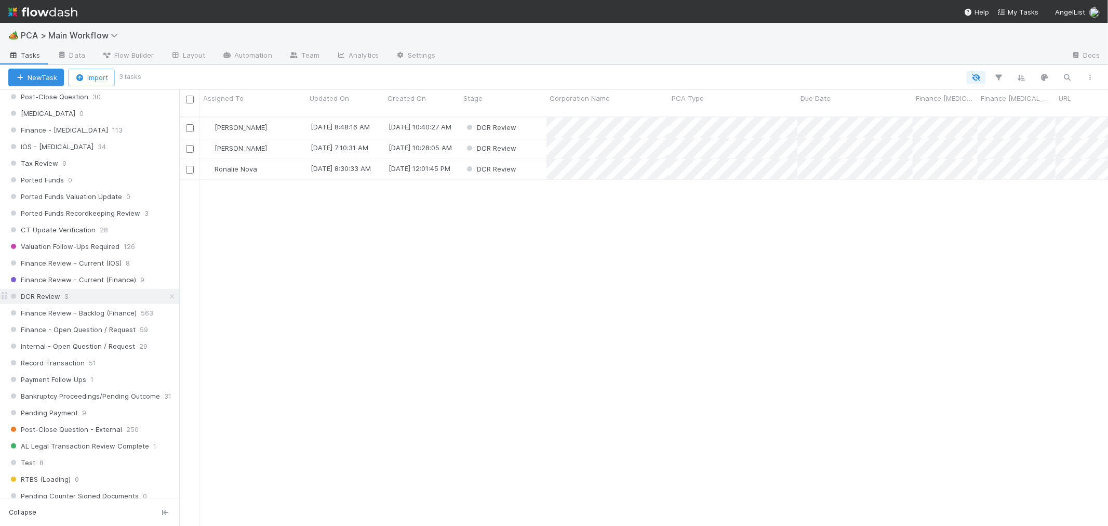
scroll to position [409, 920]
click at [283, 159] on div "Ronalie Nova" at bounding box center [253, 169] width 107 height 20
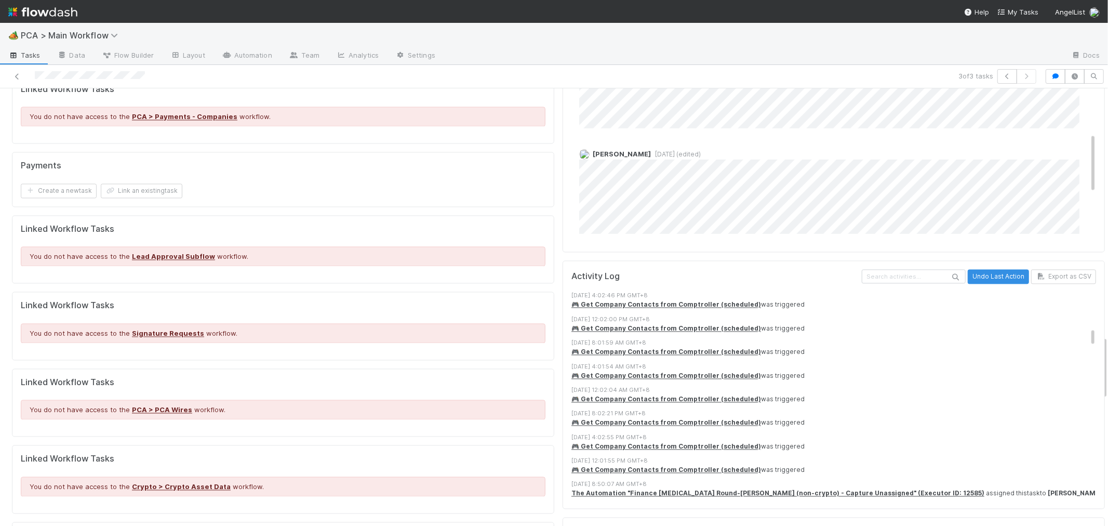
scroll to position [1385, 0]
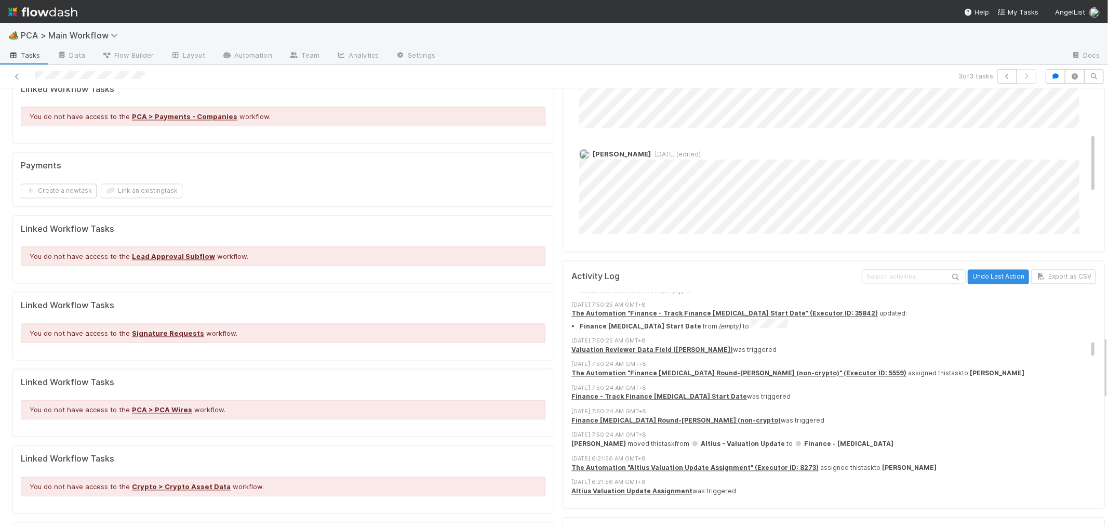
click at [798, 416] on div "Finance ICU Round-Robin (non-crypto) was triggered" at bounding box center [838, 420] width 533 height 9
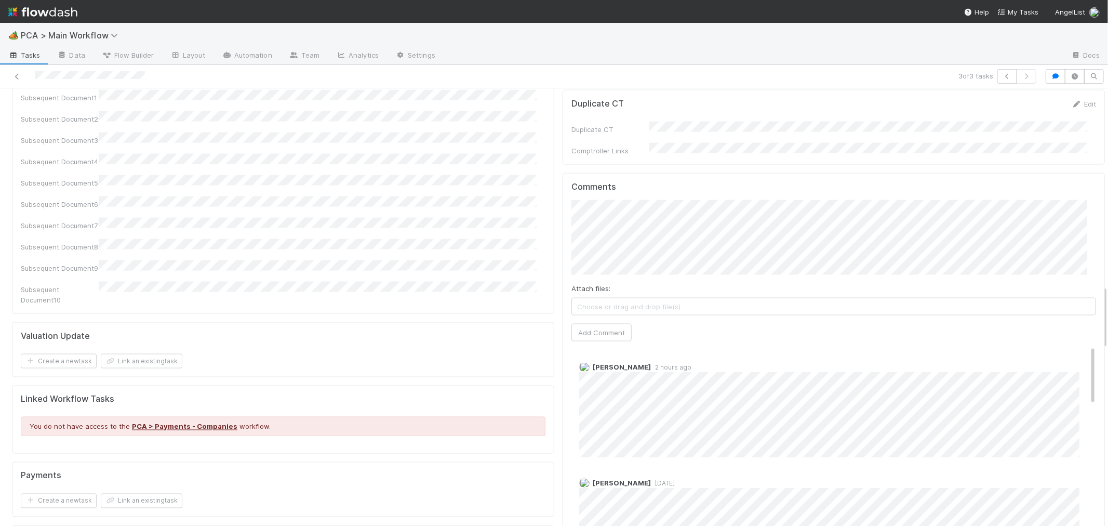
scroll to position [1345, 0]
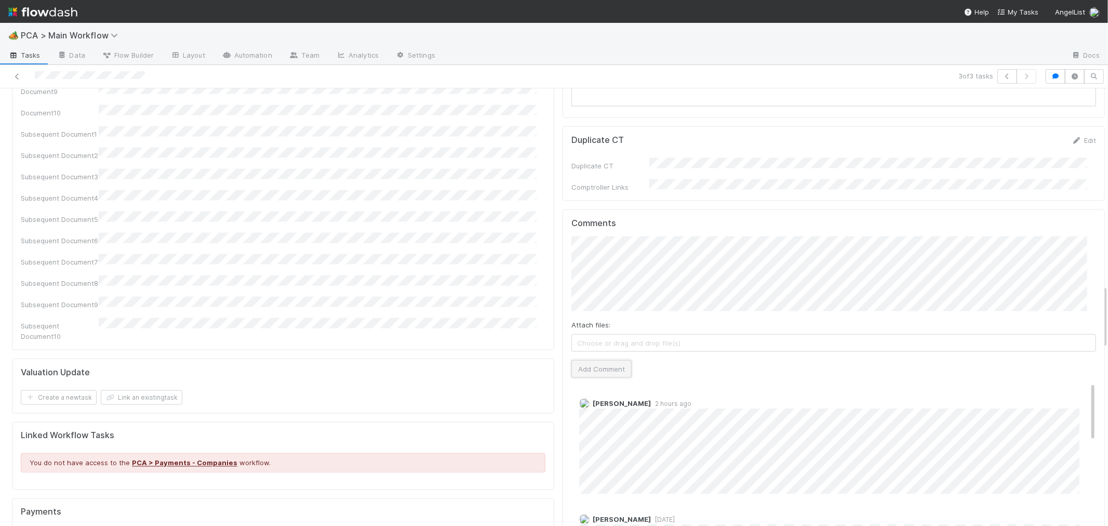
click at [613, 360] on button "Add Comment" at bounding box center [602, 369] width 60 height 18
drag, startPoint x: 608, startPoint y: 288, endPoint x: 395, endPoint y: 38, distance: 327.7
click at [607, 360] on button "Add Comment" at bounding box center [602, 369] width 60 height 18
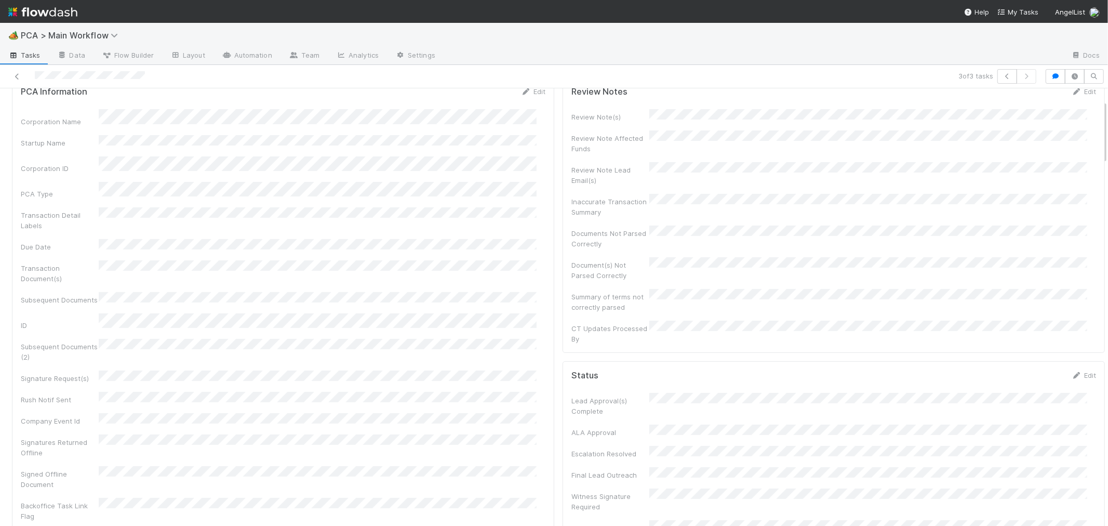
scroll to position [0, 0]
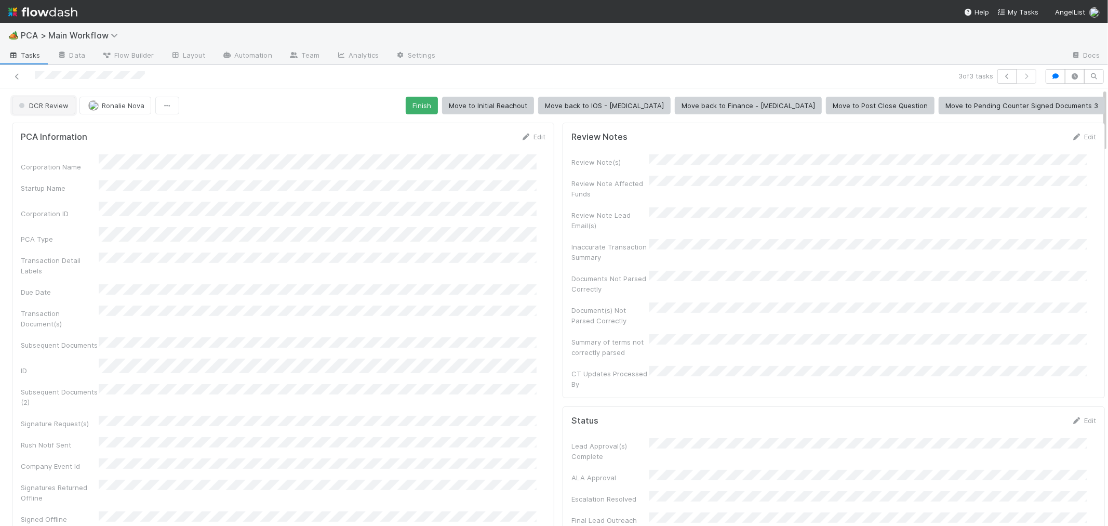
click at [45, 109] on span "DCR Review" at bounding box center [43, 105] width 52 height 8
click at [75, 173] on span "Duplicate / Dead PCAs" at bounding box center [58, 169] width 86 height 8
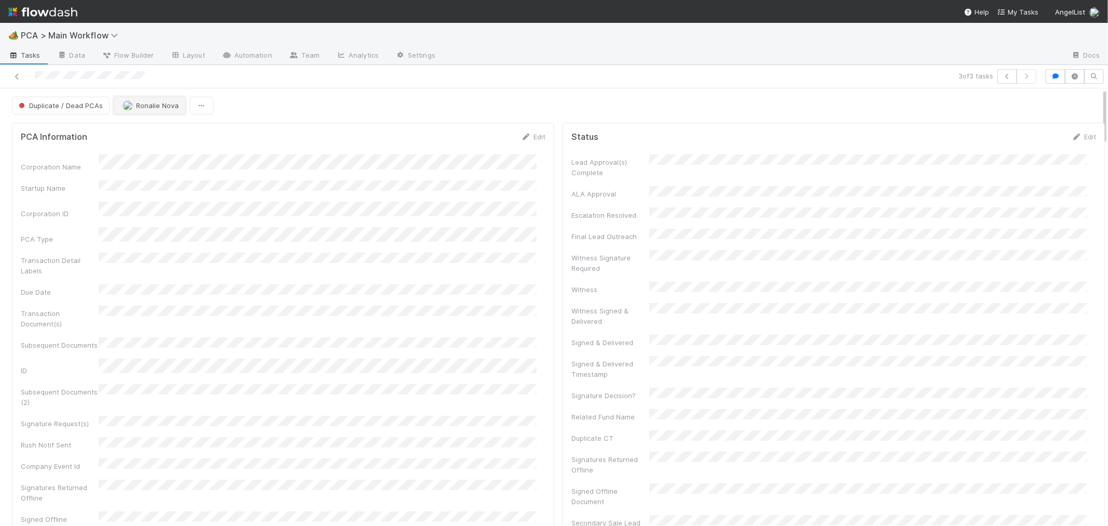
click at [114, 106] on button "Ronalie Nova" at bounding box center [150, 106] width 72 height 18
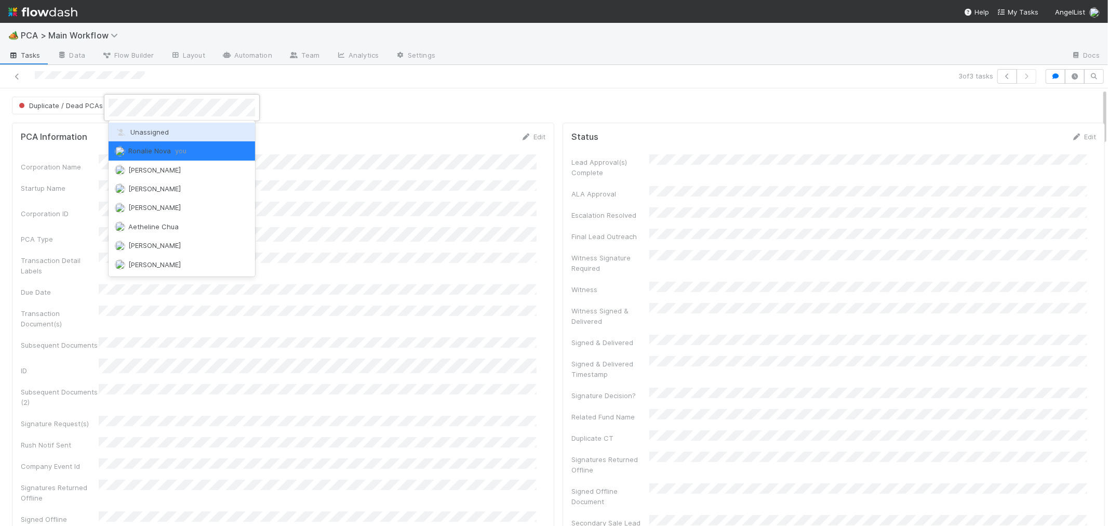
click at [142, 136] on div "Unassigned" at bounding box center [182, 132] width 147 height 19
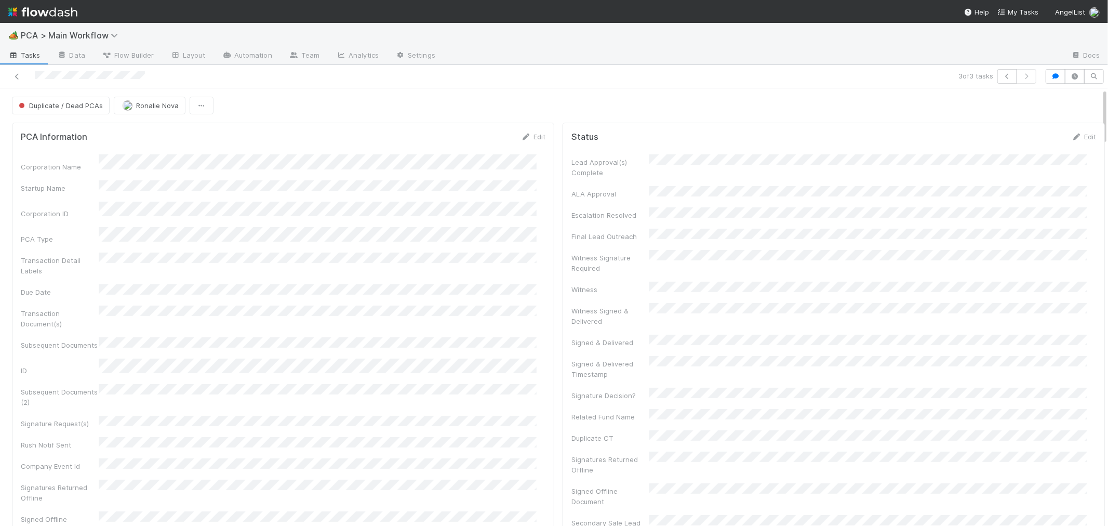
scroll to position [3032, 0]
click at [19, 78] on icon at bounding box center [17, 76] width 10 height 7
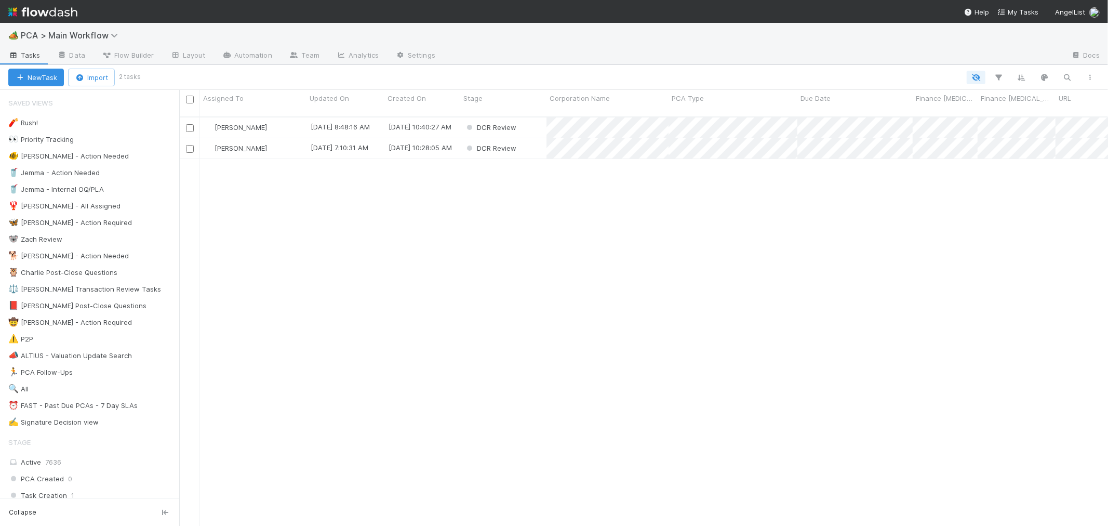
scroll to position [409, 920]
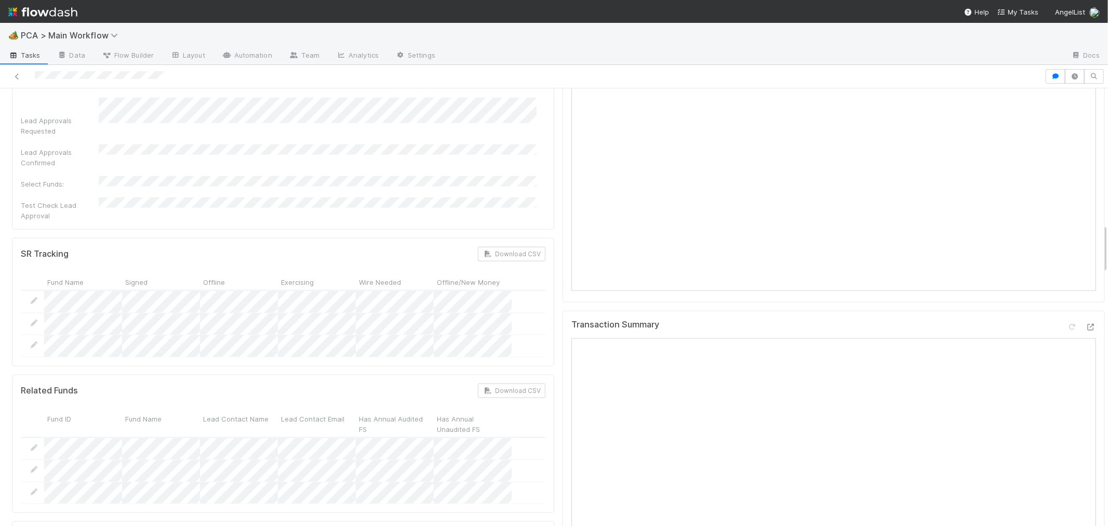
scroll to position [981, 0]
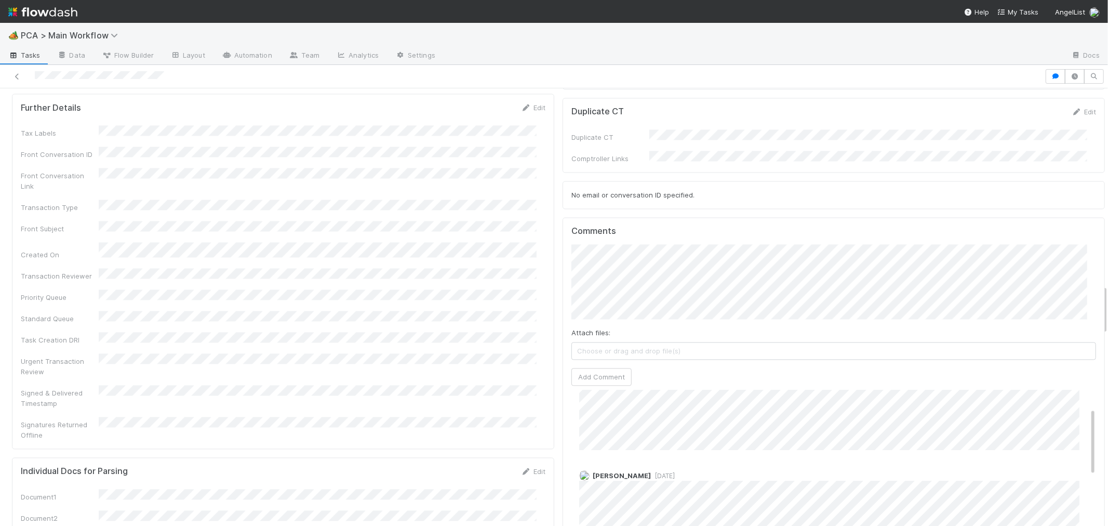
scroll to position [0, 0]
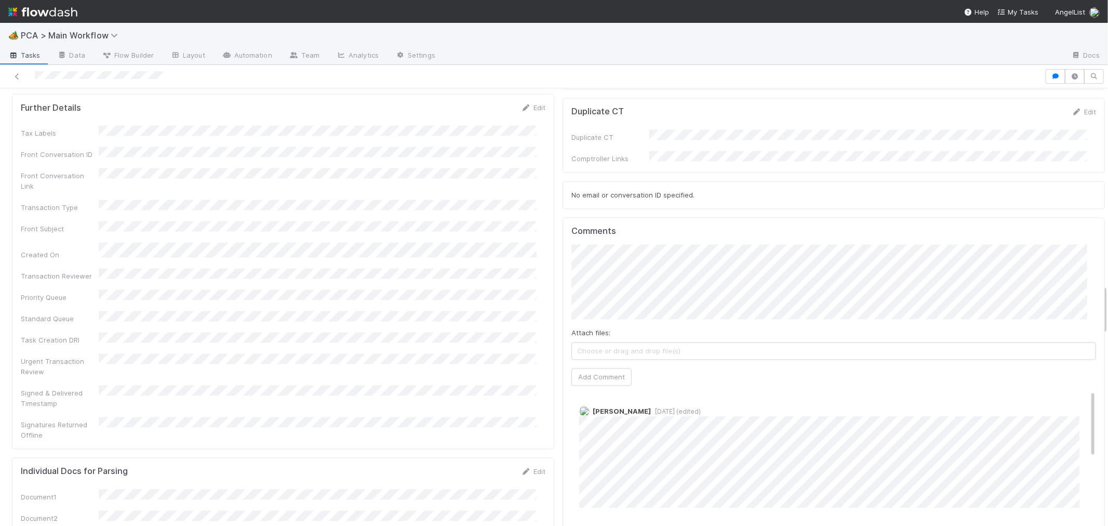
click at [671, 407] on span "1 week ago (edited)" at bounding box center [676, 411] width 50 height 8
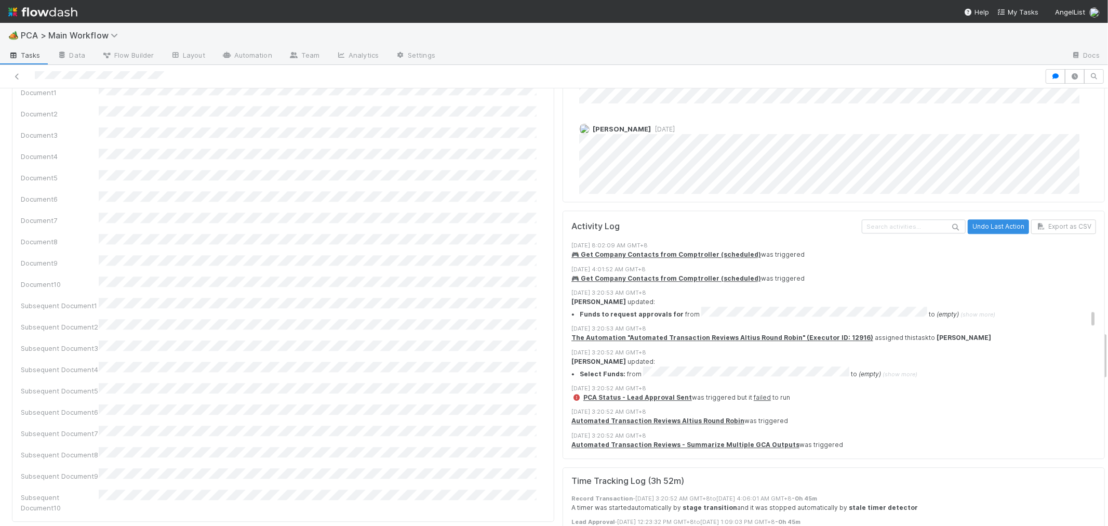
scroll to position [2136, 0]
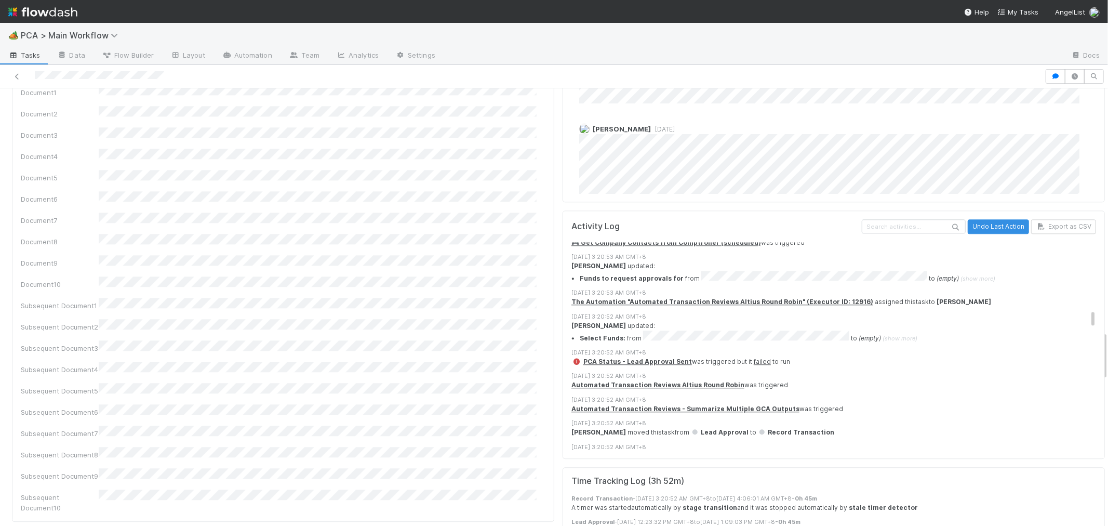
click at [859, 334] on em "(empty)" at bounding box center [870, 338] width 22 height 8
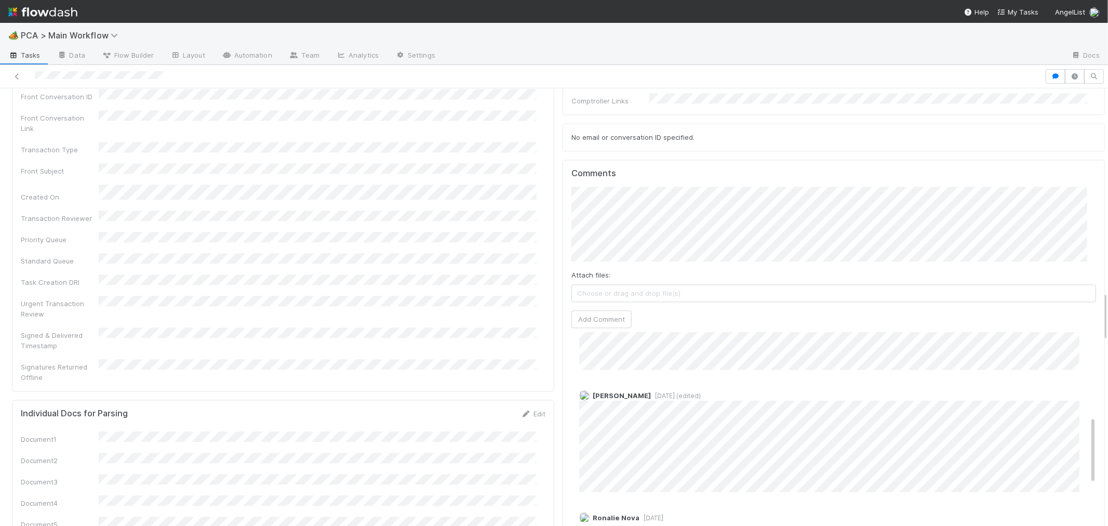
scroll to position [346, 0]
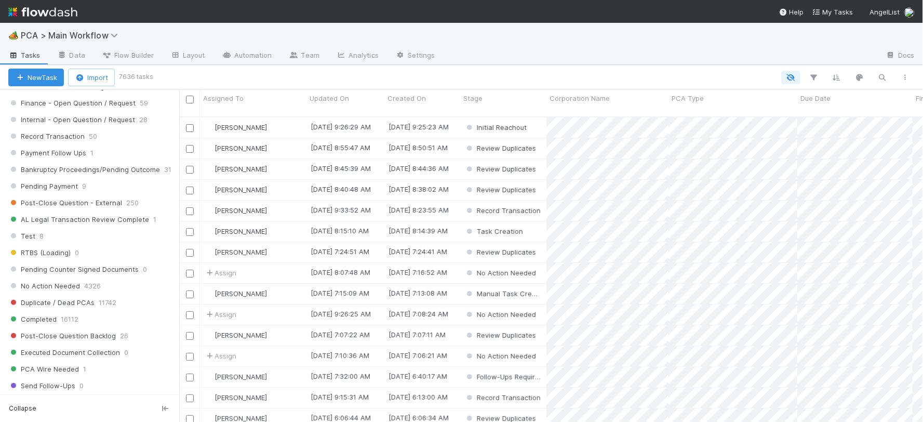
scroll to position [1097, 0]
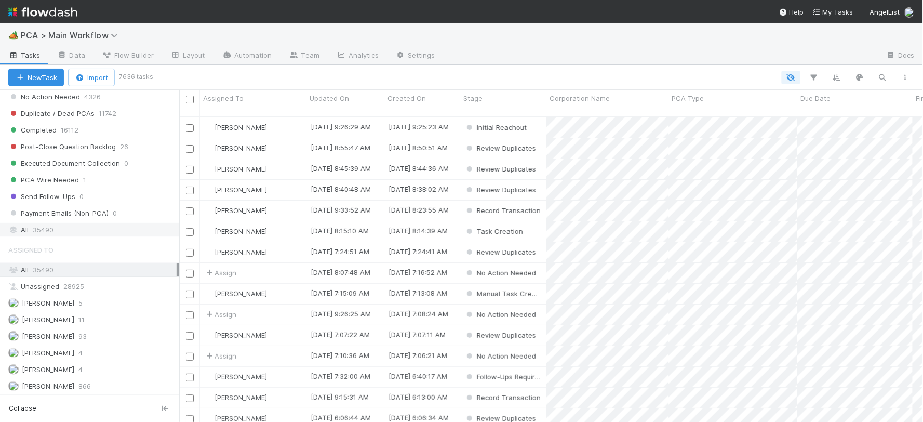
click at [74, 236] on div "All 35490" at bounding box center [92, 229] width 168 height 13
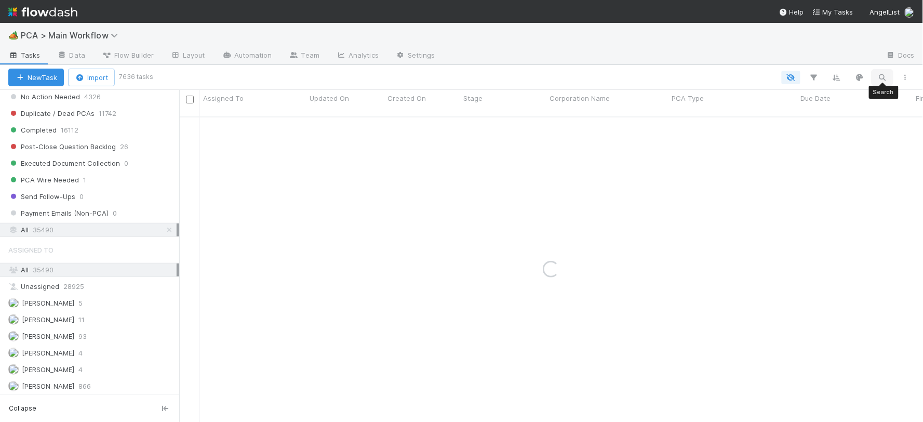
click at [884, 76] on icon "button" at bounding box center [883, 77] width 10 height 9
type input "[PERSON_NAME] Psytech Limited"
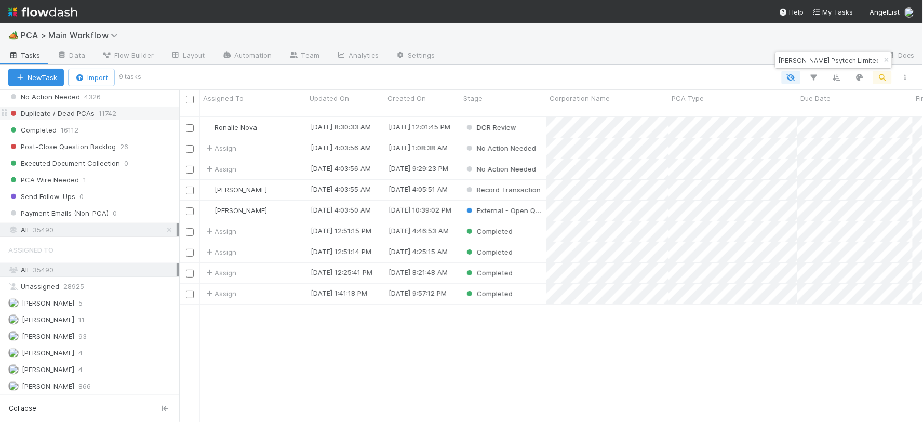
scroll to position [305, 735]
click at [284, 201] on div "[PERSON_NAME]" at bounding box center [253, 211] width 107 height 20
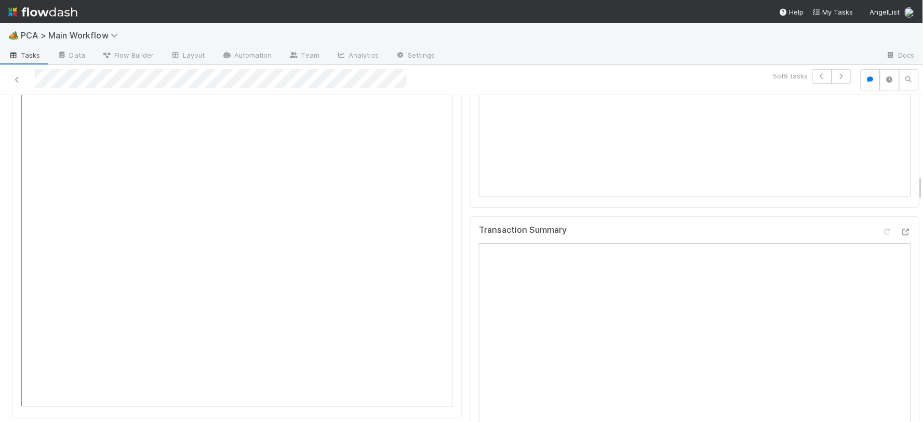
scroll to position [981, 0]
click at [901, 230] on icon at bounding box center [906, 233] width 10 height 7
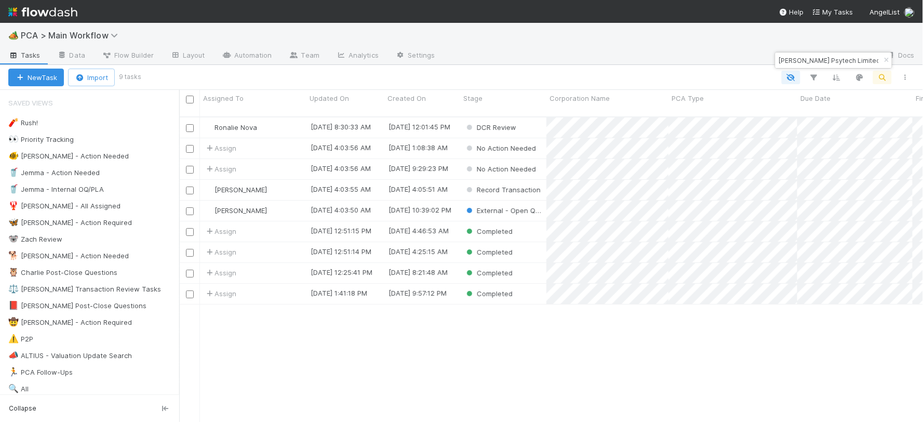
scroll to position [305, 735]
click at [288, 180] on div "[PERSON_NAME]" at bounding box center [253, 190] width 107 height 20
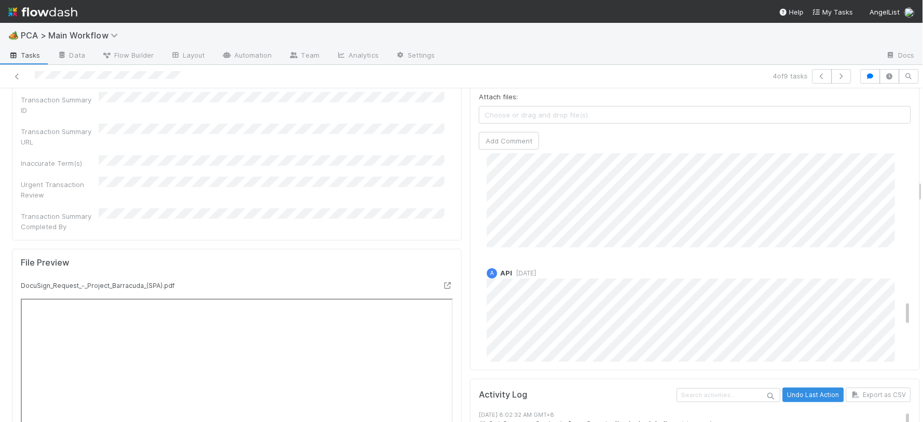
scroll to position [1097, 0]
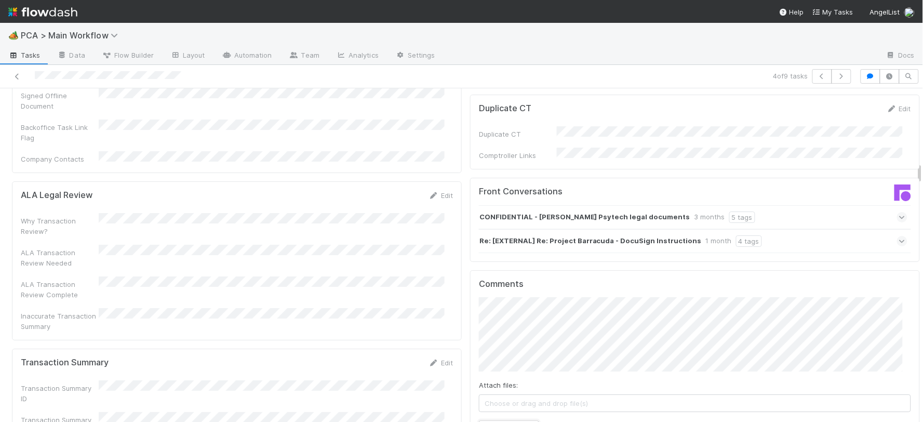
drag, startPoint x: 495, startPoint y: 372, endPoint x: 72, endPoint y: 270, distance: 435.6
click at [495, 420] on button "Add Comment" at bounding box center [509, 429] width 60 height 18
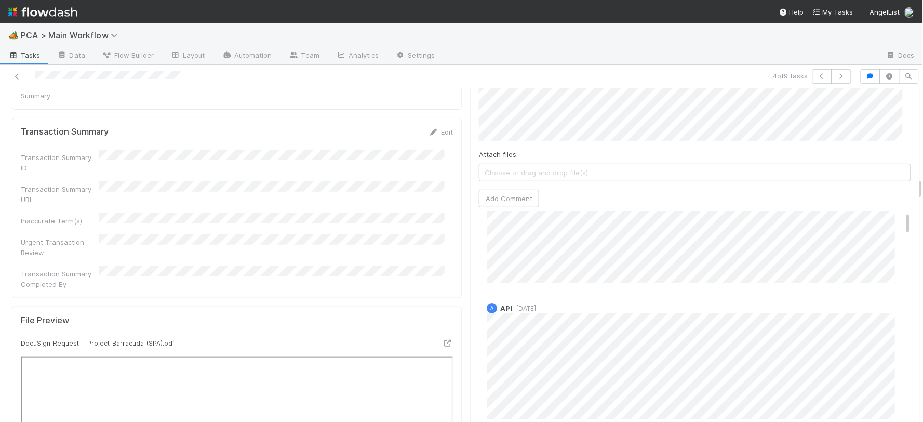
scroll to position [0, 0]
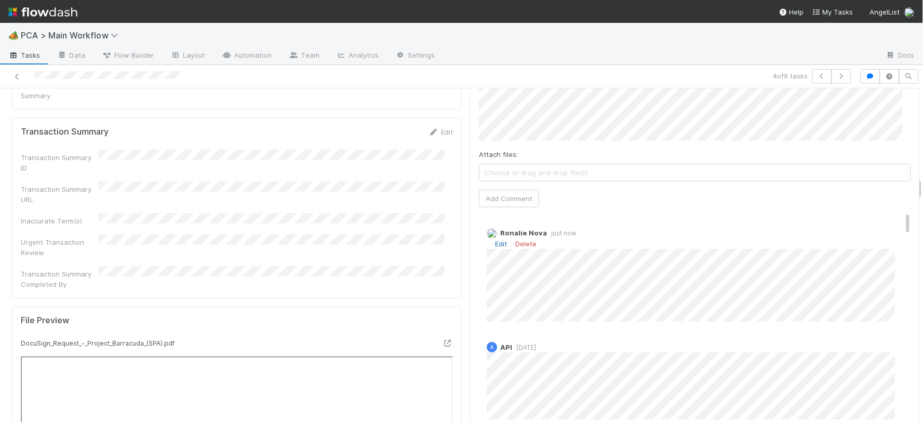
click at [495, 240] on link "Edit" at bounding box center [501, 244] width 12 height 8
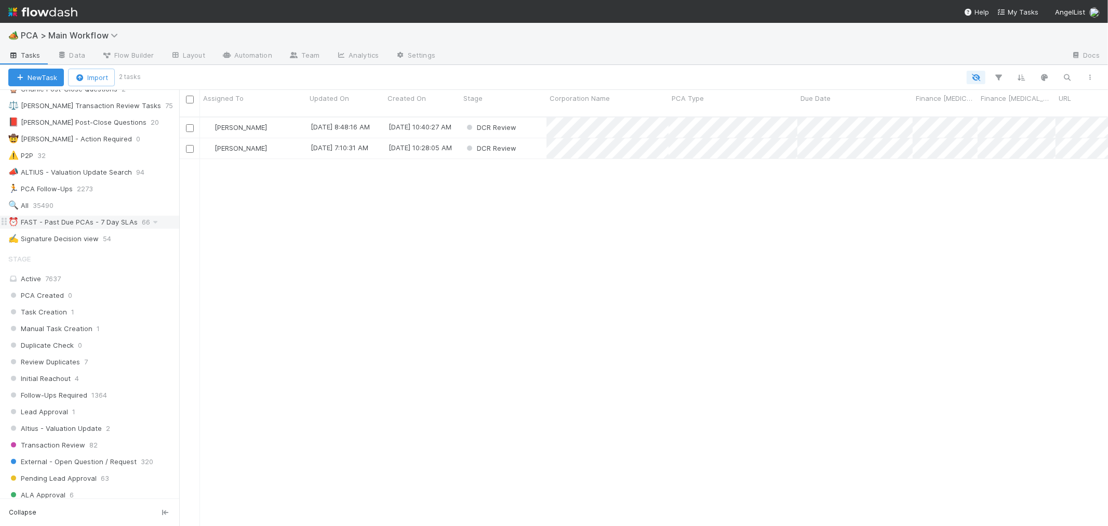
scroll to position [173, 0]
drag, startPoint x: 95, startPoint y: 234, endPoint x: 121, endPoint y: 193, distance: 49.3
click at [95, 234] on div "⏰ FAST - Past Due PCAs - 7 Day SLAs" at bounding box center [72, 232] width 129 height 13
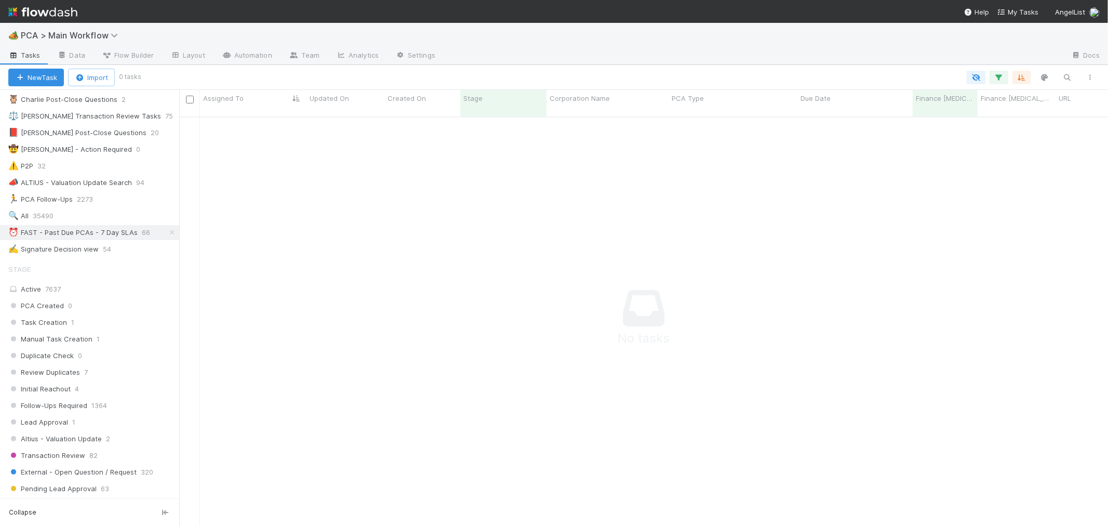
scroll to position [9, 9]
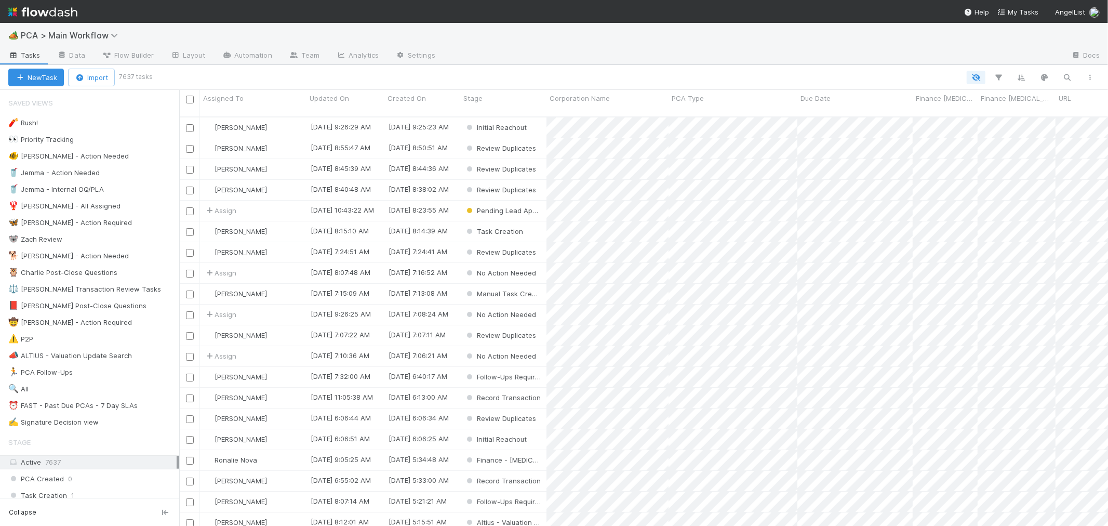
scroll to position [409, 920]
drag, startPoint x: 121, startPoint y: 406, endPoint x: 351, endPoint y: 59, distance: 416.6
click at [121, 406] on div "⏰ FAST - Past Due PCAs - 7 Day SLAs" at bounding box center [72, 405] width 129 height 13
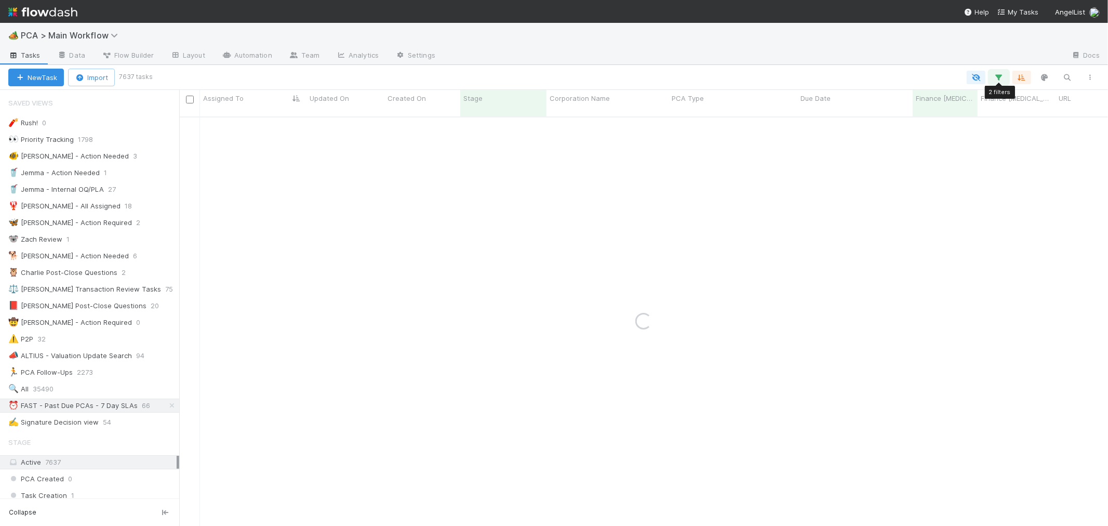
click at [1002, 78] on icon "button" at bounding box center [999, 77] width 10 height 9
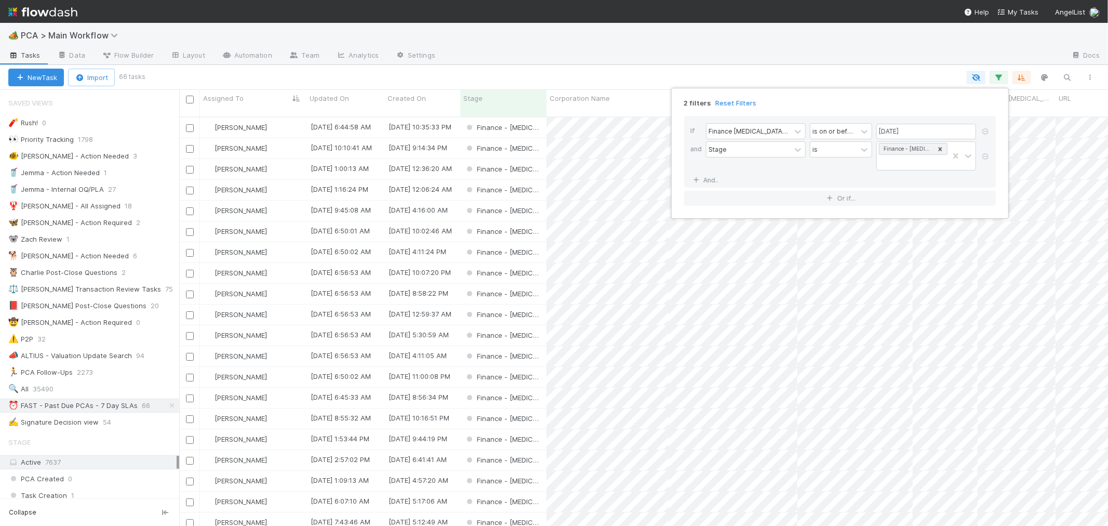
scroll to position [409, 920]
click at [361, 73] on div "2 filters Reset Filters If Finance ICU Due Date is on or before 08/29/2025 and …" at bounding box center [554, 263] width 1108 height 526
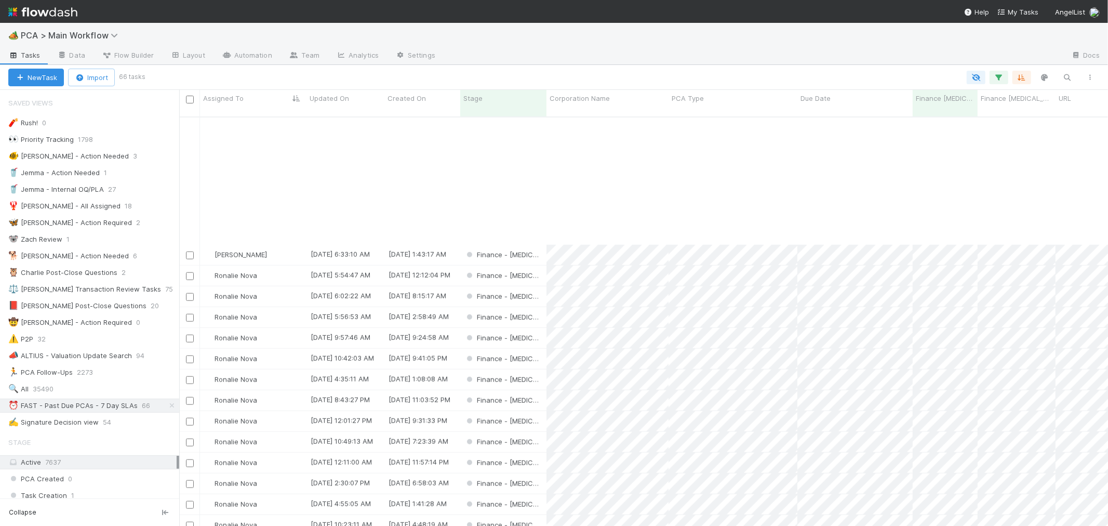
scroll to position [963, 0]
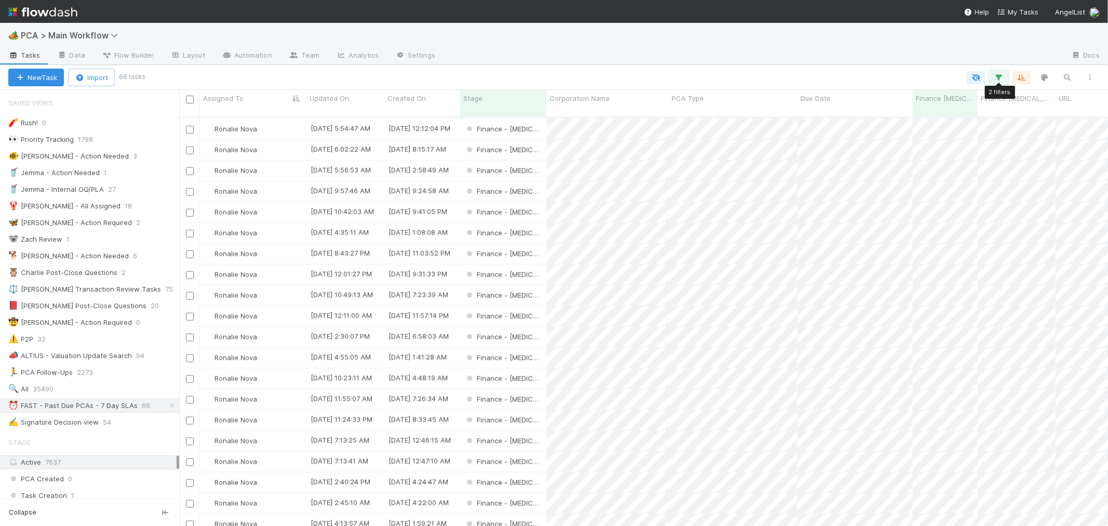
click at [993, 76] on button "button" at bounding box center [999, 78] width 19 height 14
click at [720, 173] on link "And.." at bounding box center [707, 180] width 33 height 15
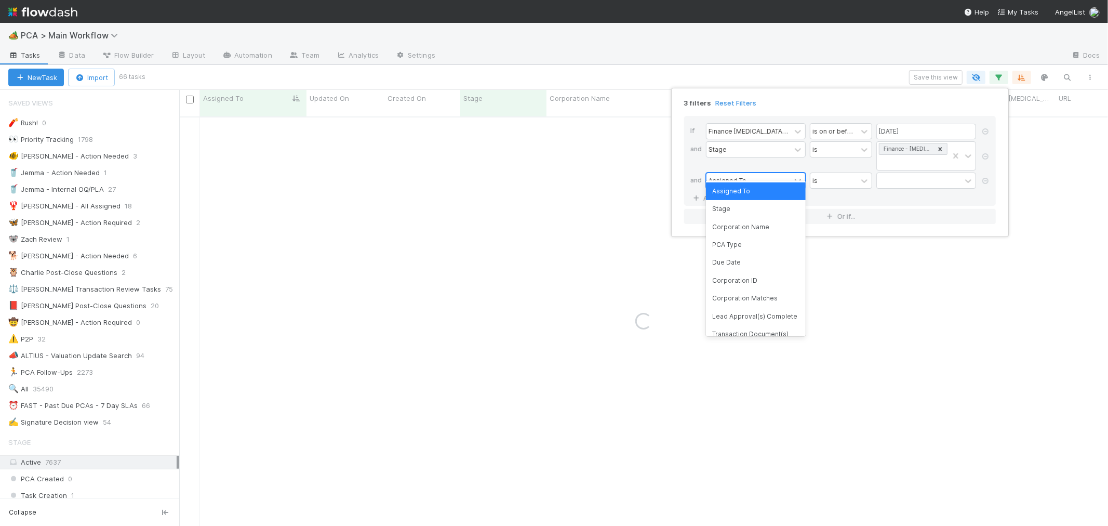
click at [741, 176] on div "Assigned To" at bounding box center [728, 180] width 38 height 9
click at [894, 173] on div at bounding box center [919, 180] width 84 height 15
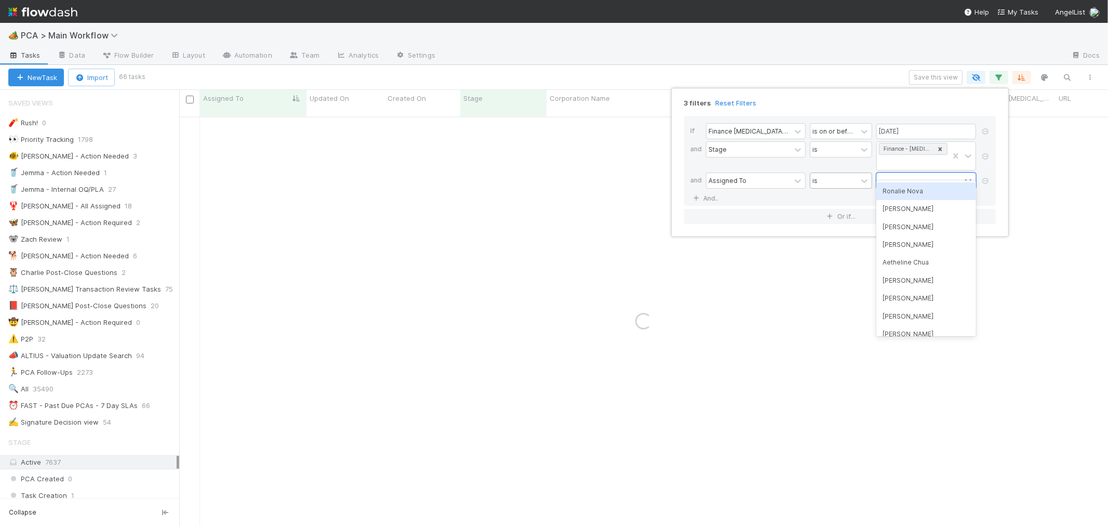
drag, startPoint x: 896, startPoint y: 190, endPoint x: 848, endPoint y: 162, distance: 55.7
click at [897, 190] on div "Ronalie Nova" at bounding box center [927, 191] width 100 height 18
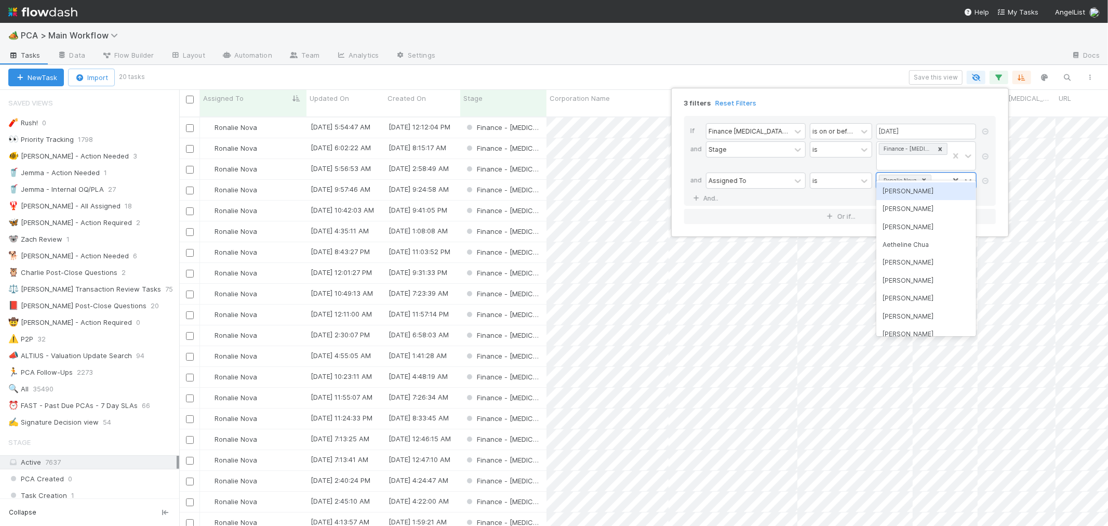
scroll to position [9, 8]
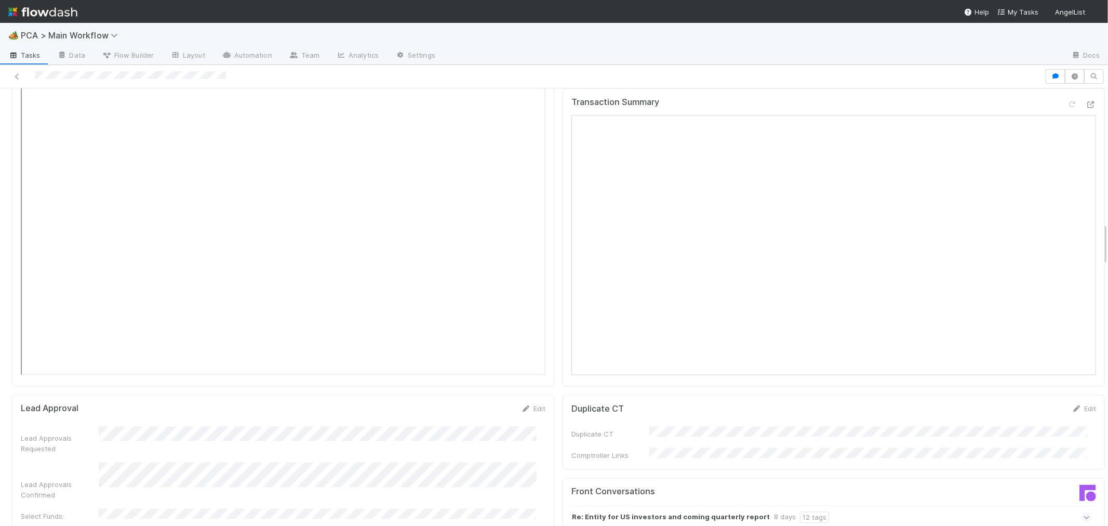
scroll to position [1212, 0]
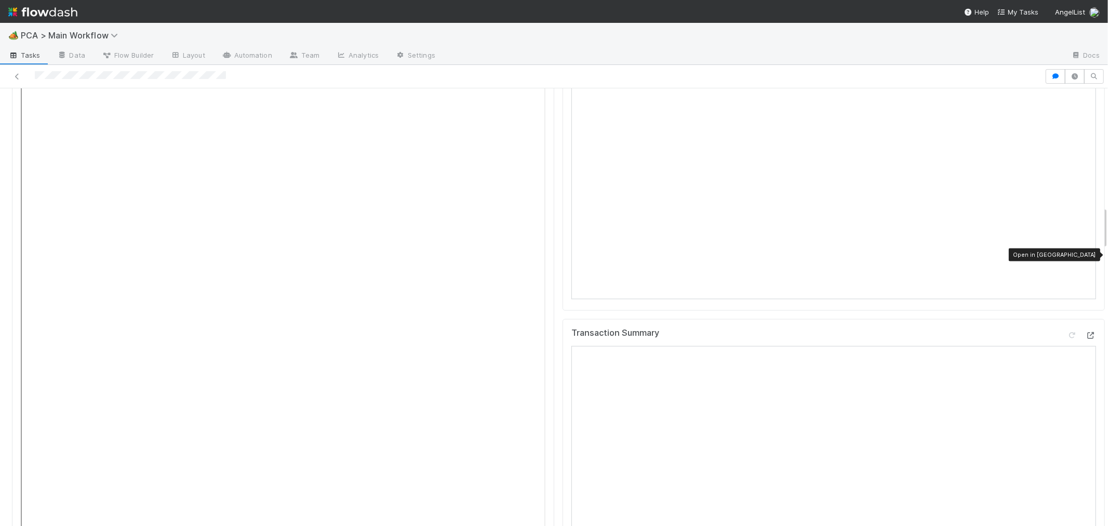
click at [1086, 332] on icon at bounding box center [1091, 335] width 10 height 7
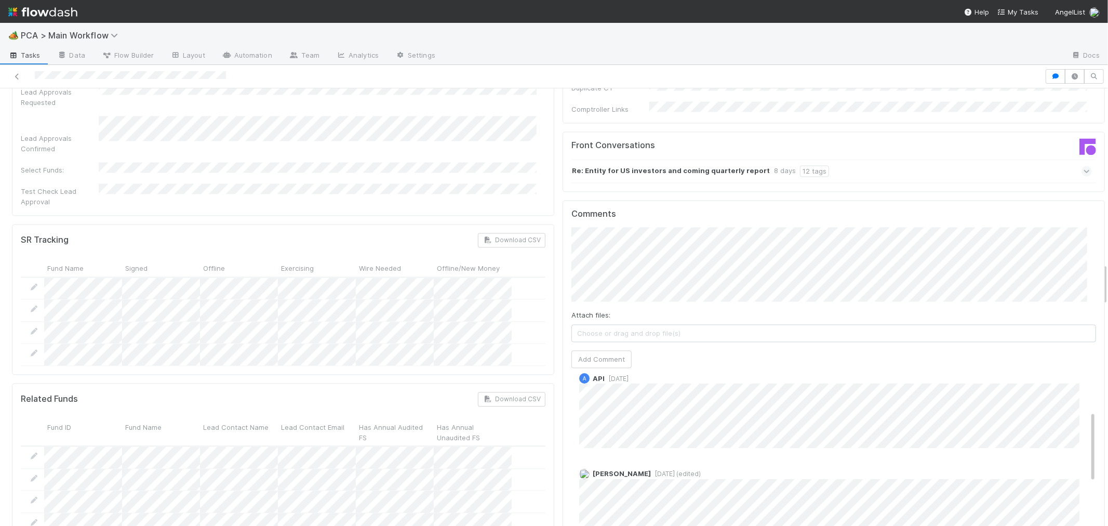
scroll to position [0, 0]
click at [563, 200] on div "Comments Attach files: Choose or drag and drop file(s) Add Comment A API 1 week…" at bounding box center [834, 394] width 543 height 389
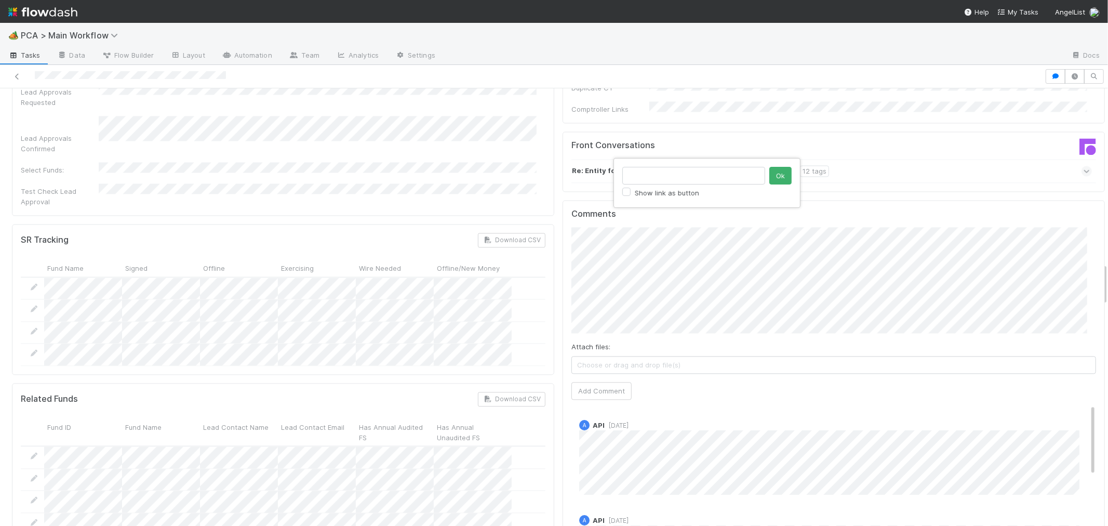
click button "Ok" at bounding box center [781, 176] width 22 height 18
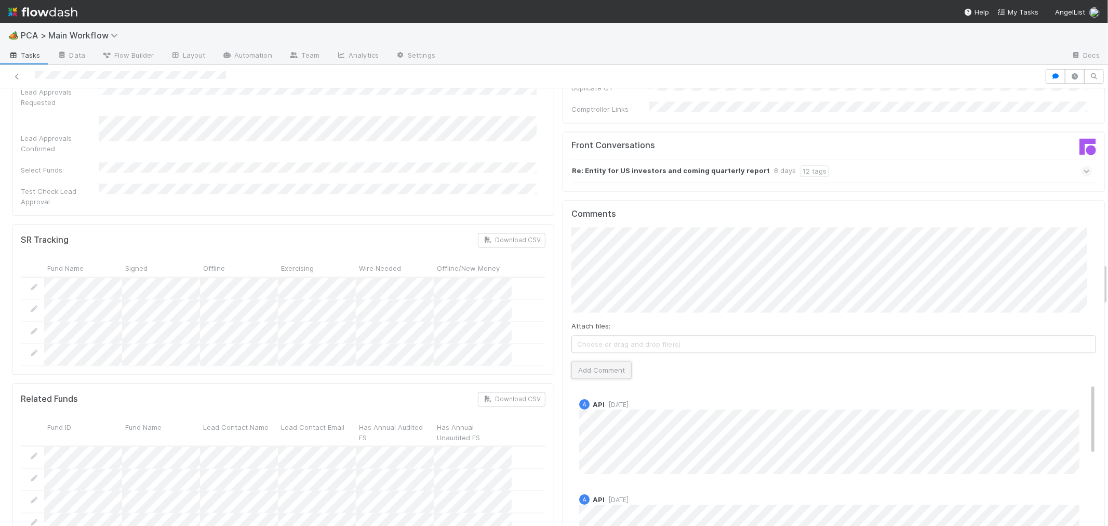
click at [596, 361] on button "Add Comment" at bounding box center [602, 370] width 60 height 18
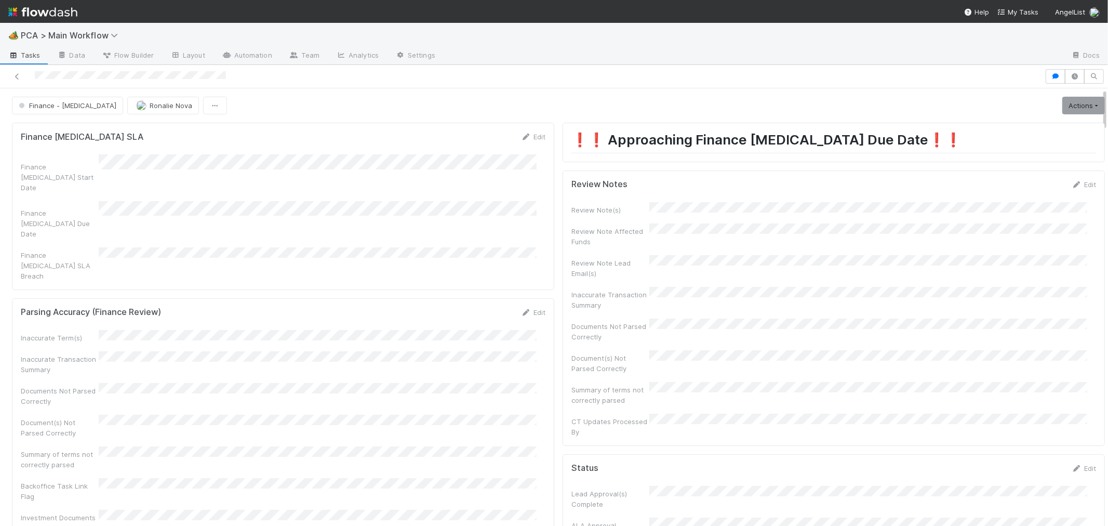
drag, startPoint x: 1070, startPoint y: 179, endPoint x: 764, endPoint y: 365, distance: 357.8
click at [1072, 179] on div "Edit" at bounding box center [1084, 184] width 24 height 10
click at [1072, 183] on link "Edit" at bounding box center [1084, 184] width 24 height 8
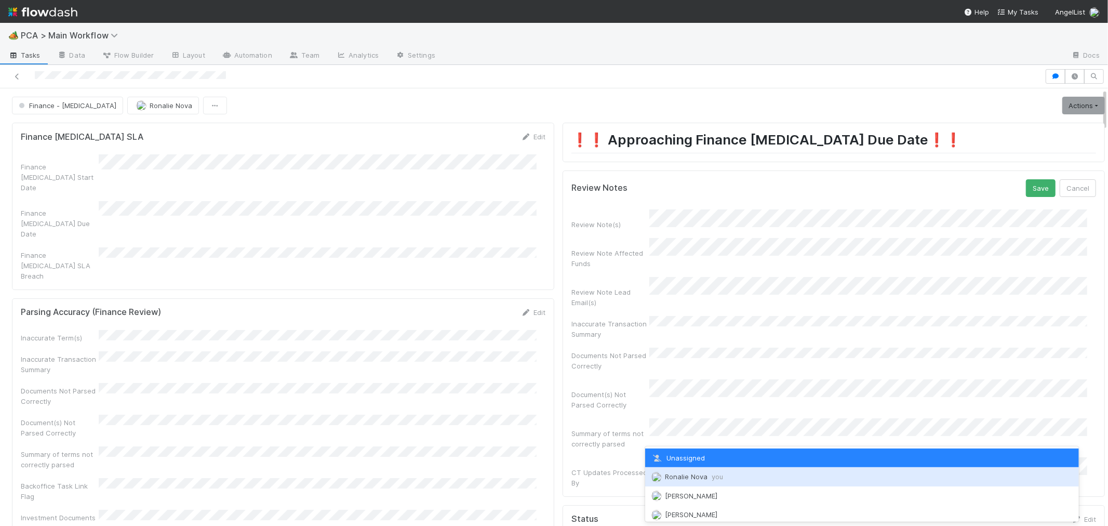
click at [690, 478] on span "Ronalie Nova you" at bounding box center [694, 476] width 58 height 8
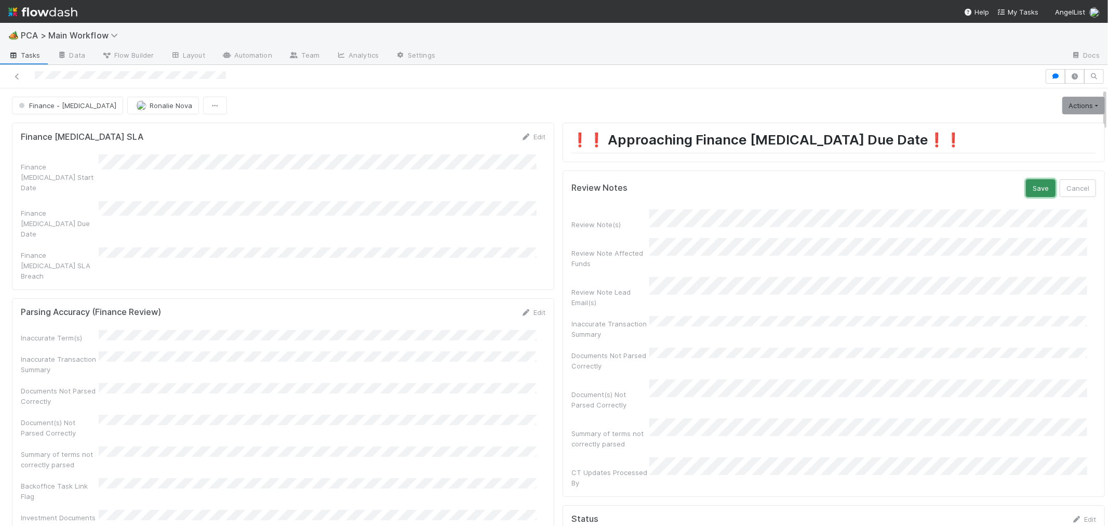
click at [1027, 188] on button "Save" at bounding box center [1041, 188] width 30 height 18
click at [1063, 109] on link "Actions" at bounding box center [1084, 106] width 43 height 18
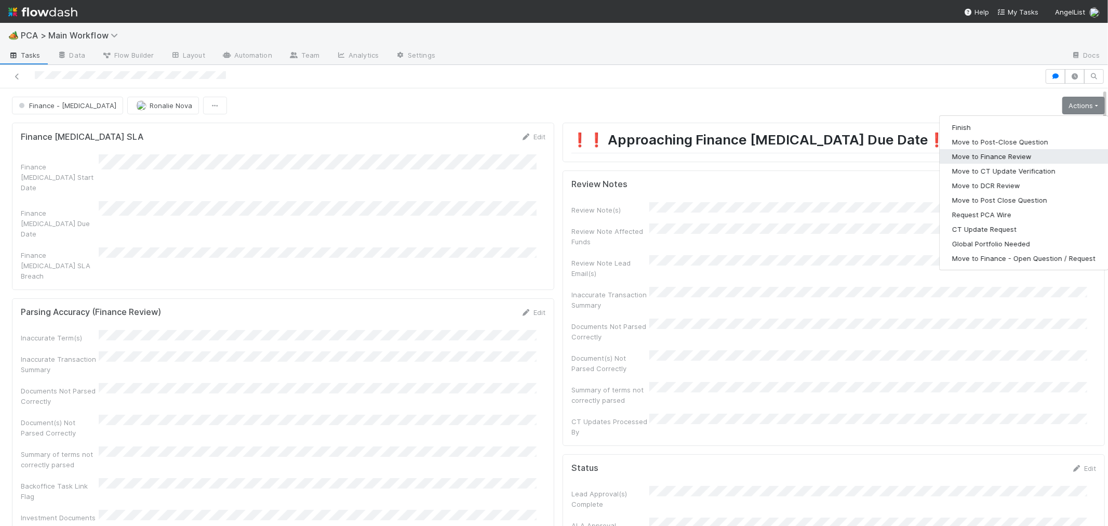
click at [972, 156] on button "Move to Finance Review" at bounding box center [1024, 156] width 168 height 15
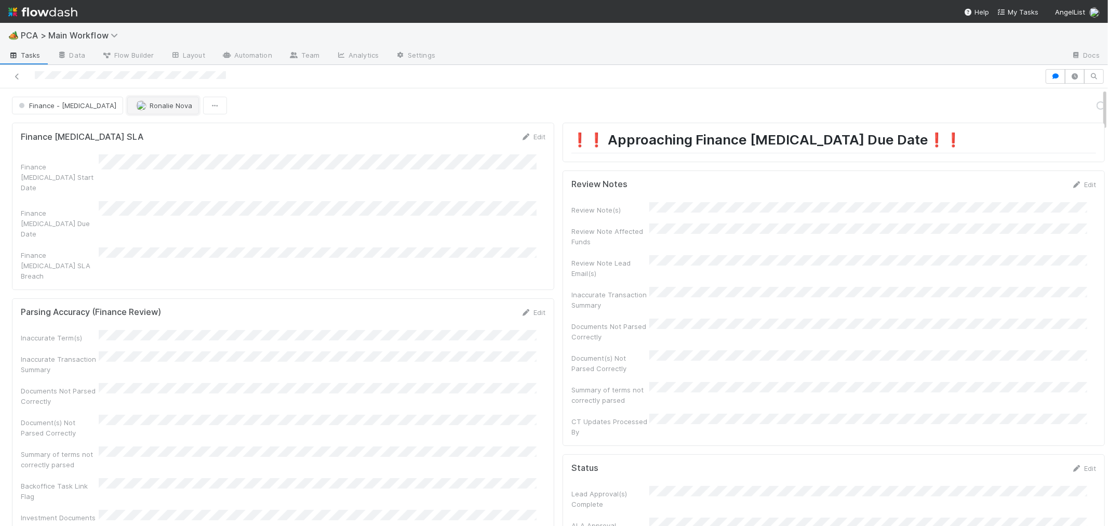
click at [150, 107] on span "Ronalie Nova" at bounding box center [171, 105] width 43 height 8
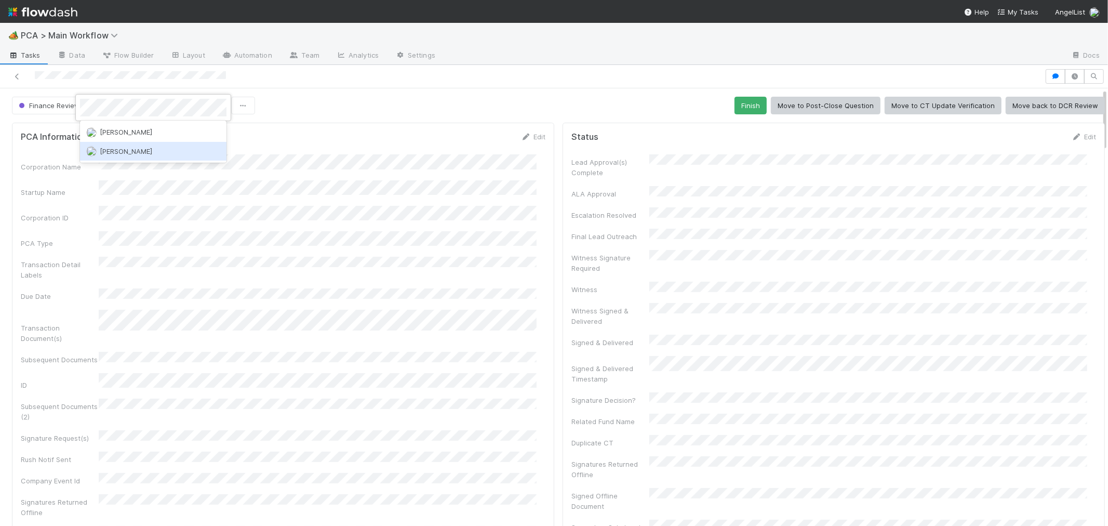
click at [168, 153] on div "Jacob Weiss" at bounding box center [153, 151] width 147 height 19
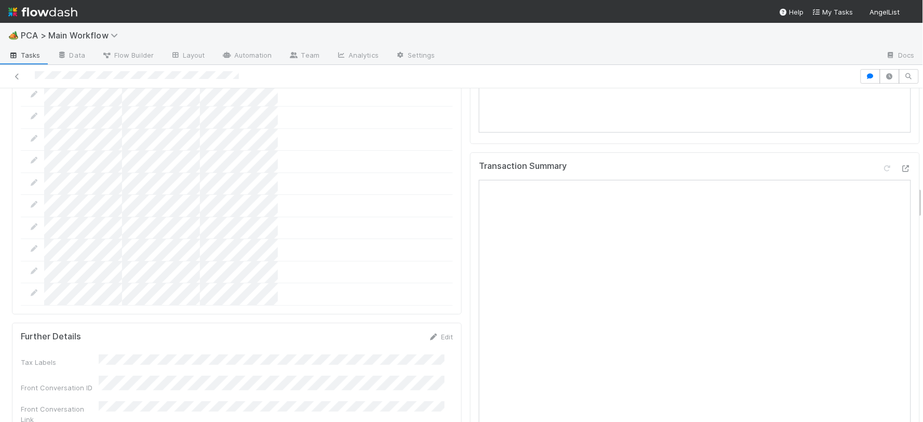
scroll to position [981, 0]
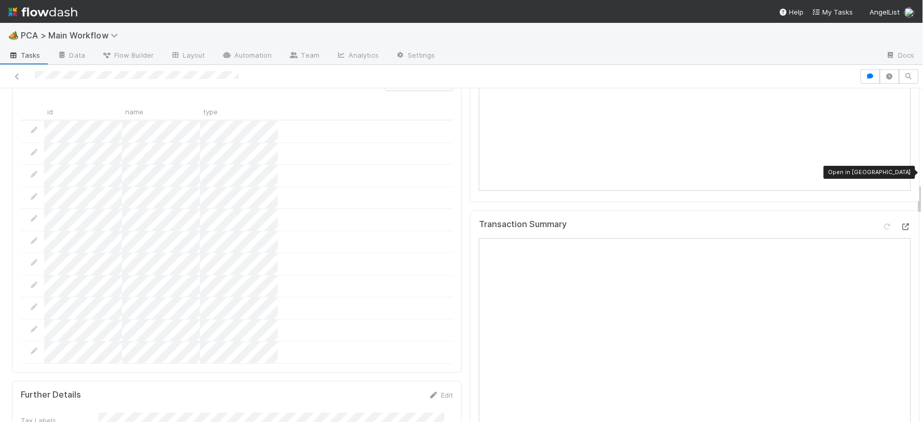
click at [901, 223] on icon at bounding box center [906, 226] width 10 height 7
